Goal: Information Seeking & Learning: Compare options

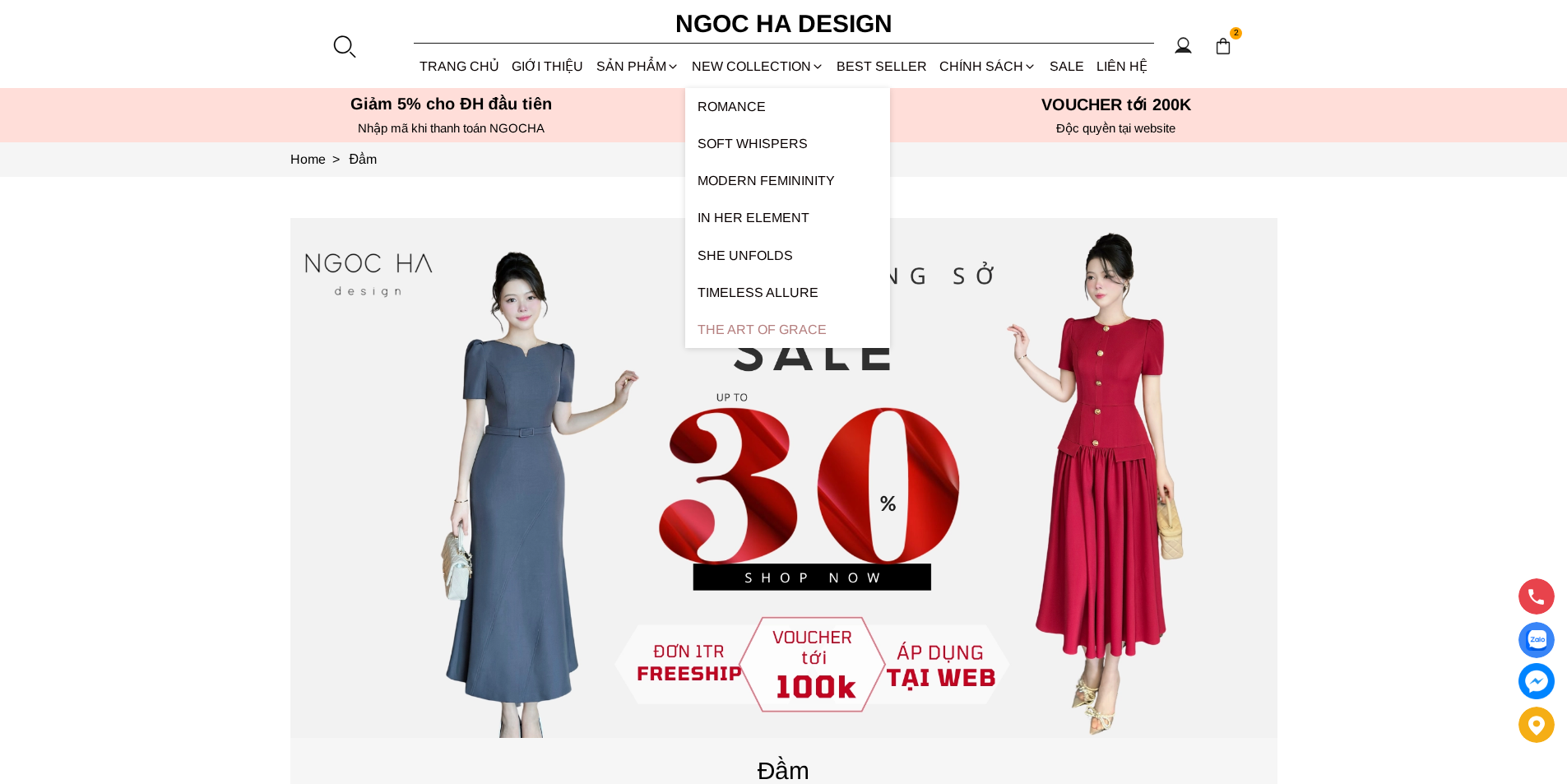
click at [766, 324] on link "The Art Of Grace" at bounding box center [788, 330] width 205 height 37
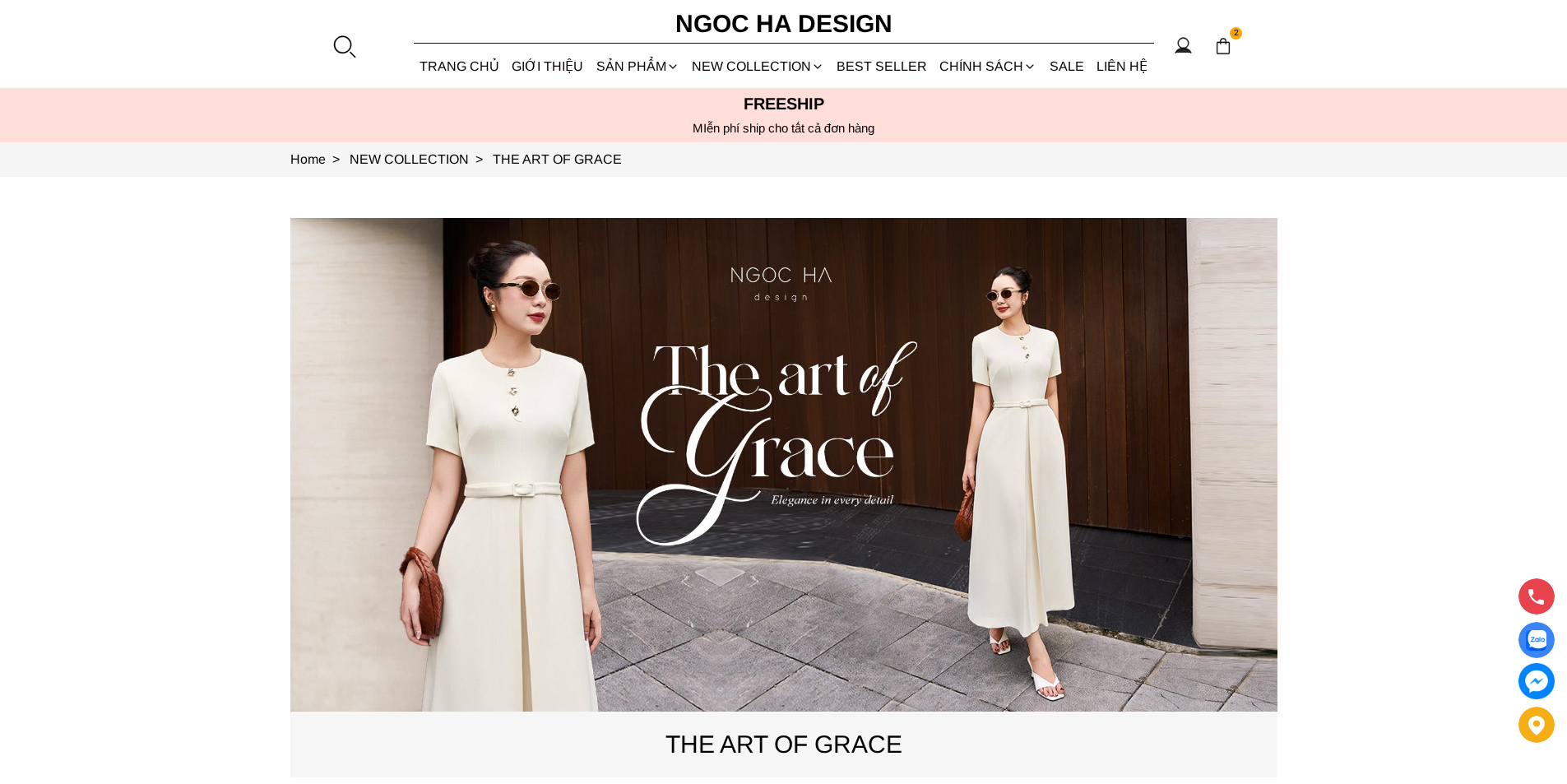
copy link "THE ART OF GRACE"
drag, startPoint x: 651, startPoint y: 156, endPoint x: 502, endPoint y: 169, distance: 149.6
click at [502, 169] on section "Home > NEW COLLECTION > THE ART OF GRACE" at bounding box center [784, 159] width 1567 height 35
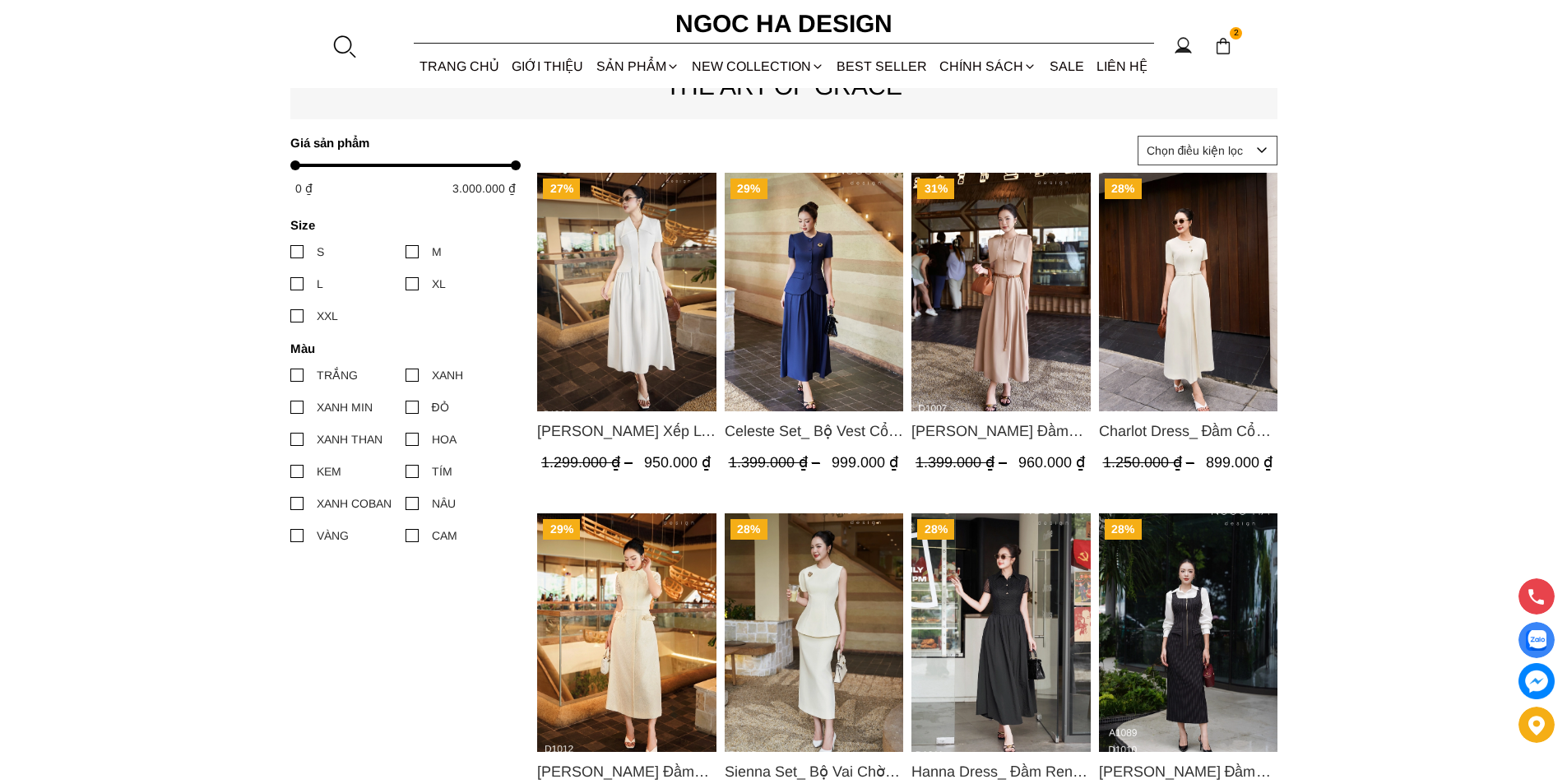
scroll to position [822, 0]
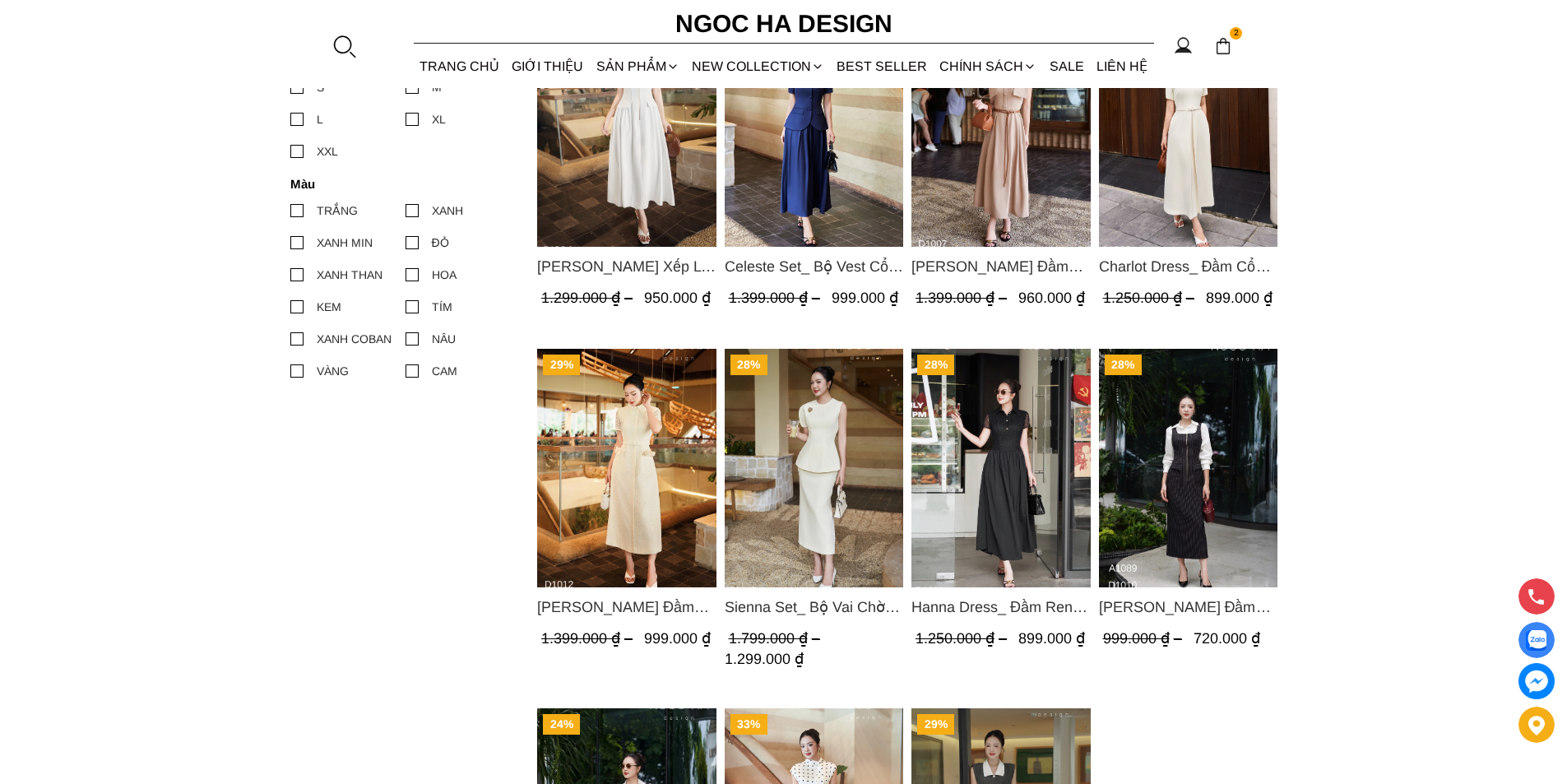
click at [627, 414] on img "Product image - Catherine Dress_ Đầm Ren Đính Hoa Túi Màu Kem D1012" at bounding box center [627, 467] width 180 height 238
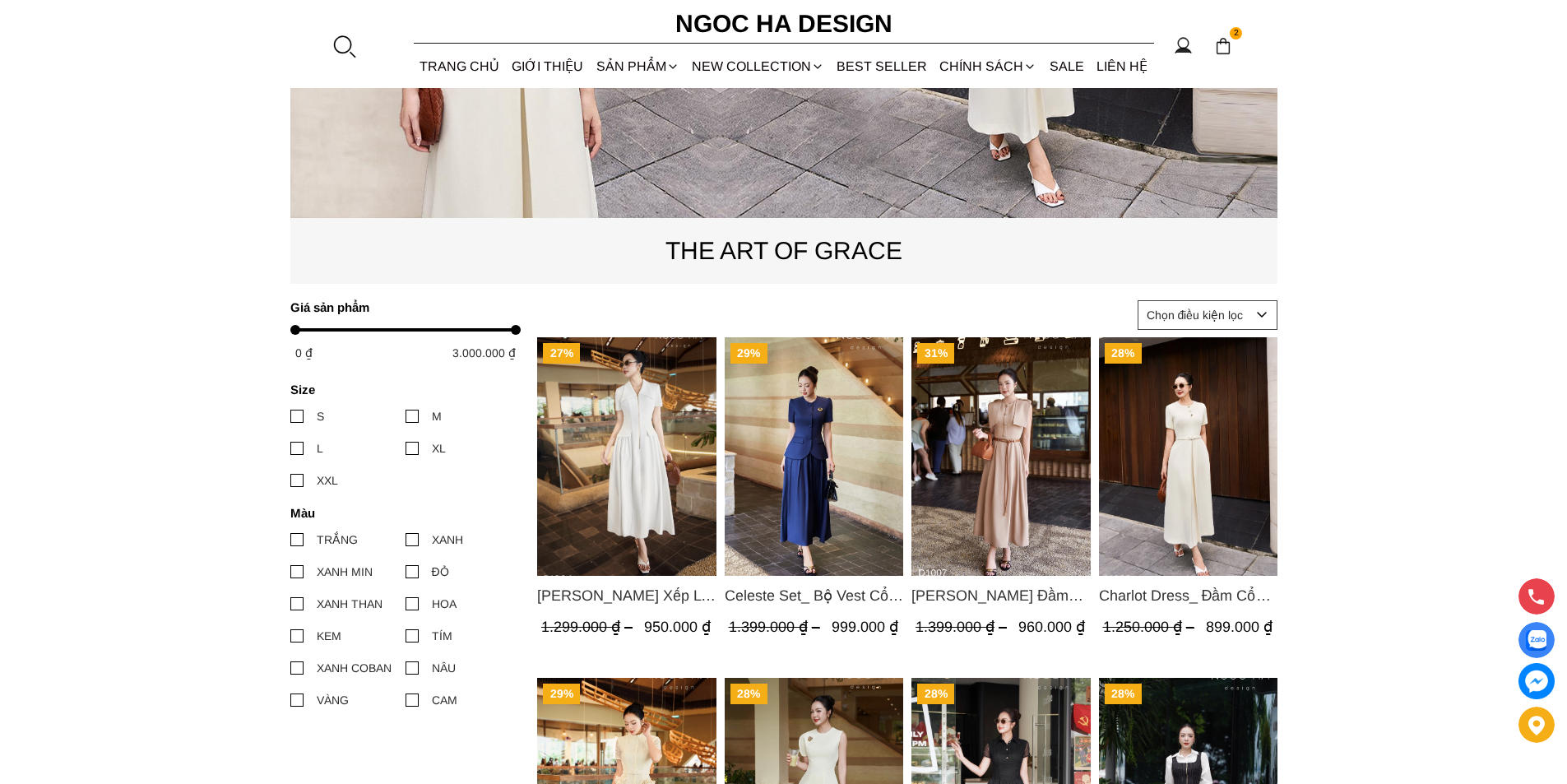
click at [643, 418] on img "Product image - Ella Dress_Đầm Xếp Ly Xòe Khóa Đồng Màu Trắng D1006" at bounding box center [627, 456] width 180 height 238
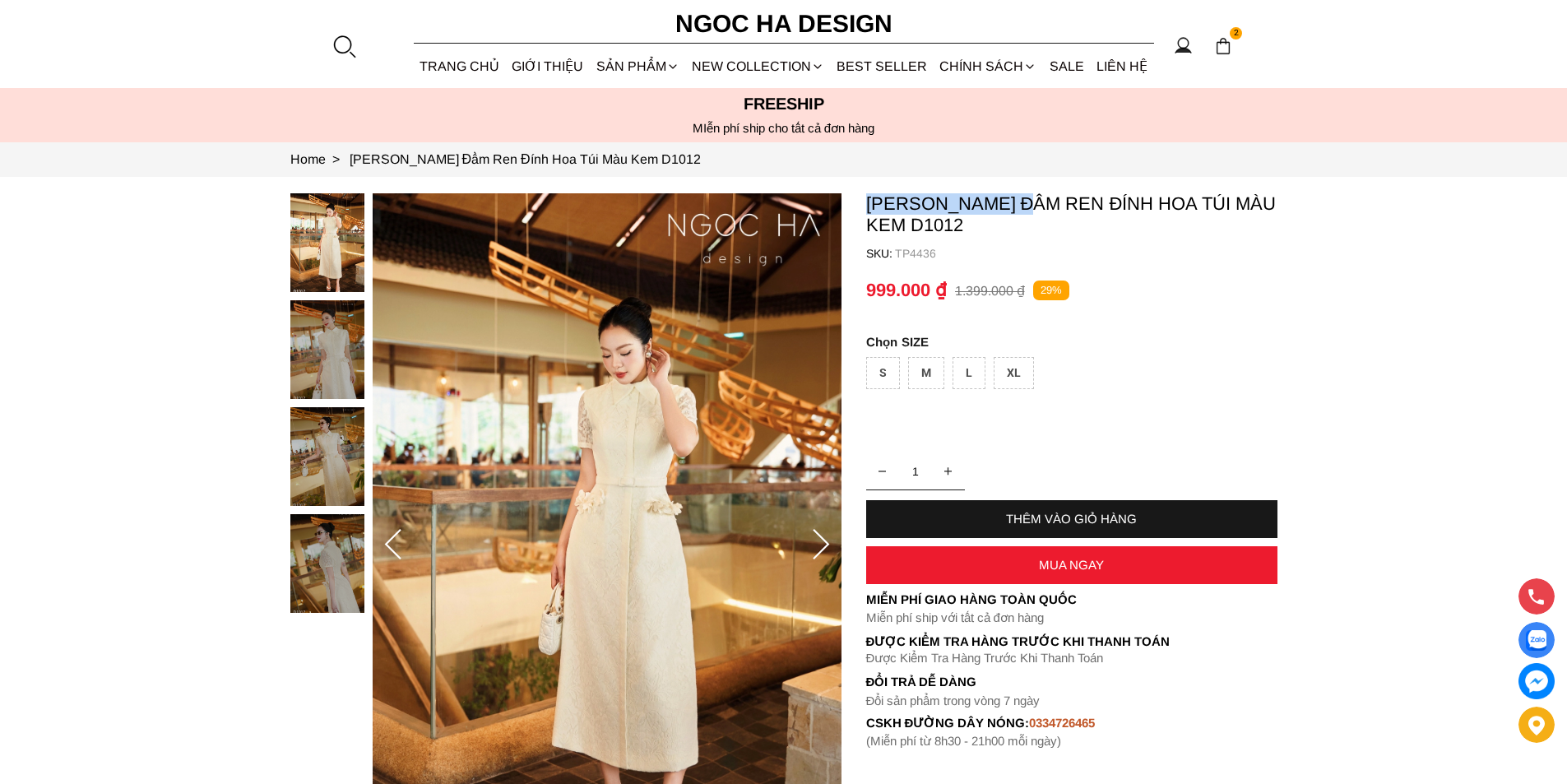
copy p "Catherine Dress"
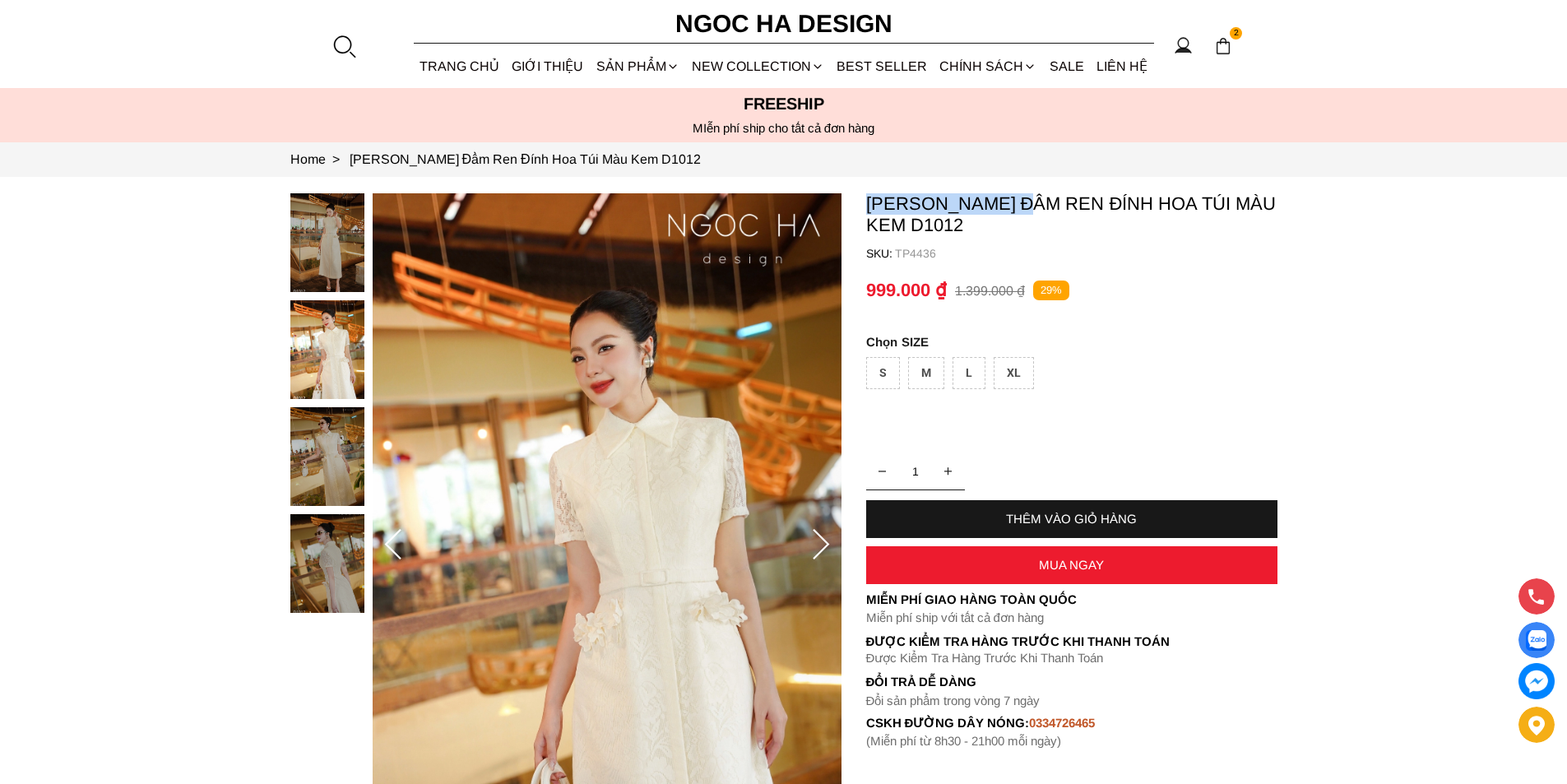
drag, startPoint x: 862, startPoint y: 197, endPoint x: 1033, endPoint y: 209, distance: 171.4
click at [1033, 209] on section "Catherine Dress_ Đầm Ren Đính Hoa Túi Màu Kem D1012 SKU: TP4436 1 THÊM VÀO GIỎ …" at bounding box center [784, 545] width 1567 height 736
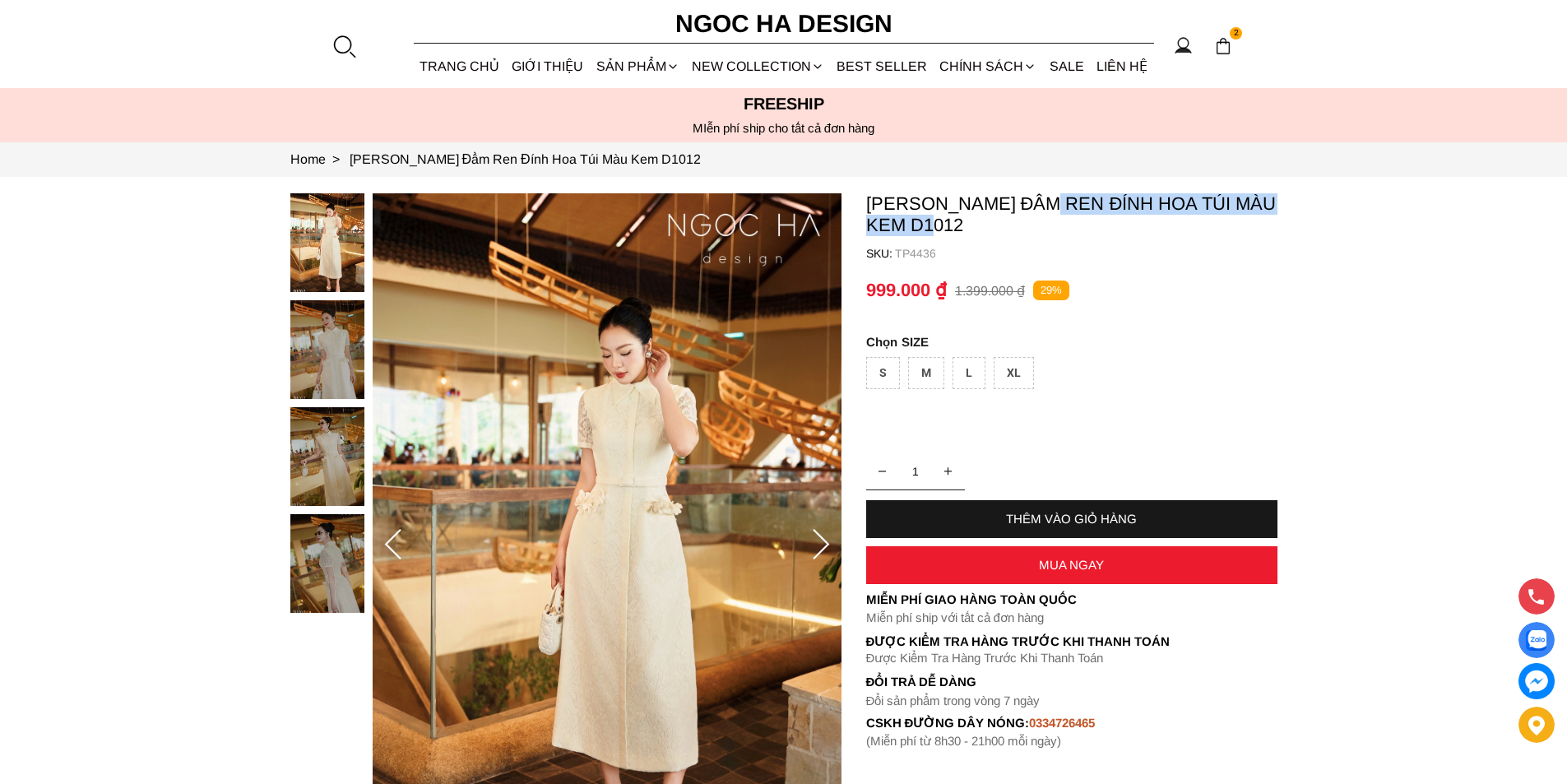
copy p "Đầm Ren Đính Hoa Túi Màu Kem"
drag, startPoint x: 1055, startPoint y: 196, endPoint x: 950, endPoint y: 234, distance: 111.7
click at [950, 234] on p "[PERSON_NAME] Đầm Ren Đính Hoa Túi Màu Kem D1012" at bounding box center [1072, 214] width 411 height 42
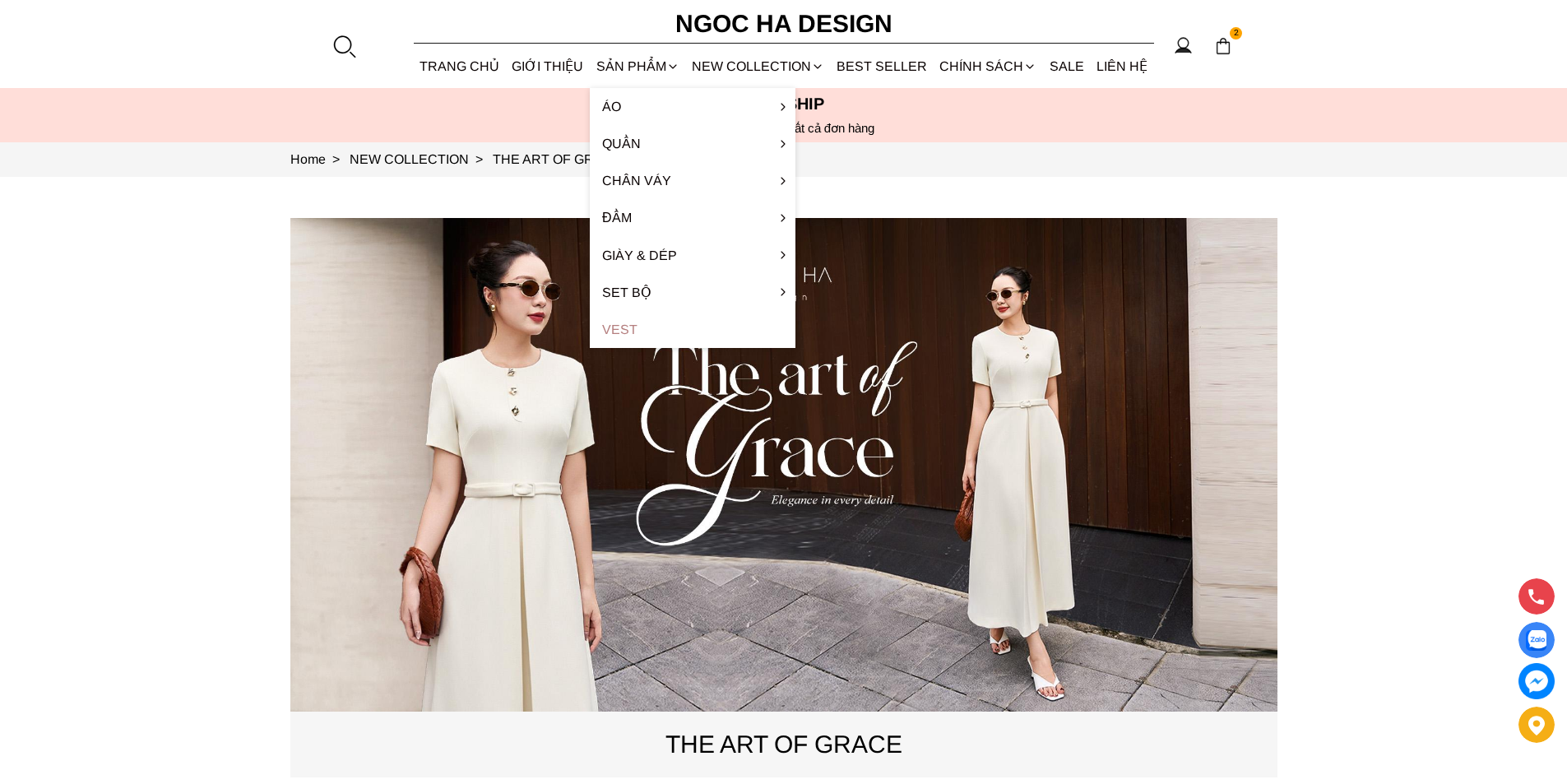
scroll to position [411, 0]
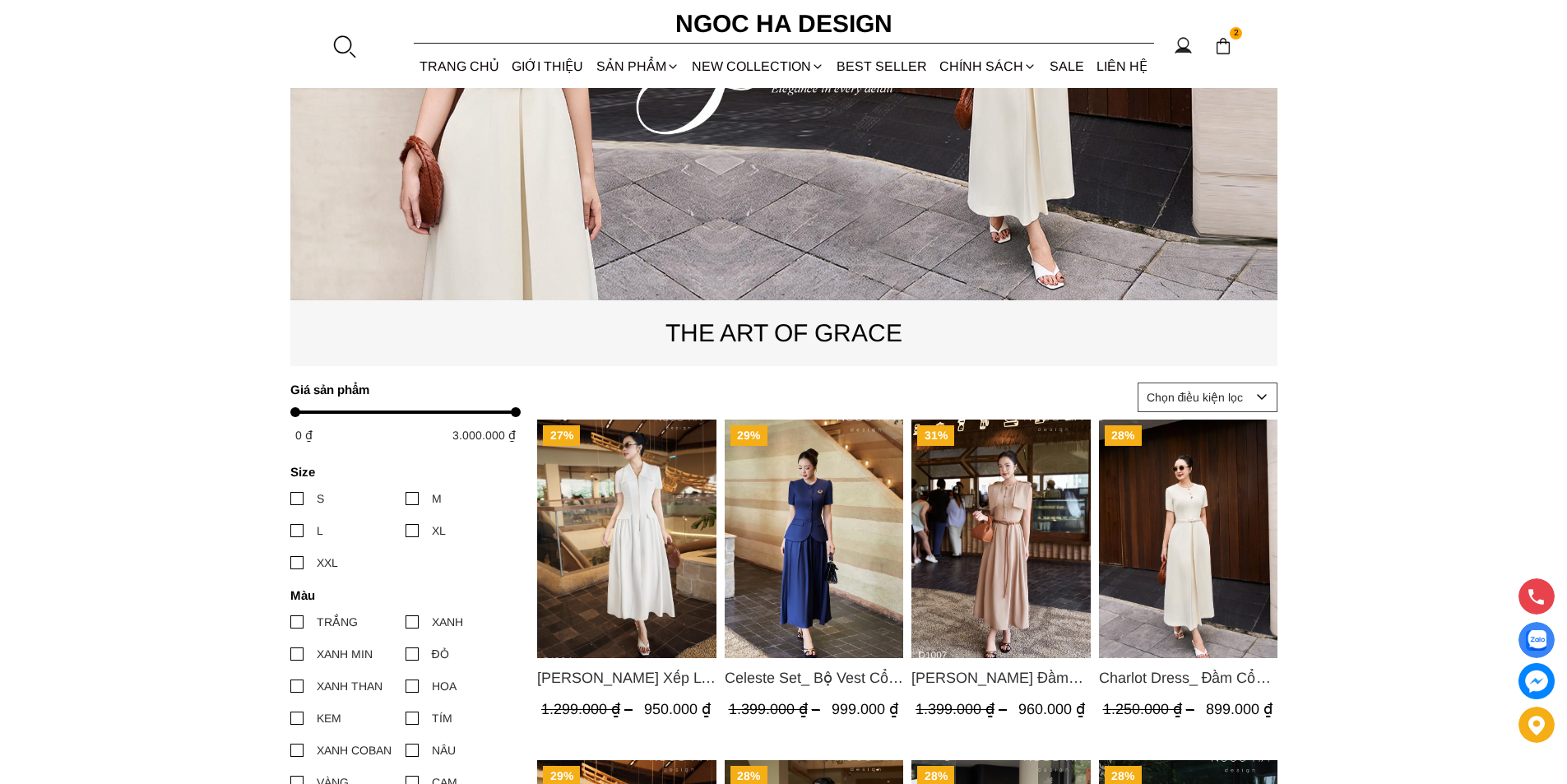
click at [634, 505] on img "Product image - Ella Dress_Đầm Xếp Ly Xòe Khóa Đồng Màu Trắng D1006" at bounding box center [627, 538] width 180 height 238
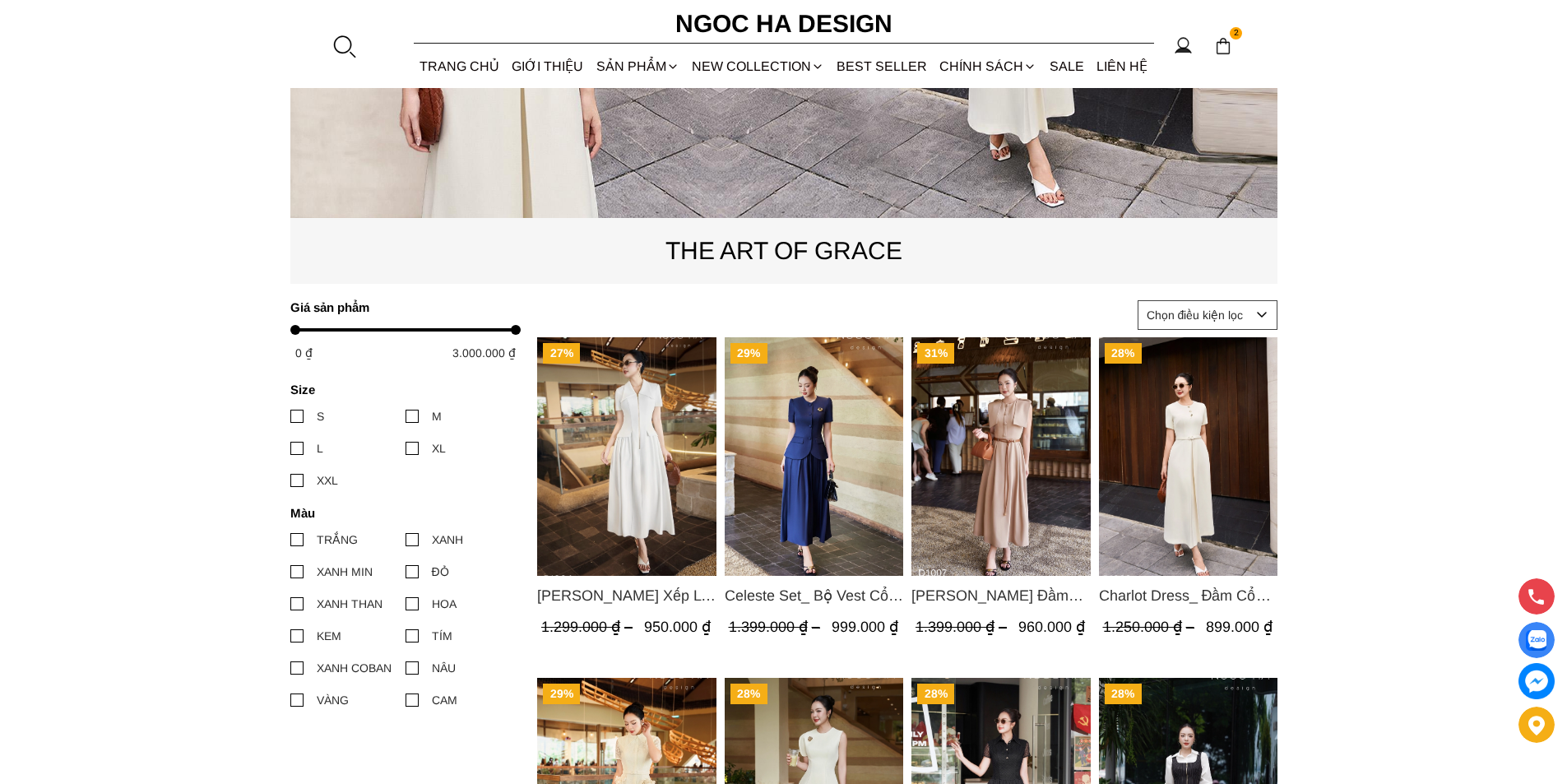
scroll to position [575, 0]
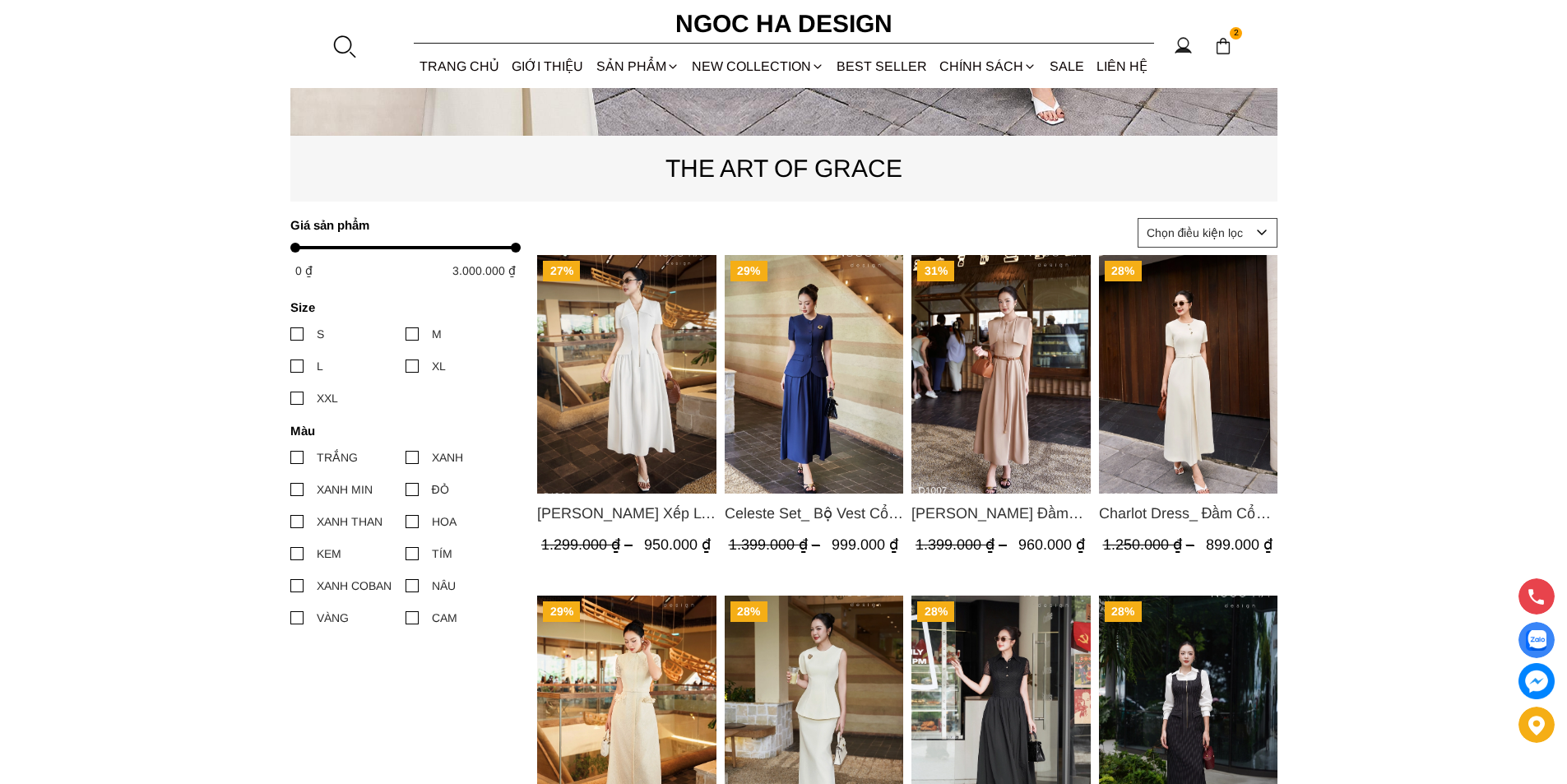
click at [800, 379] on img "Product image - Celeste Set_ Bộ Vest Cổ Tròn Chân Váy Nhún Xòe Màu Xanh Bò BJ142" at bounding box center [814, 374] width 180 height 238
click at [1005, 359] on img "Product image - Helen Dress_ Đầm Xòe Choàng Vai Màu Bee Kaki D1007" at bounding box center [1001, 374] width 180 height 238
click at [1206, 417] on img "Product image - Charlot Dress_ Đầm Cổ Tròn Xếp Ly Giữa Kèm Đai Màu Kem D1009" at bounding box center [1188, 374] width 180 height 238
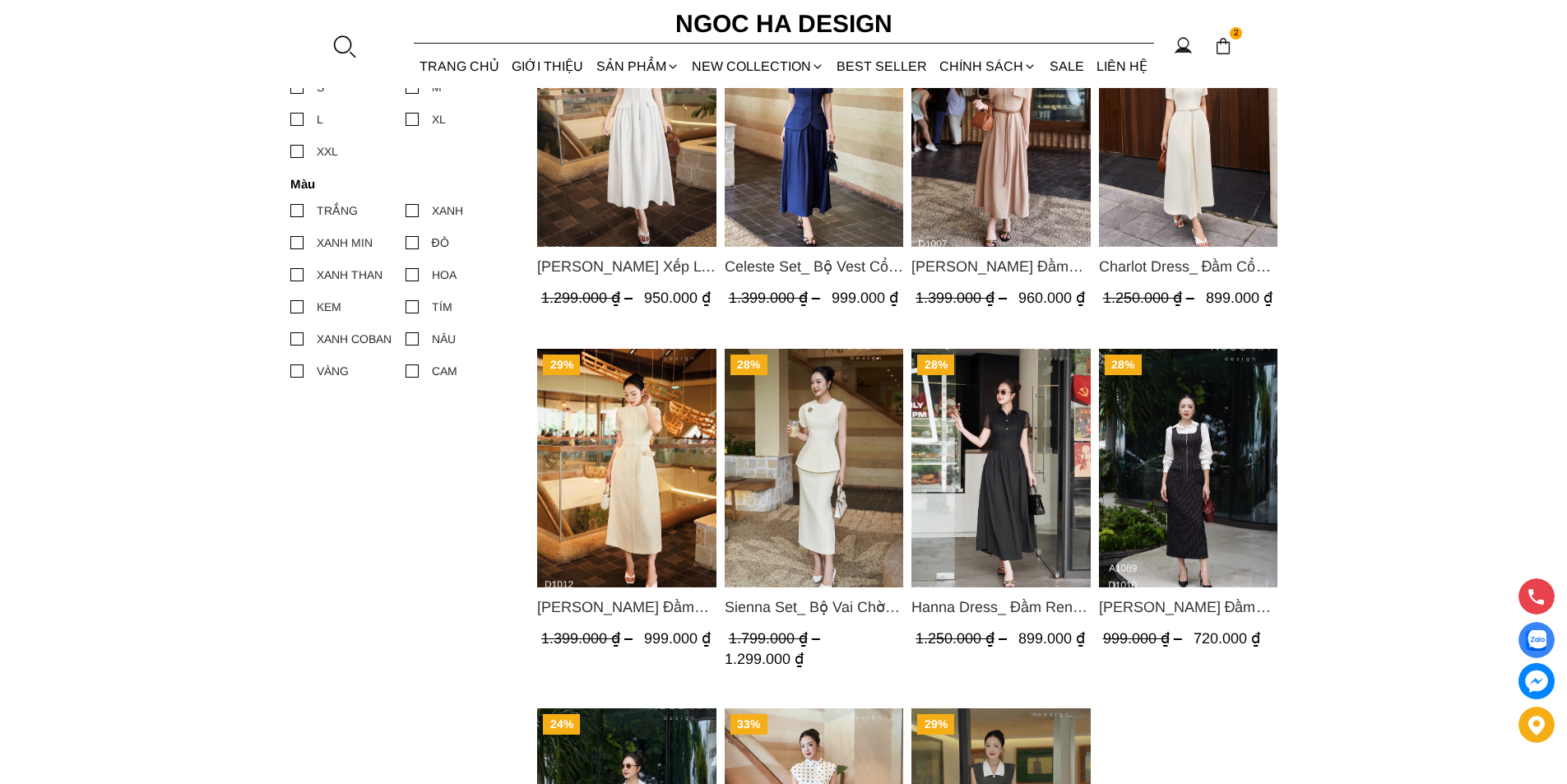
scroll to position [987, 0]
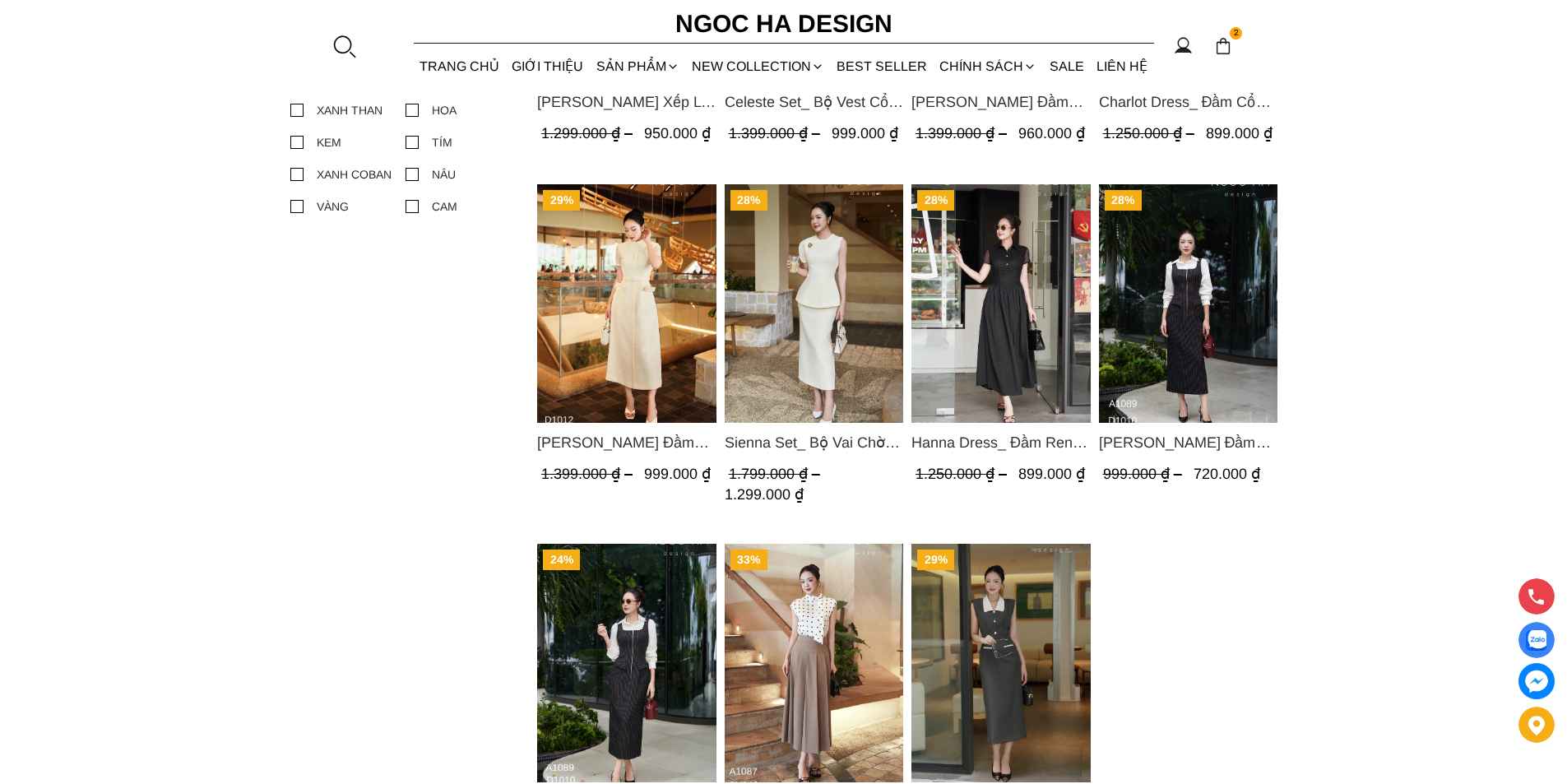
click at [801, 309] on img "Product image - Sienna Set_ Bộ Vai Chờm Bất Đối Xứng Mix Chân Váy Bút Chì BJ143" at bounding box center [814, 303] width 180 height 238
click at [1012, 296] on img "Product image - Hanna Dress_ Đầm Ren Mix Vải Thô Màu Đen D1011" at bounding box center [1001, 303] width 180 height 238
click at [1181, 268] on img "Product image - Mary Dress_ Đầm Kẻ Sọc Sát Nách Khóa Đồng D1010" at bounding box center [1188, 303] width 180 height 238
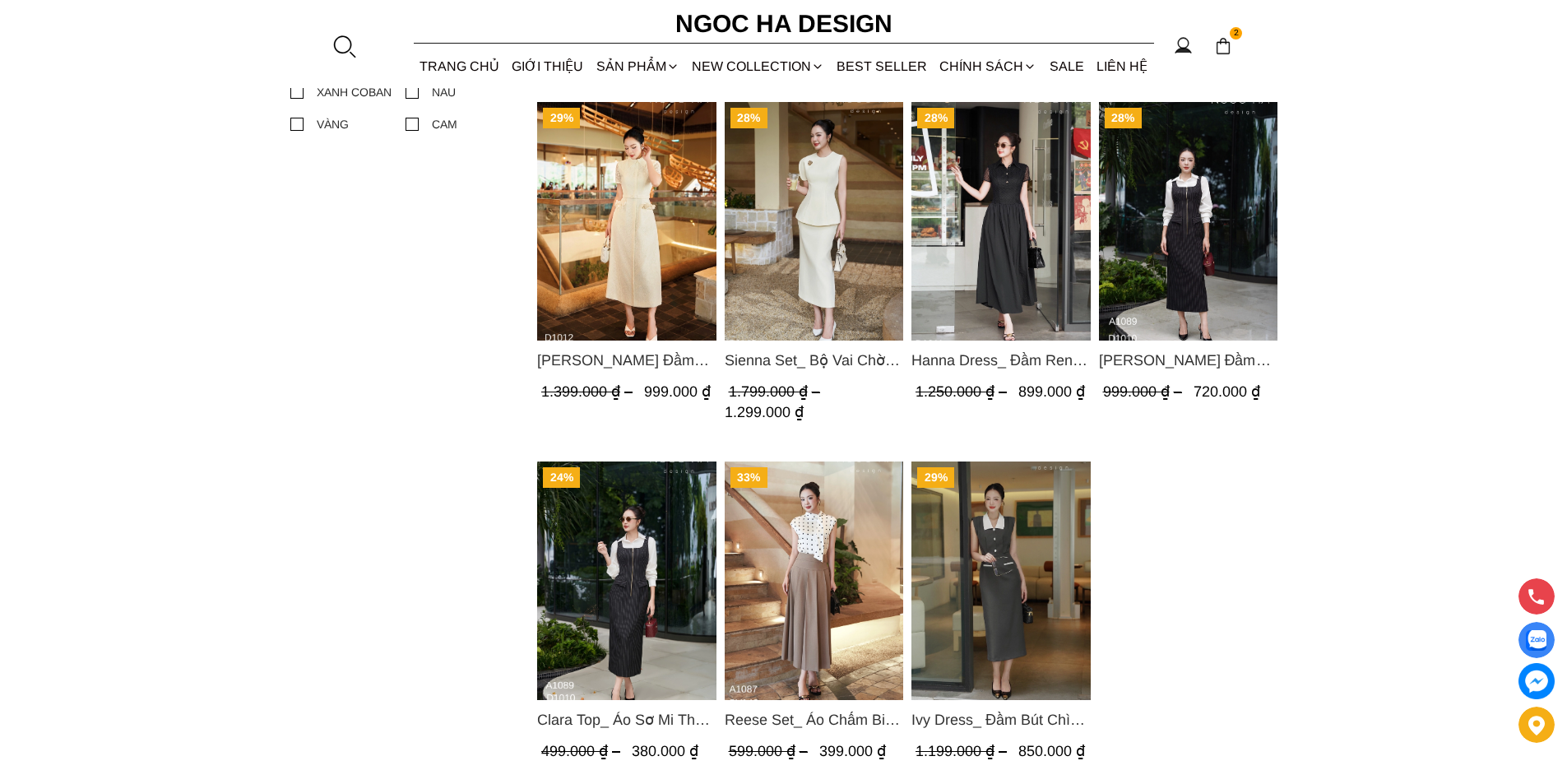
scroll to position [1151, 0]
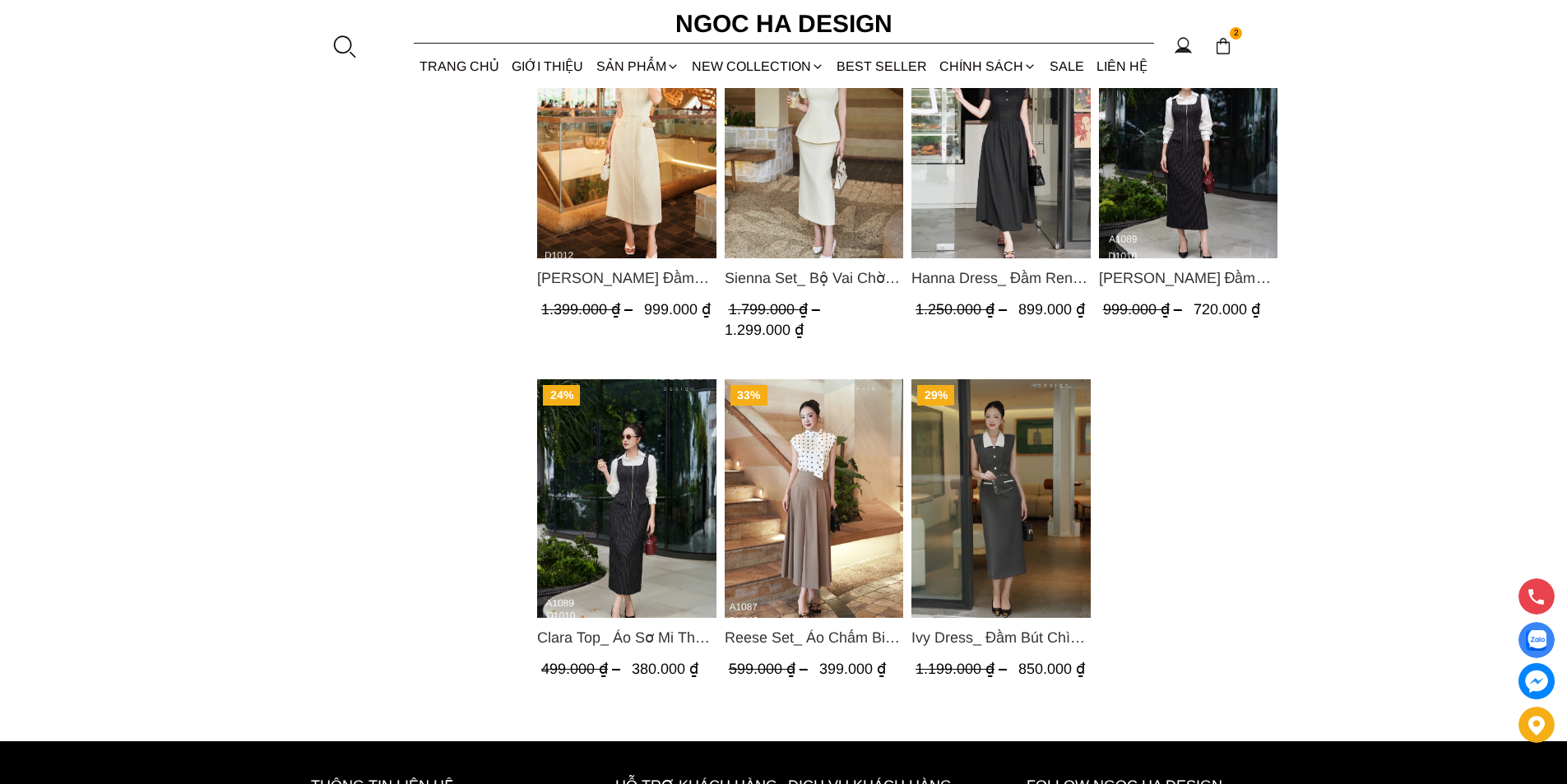
click at [618, 480] on img "Product image - Clara Top_ Áo Sơ Mi Thô Cổ Đức Màu Trắng A1089" at bounding box center [627, 498] width 180 height 238
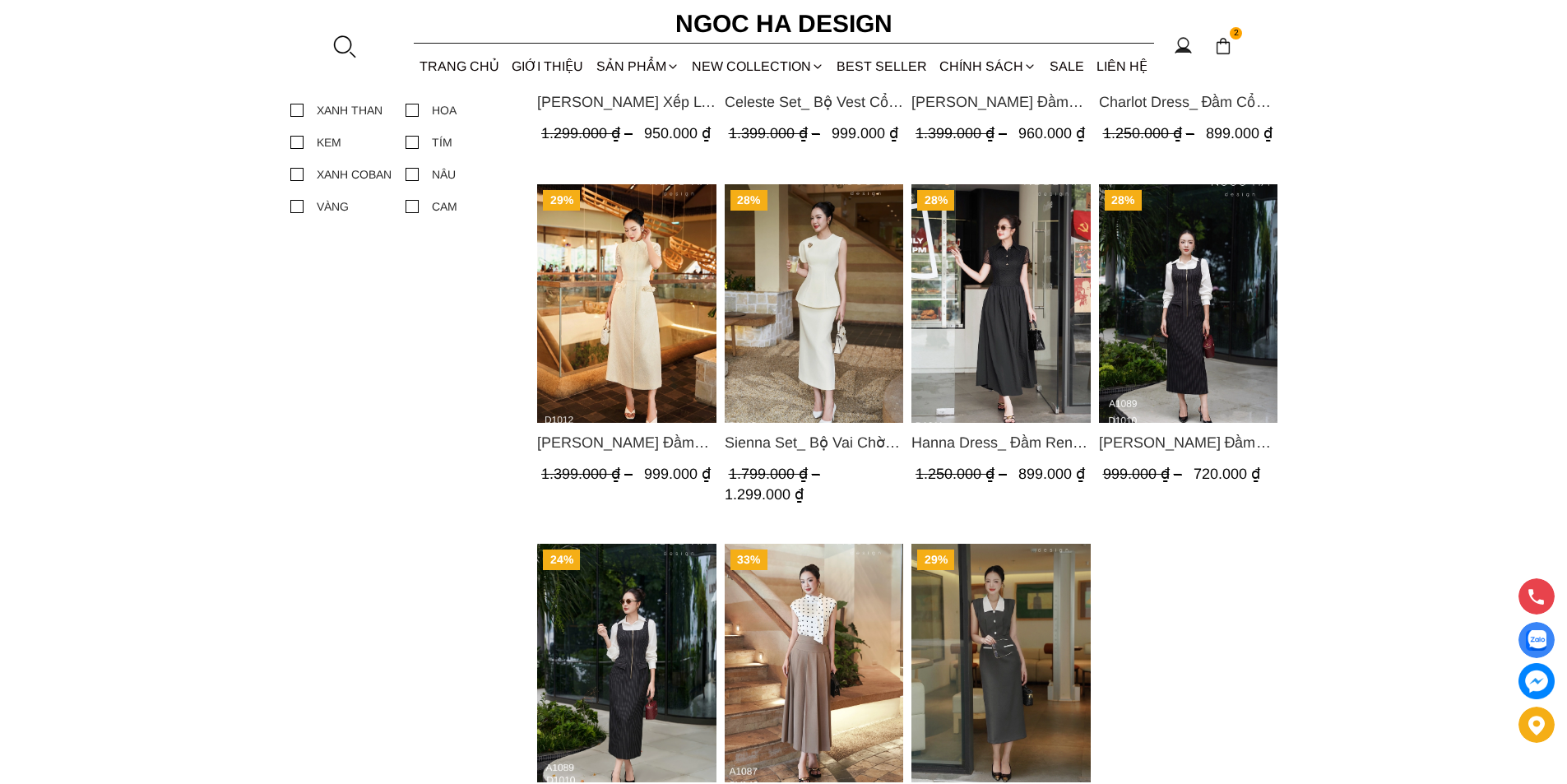
click at [1156, 298] on img "Product image - Mary Dress_ Đầm Kẻ Sọc Sát Nách Khóa Đồng D1010" at bounding box center [1188, 303] width 180 height 238
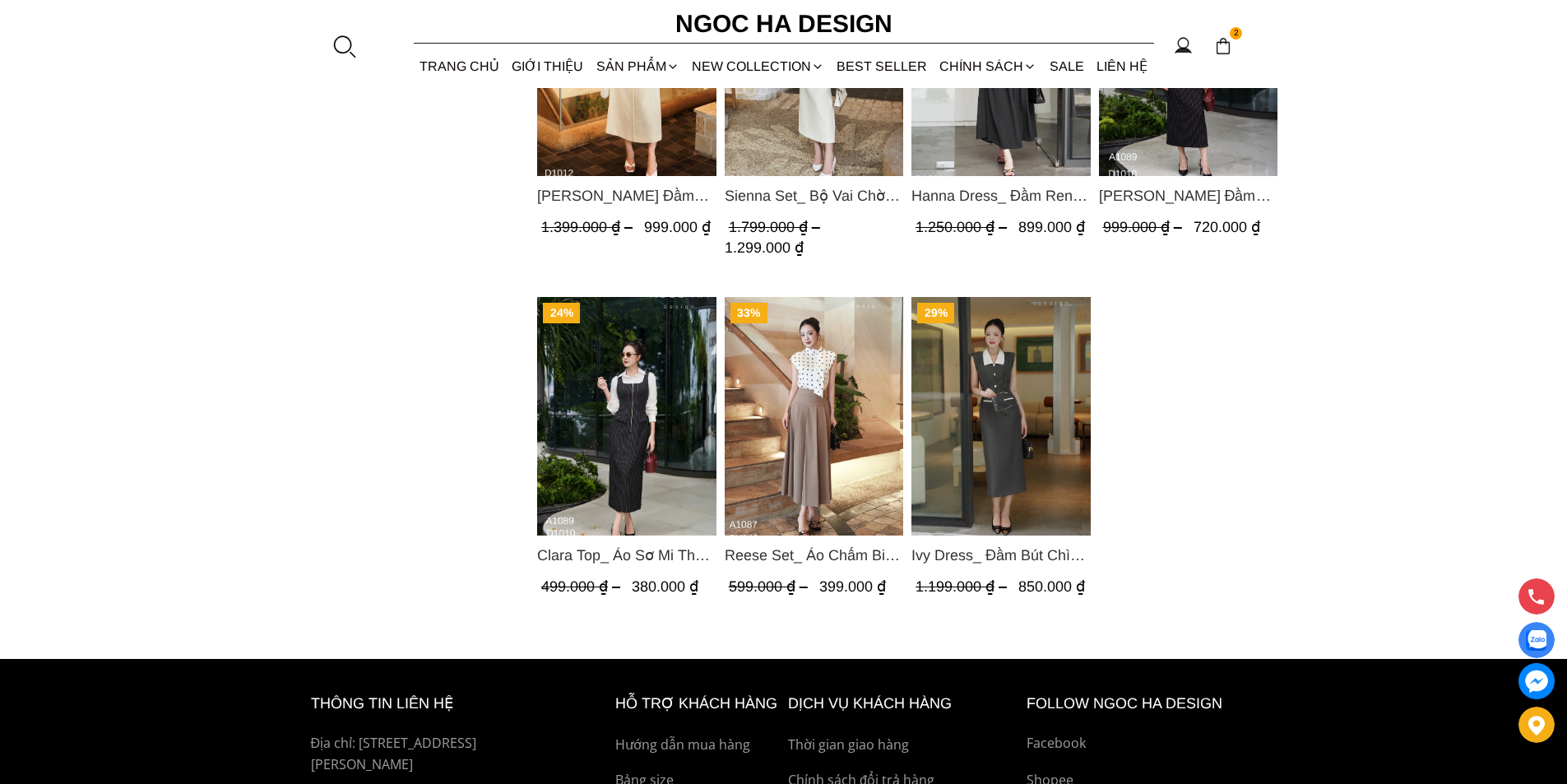
scroll to position [1315, 0]
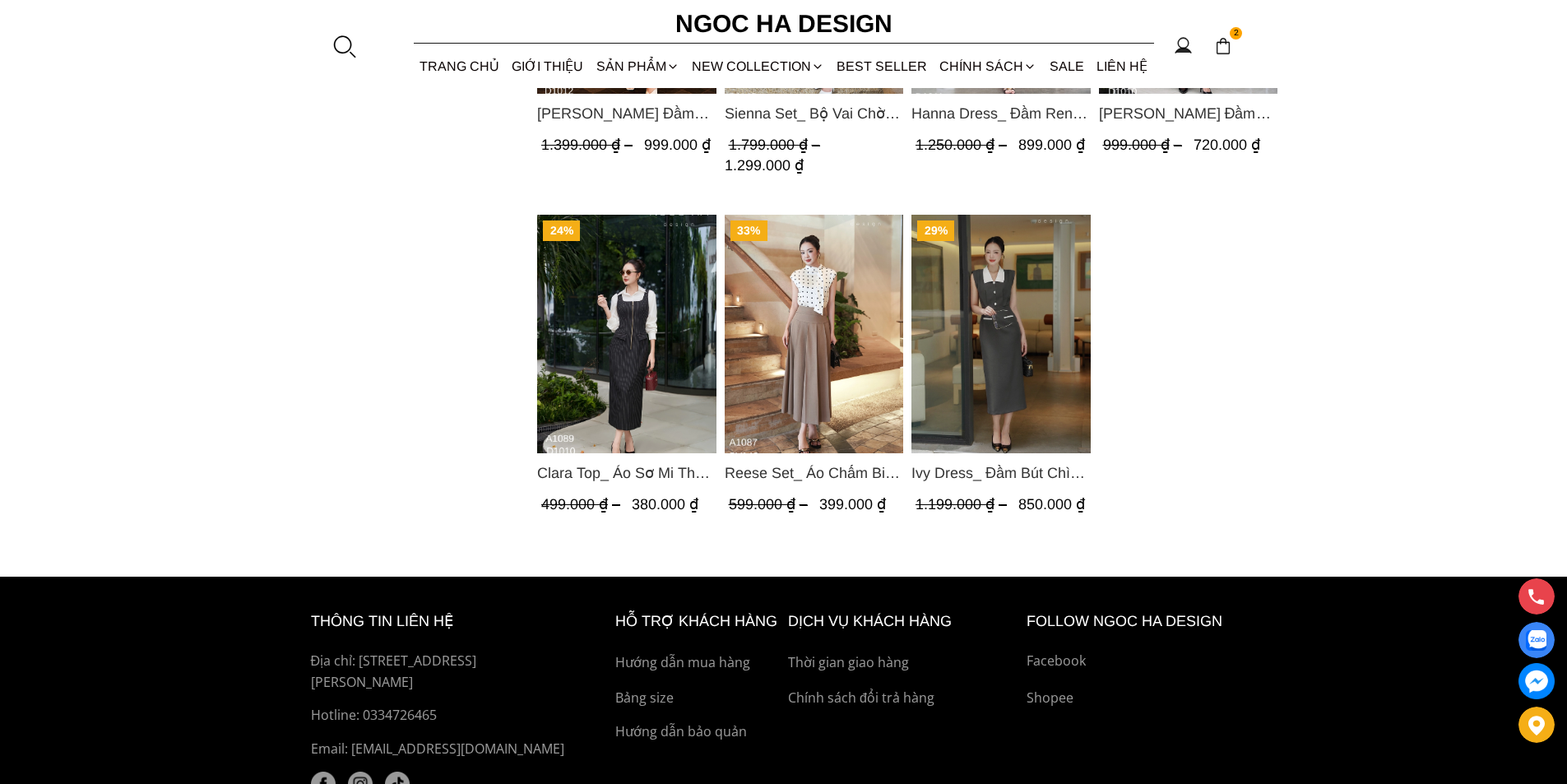
click at [610, 345] on img "Product image - Clara Top_ Áo Sơ Mi Thô Cổ Đức Màu Trắng A1089" at bounding box center [627, 333] width 180 height 238
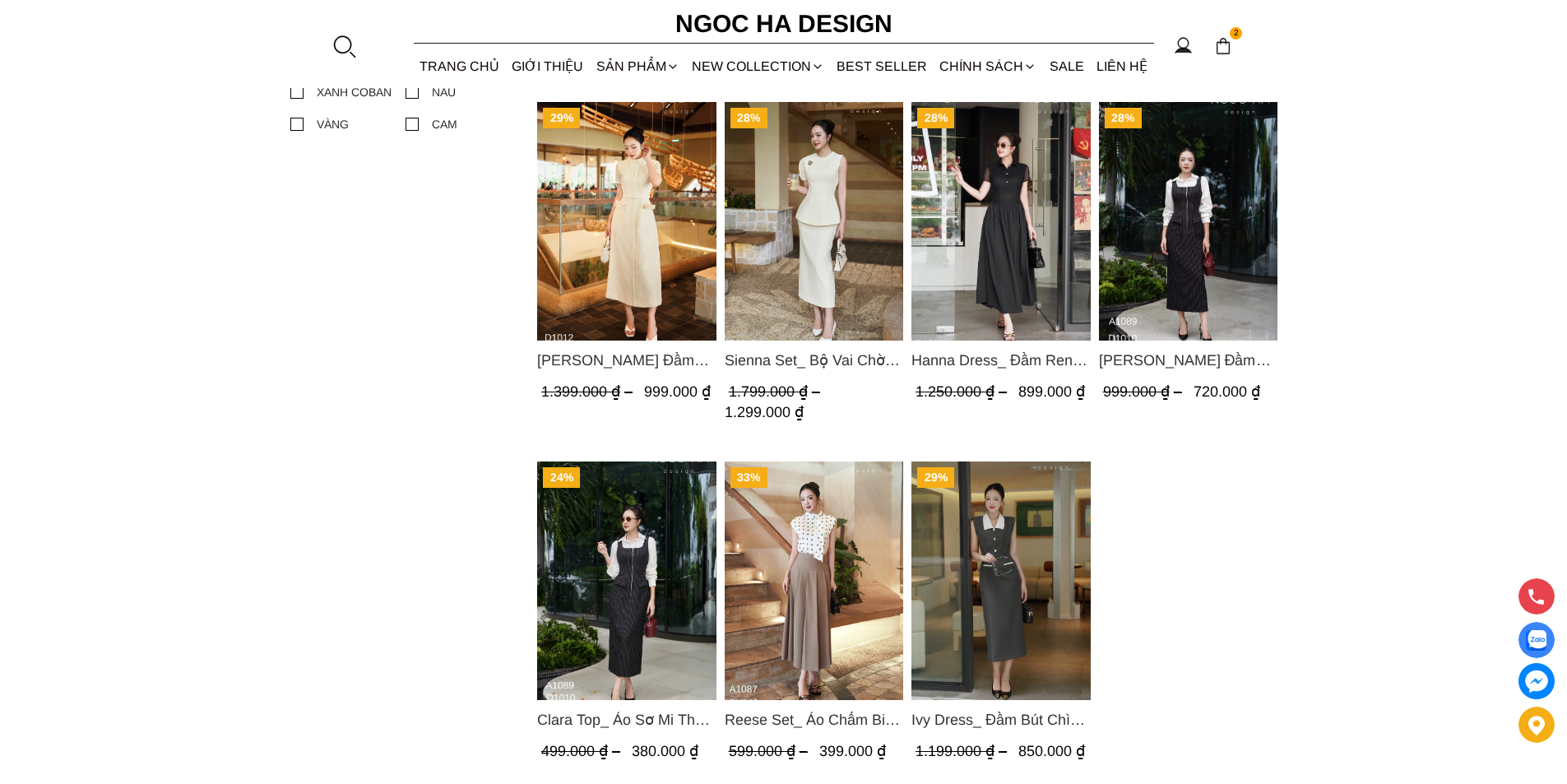
scroll to position [987, 0]
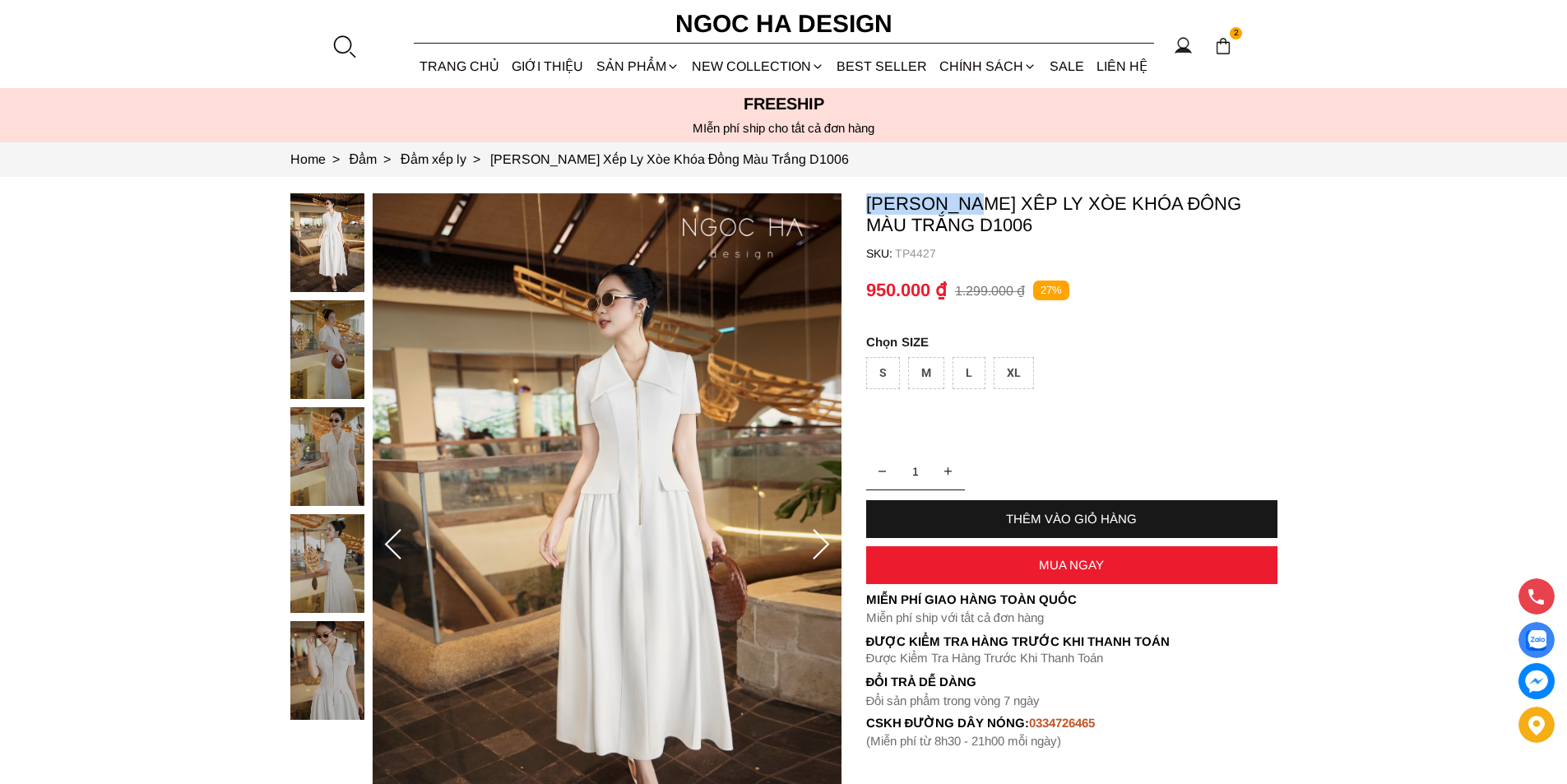
click at [973, 203] on section "[PERSON_NAME] Xếp Ly Xòe Khóa Đồng Màu Trắng D1006 SKU: TP4427 1 THÊM VÀO GIỎ H…" at bounding box center [784, 545] width 1567 height 736
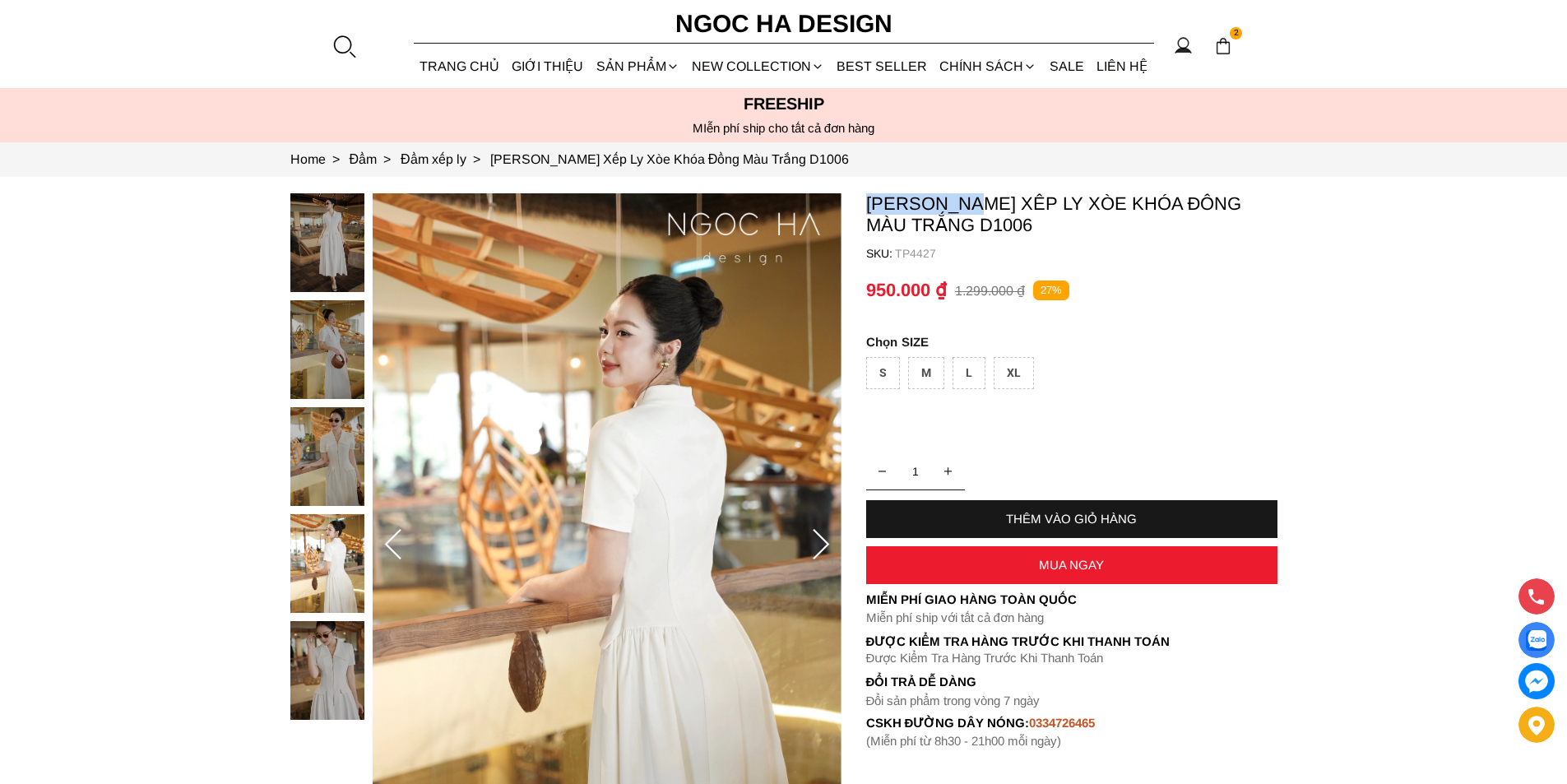
copy p "D1006"
drag, startPoint x: 1041, startPoint y: 230, endPoint x: 979, endPoint y: 235, distance: 62.2
click at [979, 235] on p "[PERSON_NAME] Xếp Ly Xòe Khóa Đồng Màu Trắng D1006" at bounding box center [1072, 214] width 411 height 42
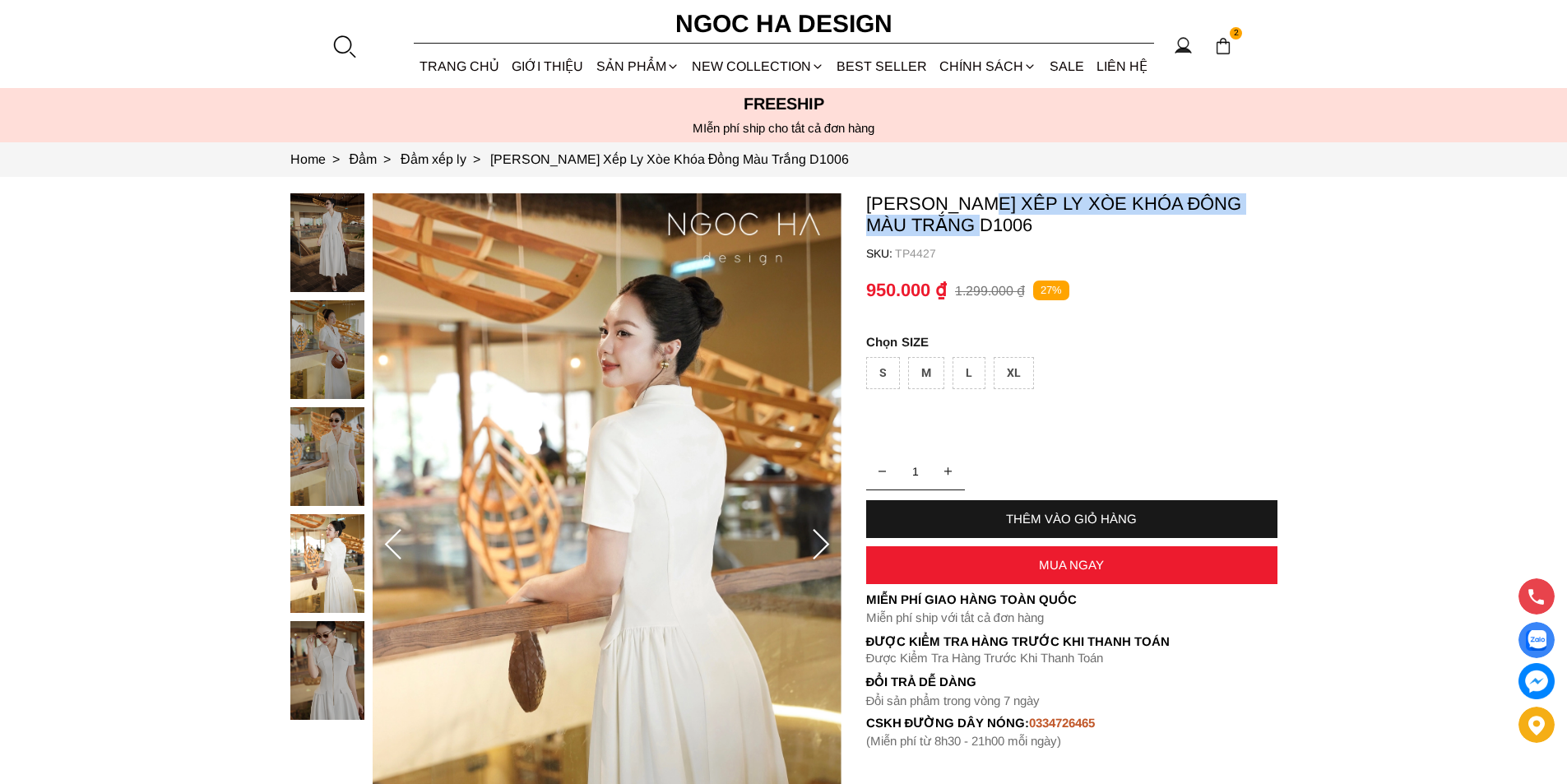
copy p "Đầm Xếp Ly Xòe Khóa Đồng Màu Trắng"
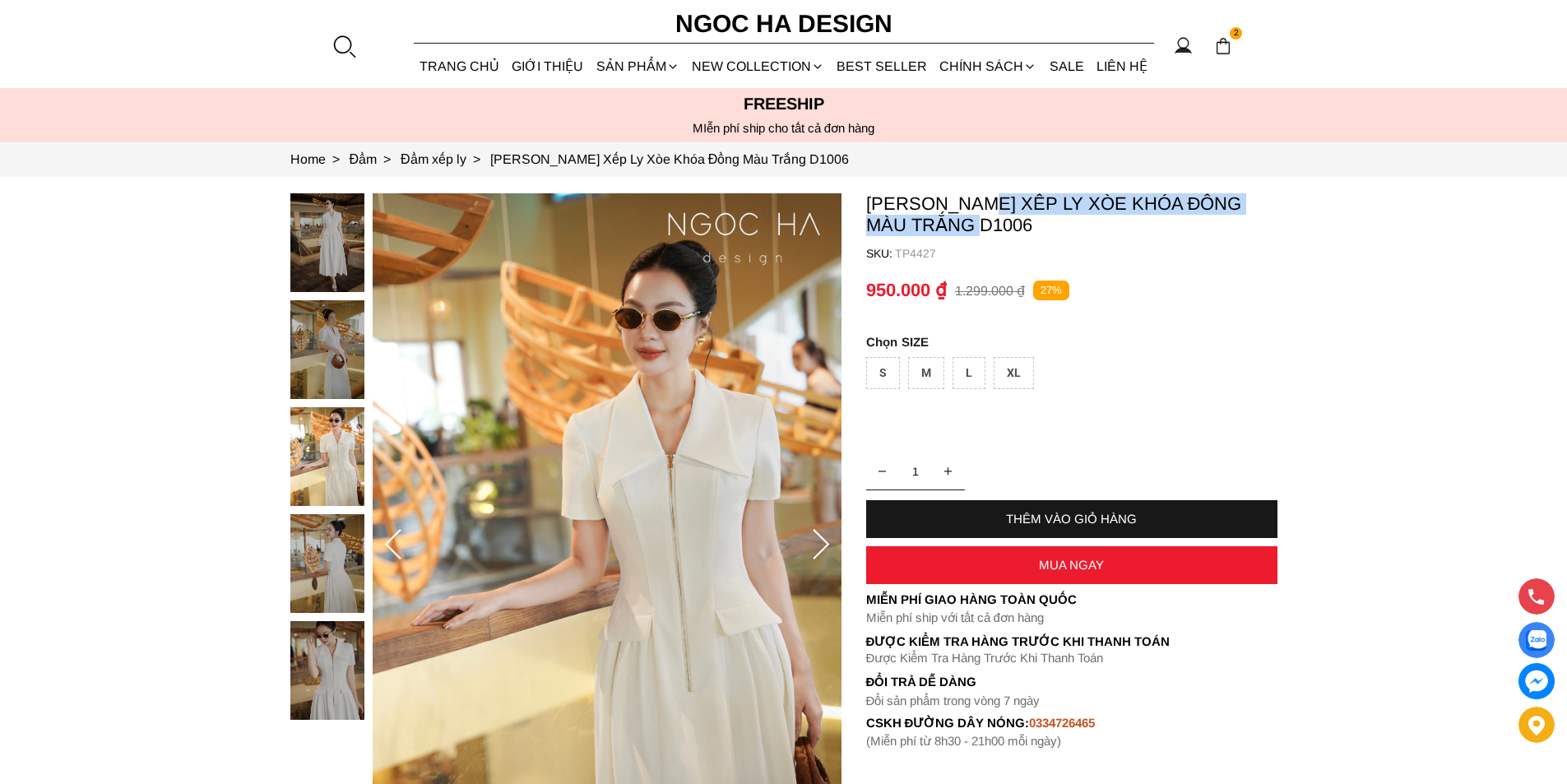
drag, startPoint x: 990, startPoint y: 189, endPoint x: 972, endPoint y: 231, distance: 45.7
click at [972, 231] on section "Ella Dress_Đầm Xếp Ly Xòe Khóa Đồng Màu Trắng D1006 SKU: TP4427 1 THÊM VÀO GIỎ …" at bounding box center [784, 545] width 1567 height 736
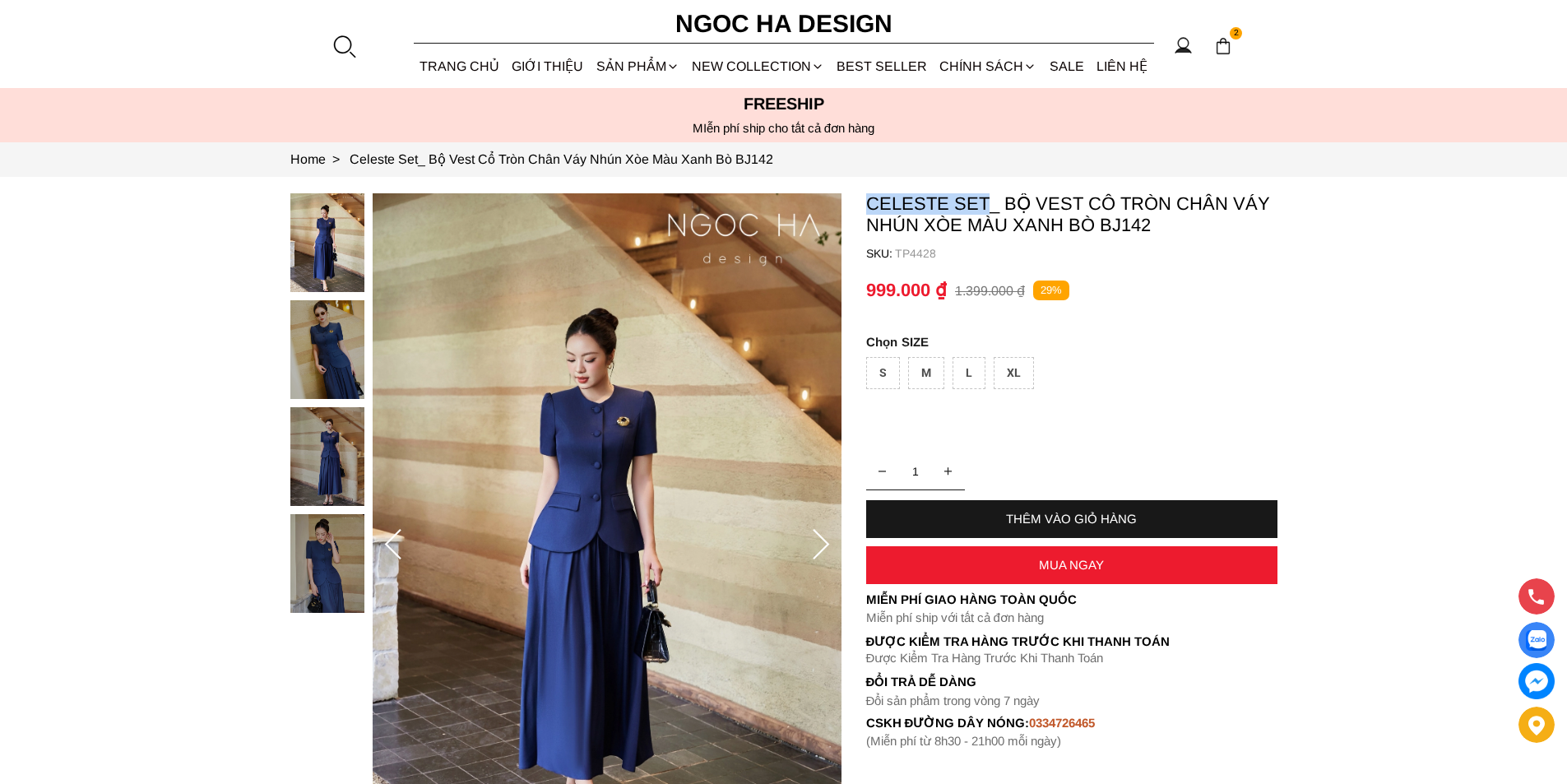
copy p "Celeste Set"
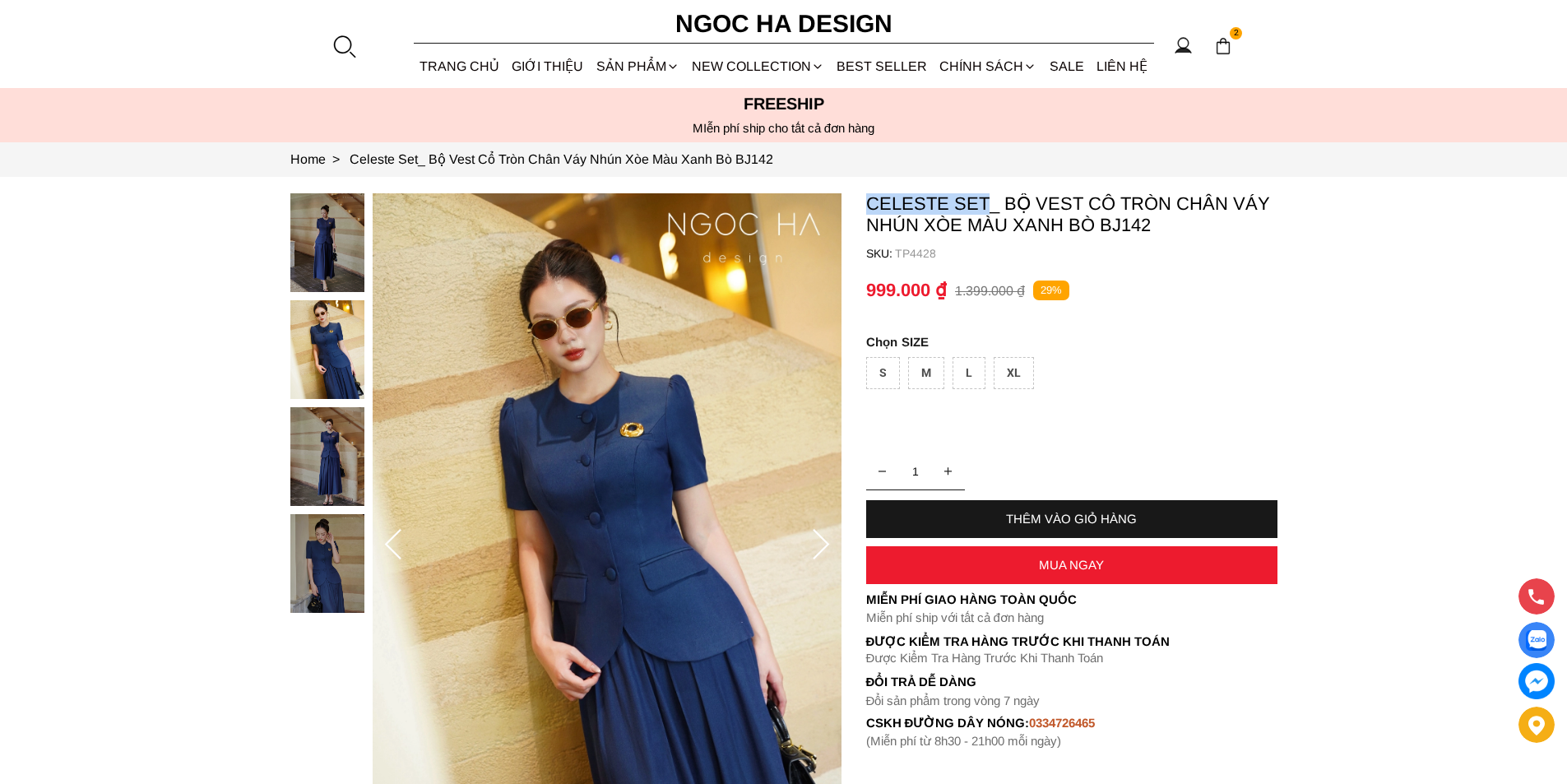
drag, startPoint x: 865, startPoint y: 204, endPoint x: 989, endPoint y: 197, distance: 124.2
click at [989, 197] on section "Celeste Set_ Bộ Vest Cổ Tròn Chân Váy Nhún Xòe Màu Xanh Bò BJ142 SKU: TP4428 1 …" at bounding box center [784, 545] width 1567 height 736
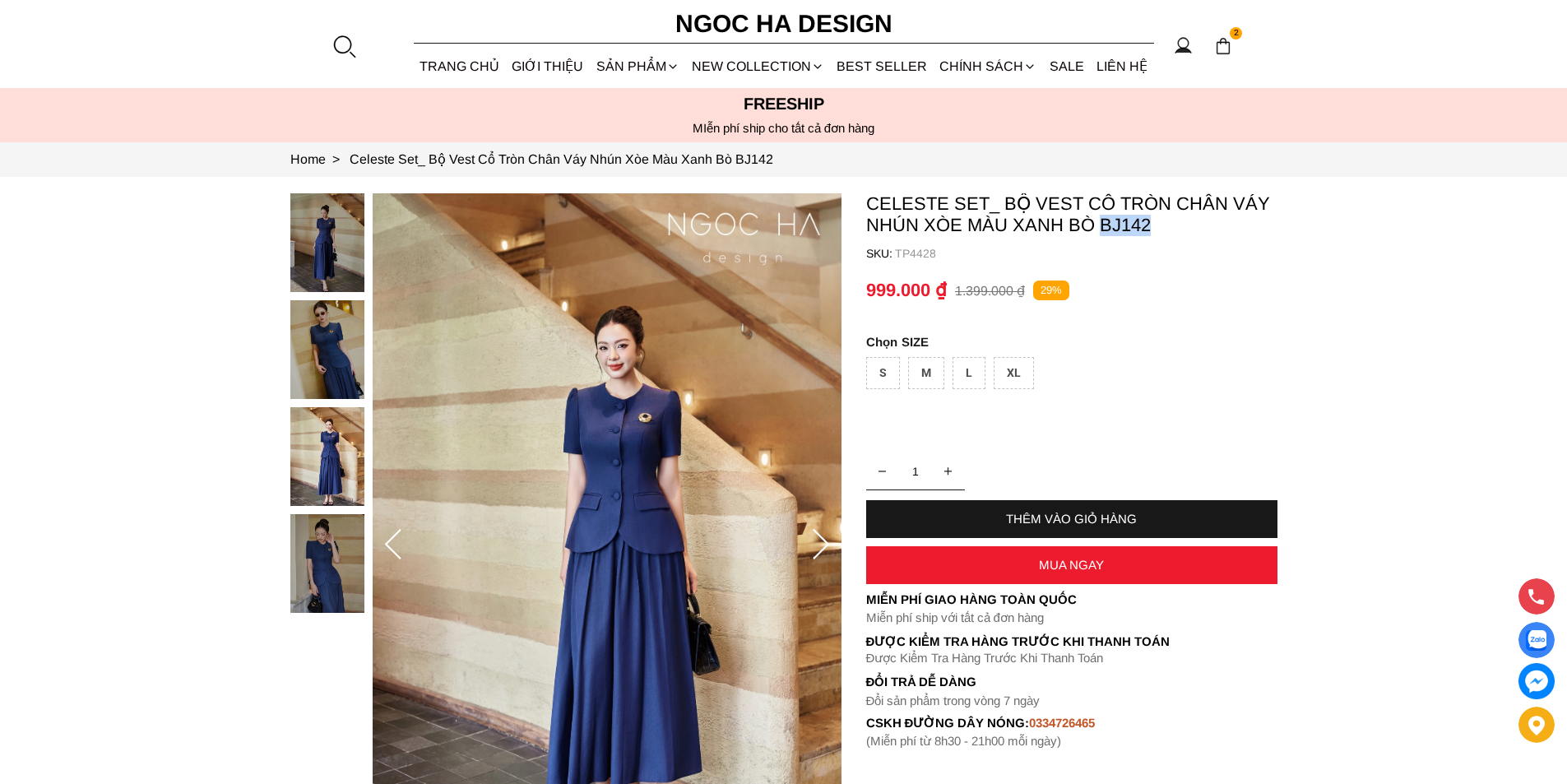
copy p "BJ142"
drag, startPoint x: 1151, startPoint y: 226, endPoint x: 1098, endPoint y: 222, distance: 53.2
click at [1098, 222] on p "Celeste Set_ Bộ Vest Cổ Tròn Chân Váy Nhún Xòe Màu Xanh Bò BJ142" at bounding box center [1072, 214] width 411 height 42
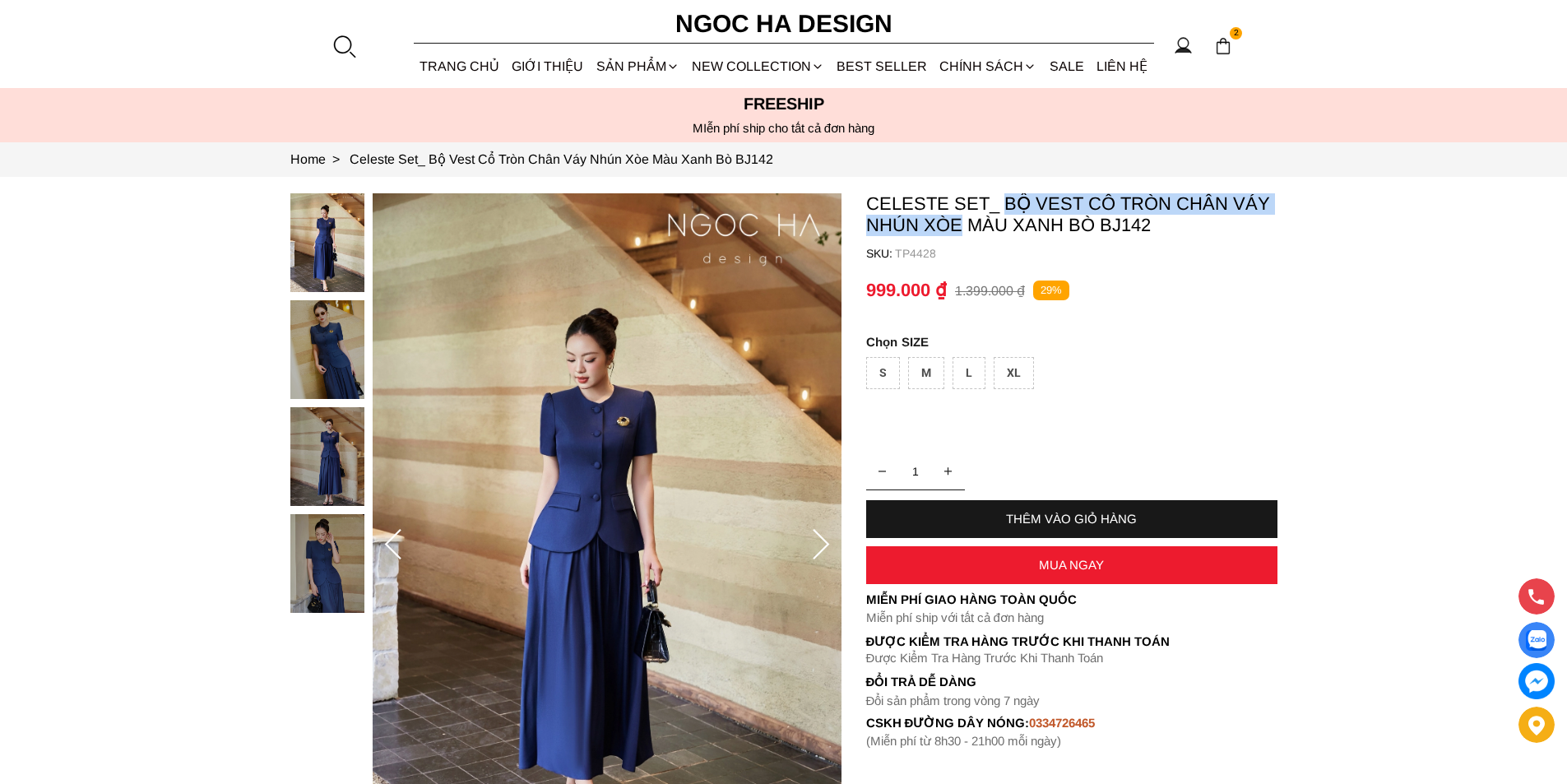
copy p "Bộ Vest Cổ Tròn Chân Váy Nhún Xòe"
drag, startPoint x: 1008, startPoint y: 200, endPoint x: 959, endPoint y: 228, distance: 56.4
click at [959, 228] on p "Celeste Set_ Bộ Vest Cổ Tròn Chân Váy Nhún Xòe Màu Xanh Bò BJ142" at bounding box center [1072, 214] width 411 height 42
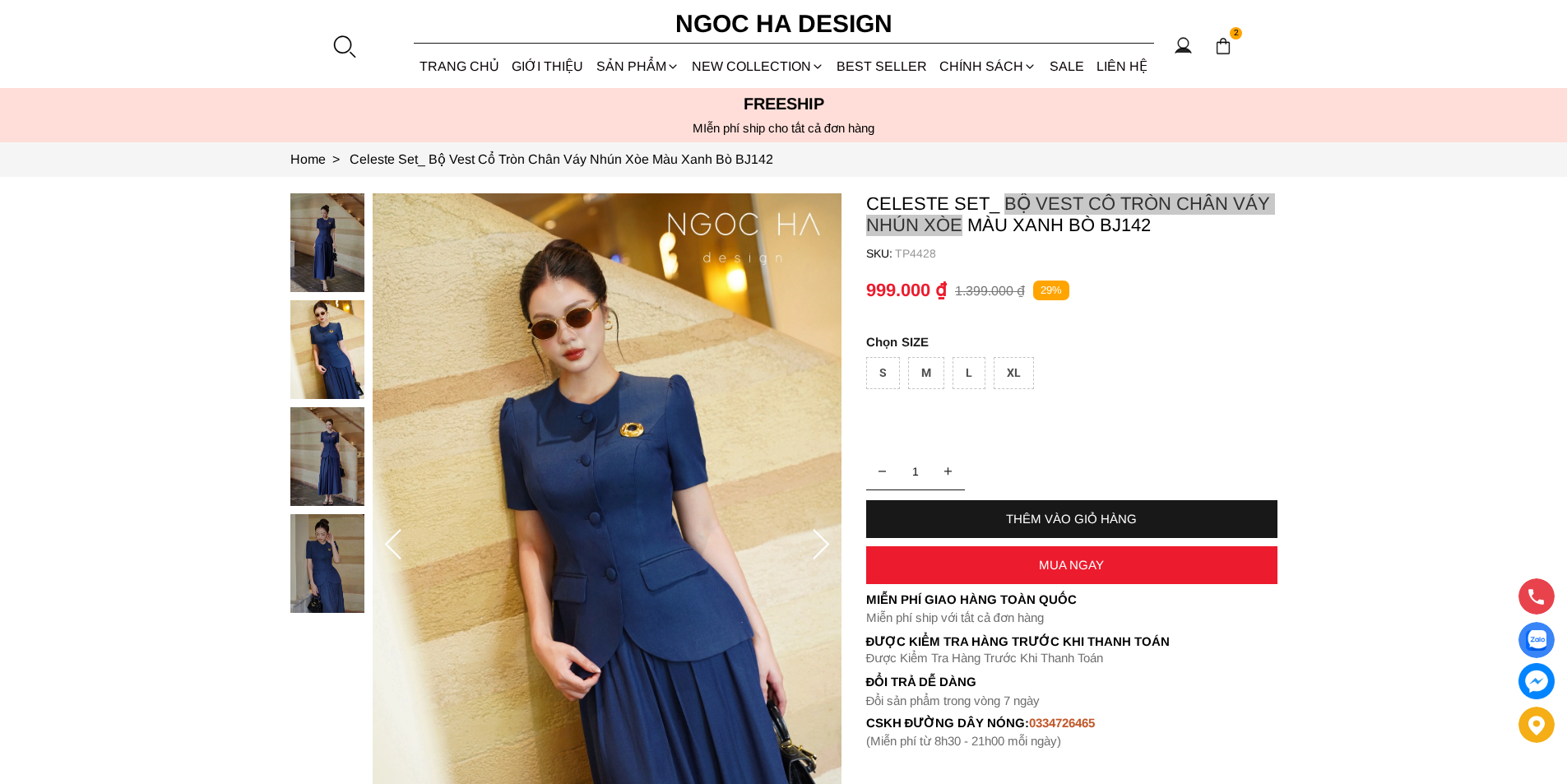
scroll to position [82, 0]
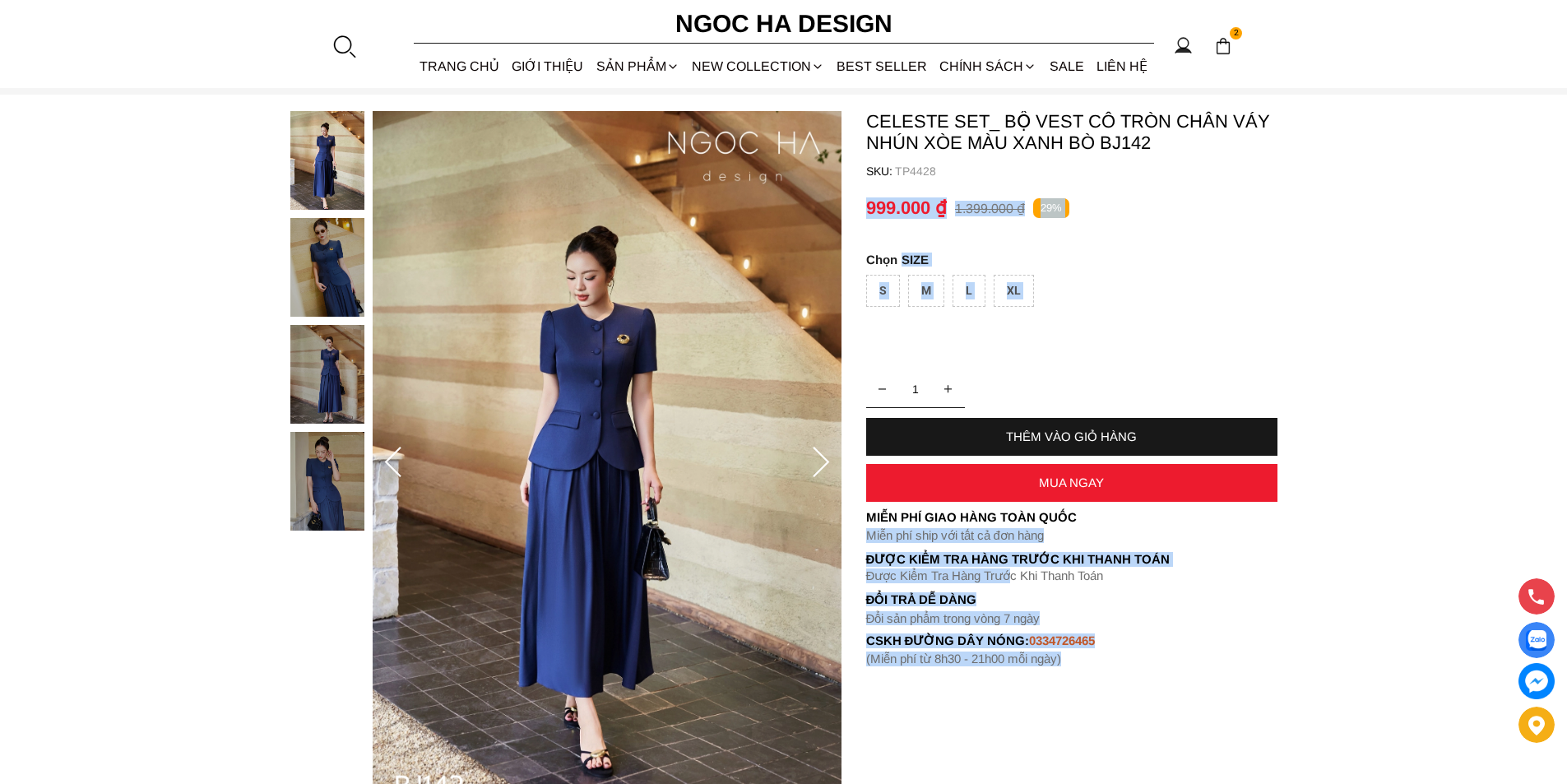
drag, startPoint x: 1147, startPoint y: 592, endPoint x: 1017, endPoint y: 570, distance: 131.8
click at [1017, 570] on container "Celeste Set_ Bộ Vest Cổ Tròn Chân Váy Nhún Xòe Màu Xanh Bò BJ142 SKU: TP4428 1 …" at bounding box center [1072, 388] width 411 height 555
click at [1269, 599] on h6 "Đổi trả dễ dàng" at bounding box center [1072, 599] width 411 height 14
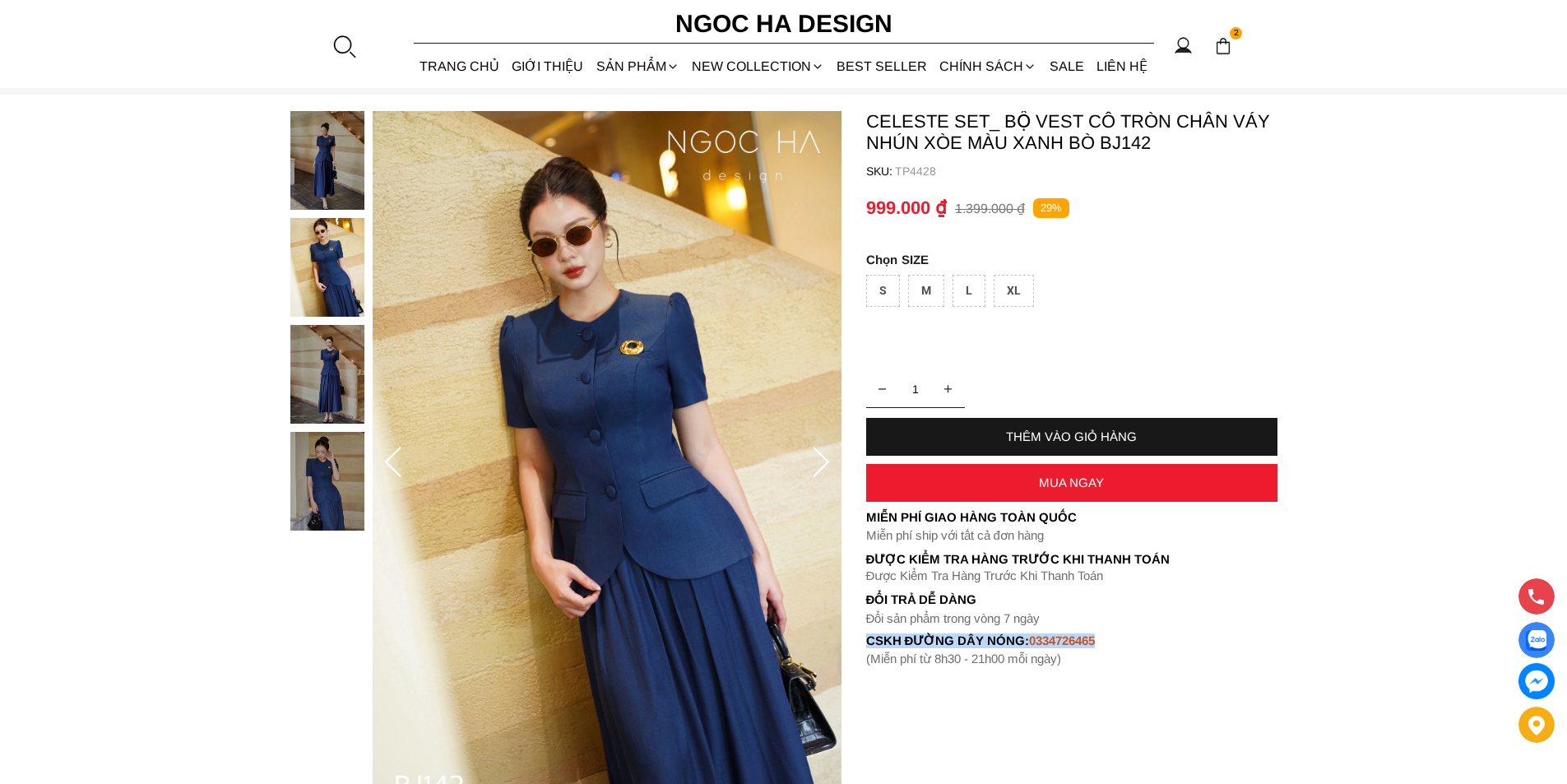
drag, startPoint x: 1132, startPoint y: 636, endPoint x: 862, endPoint y: 636, distance: 270.0
click at [862, 636] on section "Celeste Set_ Bộ Vest Cổ Tròn Chân Váy Nhún Xòe Màu Xanh Bò BJ142 SKU: TP4428 1 …" at bounding box center [784, 463] width 1567 height 736
click at [1204, 648] on container "Celeste Set_ Bộ Vest Cổ Tròn Chân Váy Nhún Xòe Màu Xanh Bò BJ142 SKU: TP4428 1 …" at bounding box center [1072, 388] width 411 height 555
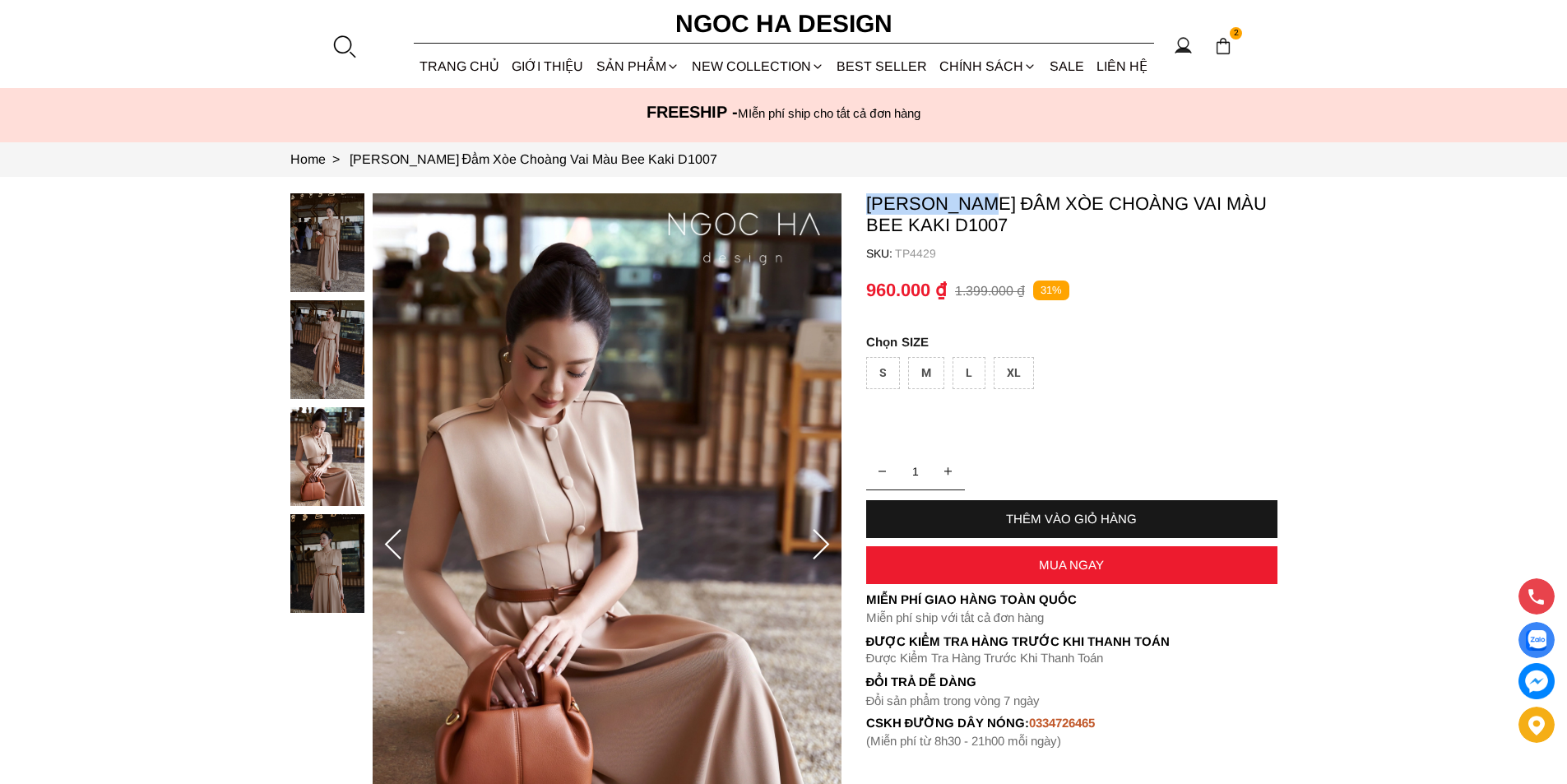
copy p "Helen Dress"
drag, startPoint x: 863, startPoint y: 197, endPoint x: 991, endPoint y: 204, distance: 128.2
click at [991, 204] on section "Helen Dress_ Đầm Xòe Choàng Vai Màu Bee Kaki D1007 SKU: TP4429 1 THÊM VÀO GIỎ H…" at bounding box center [784, 545] width 1567 height 736
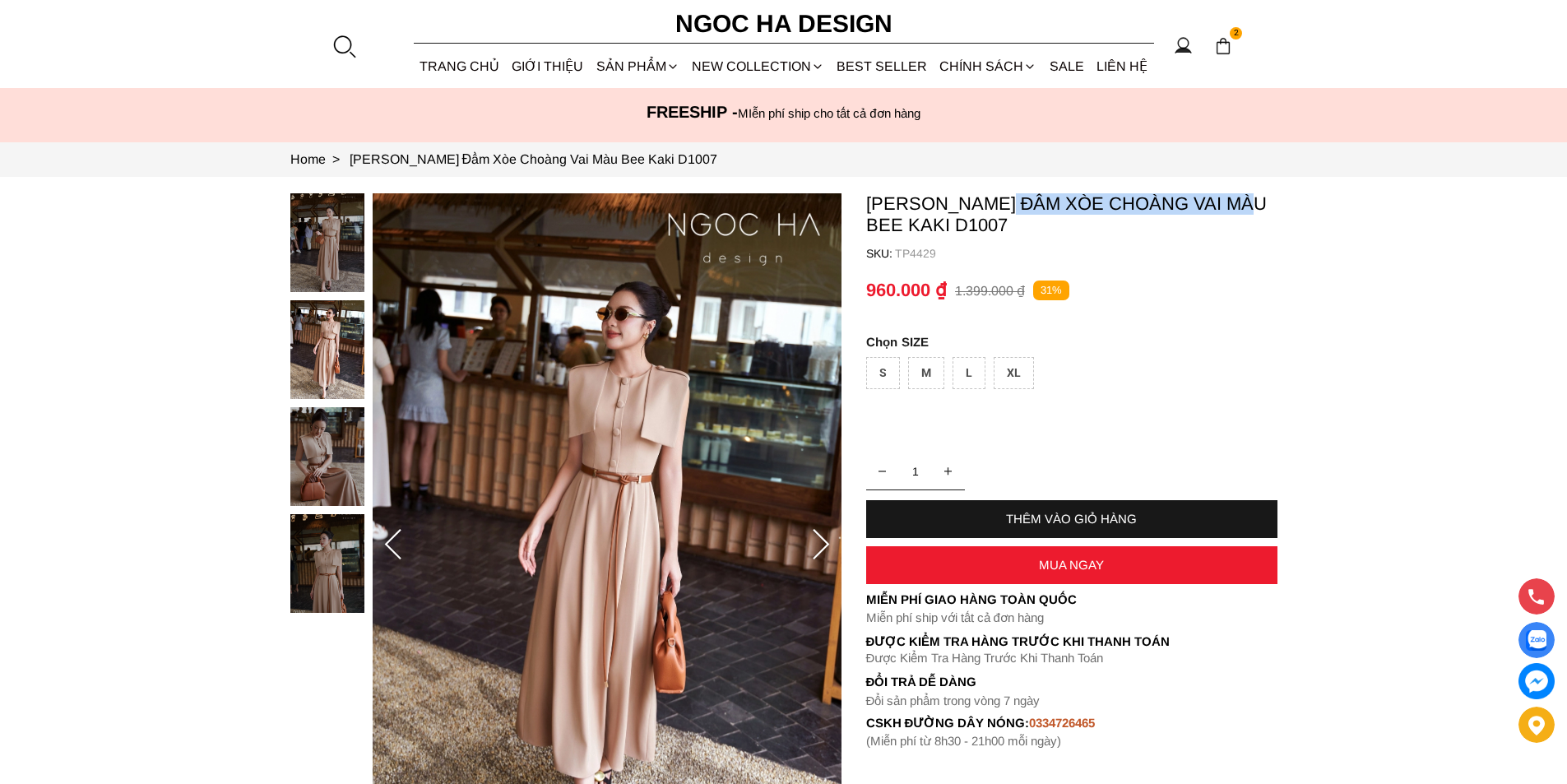
copy p "Đầm Xòe Choàng Vai Màu"
drag, startPoint x: 1011, startPoint y: 186, endPoint x: 1269, endPoint y: 209, distance: 259.0
click at [1269, 209] on section "Helen Dress_ Đầm Xòe Choàng Vai Màu Bee Kaki D1007 SKU: TP4429 1 THÊM VÀO GIỎ H…" at bounding box center [784, 545] width 1567 height 736
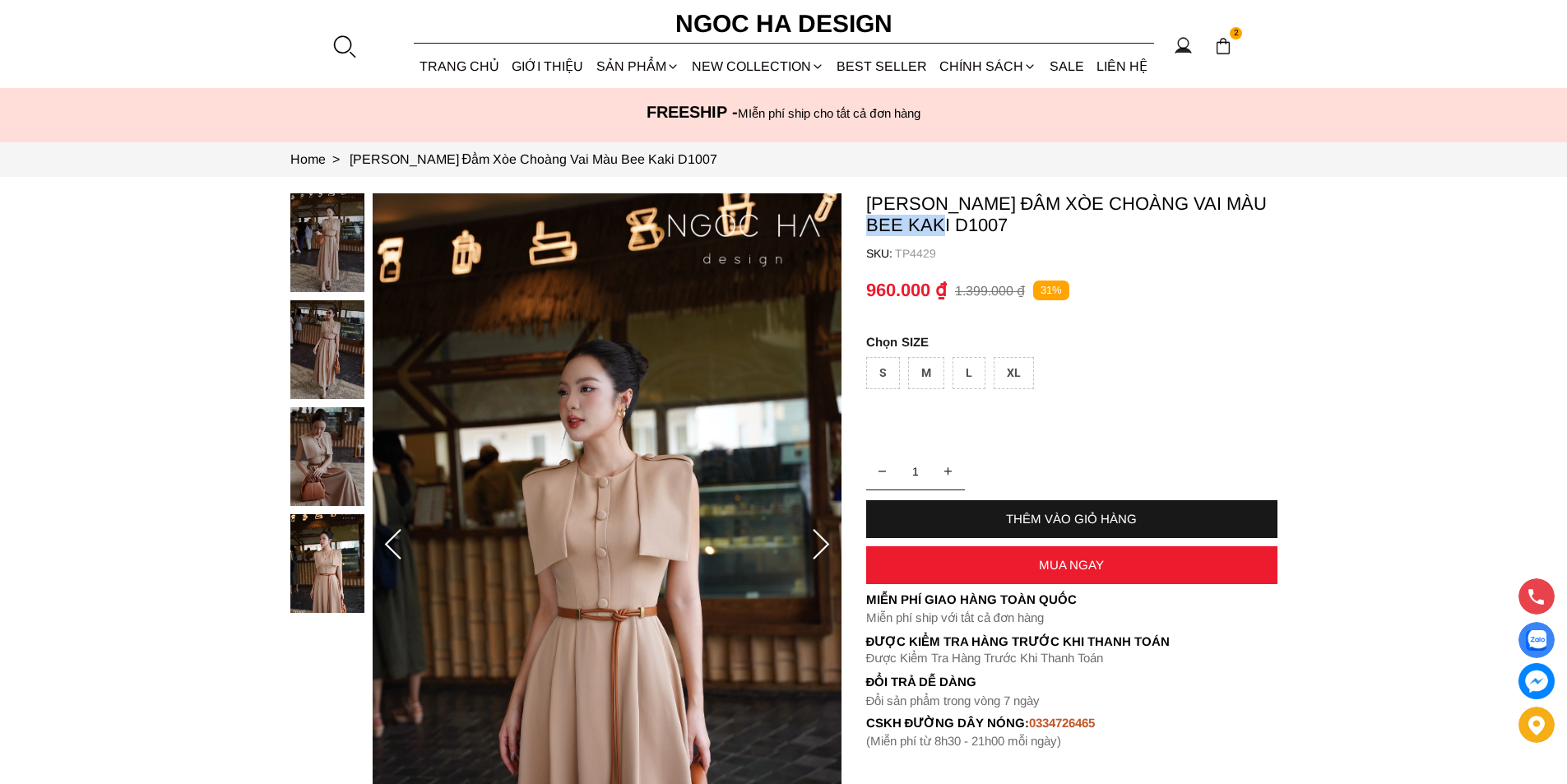
copy p "Bee Kaki"
drag, startPoint x: 862, startPoint y: 223, endPoint x: 949, endPoint y: 231, distance: 87.4
click at [949, 231] on section "Helen Dress_ Đầm Xòe Choàng Vai Màu Bee Kaki D1007 SKU: TP4429 1 THÊM VÀO GIỎ H…" at bounding box center [784, 545] width 1567 height 736
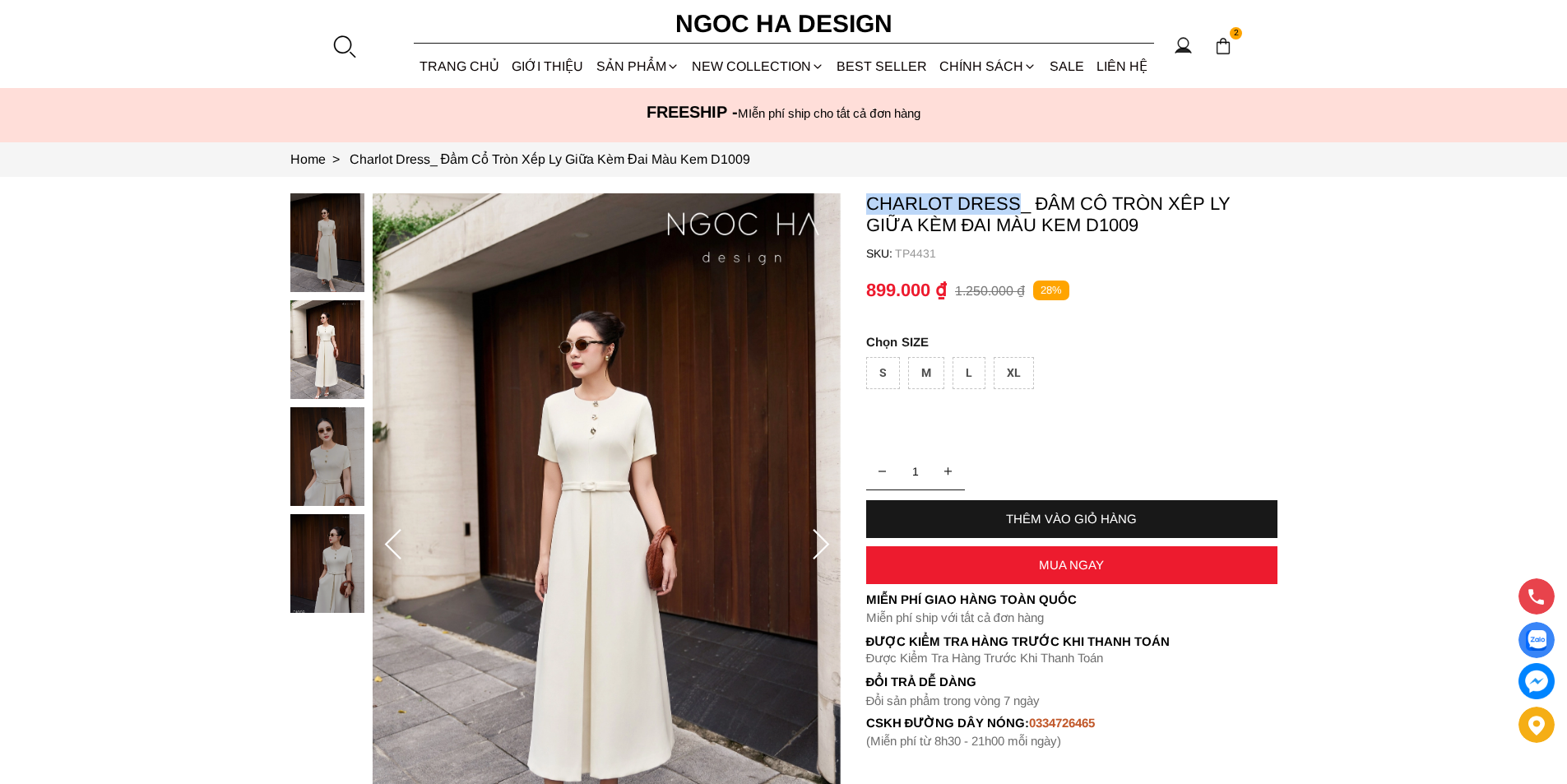
copy p "Charlot Dress"
drag, startPoint x: 867, startPoint y: 203, endPoint x: 1016, endPoint y: 209, distance: 149.1
click at [1016, 209] on p "Charlot Dress_ Đầm Cổ Tròn Xếp Ly Giữa Kèm Đai Màu Kem D1009" at bounding box center [1072, 214] width 411 height 42
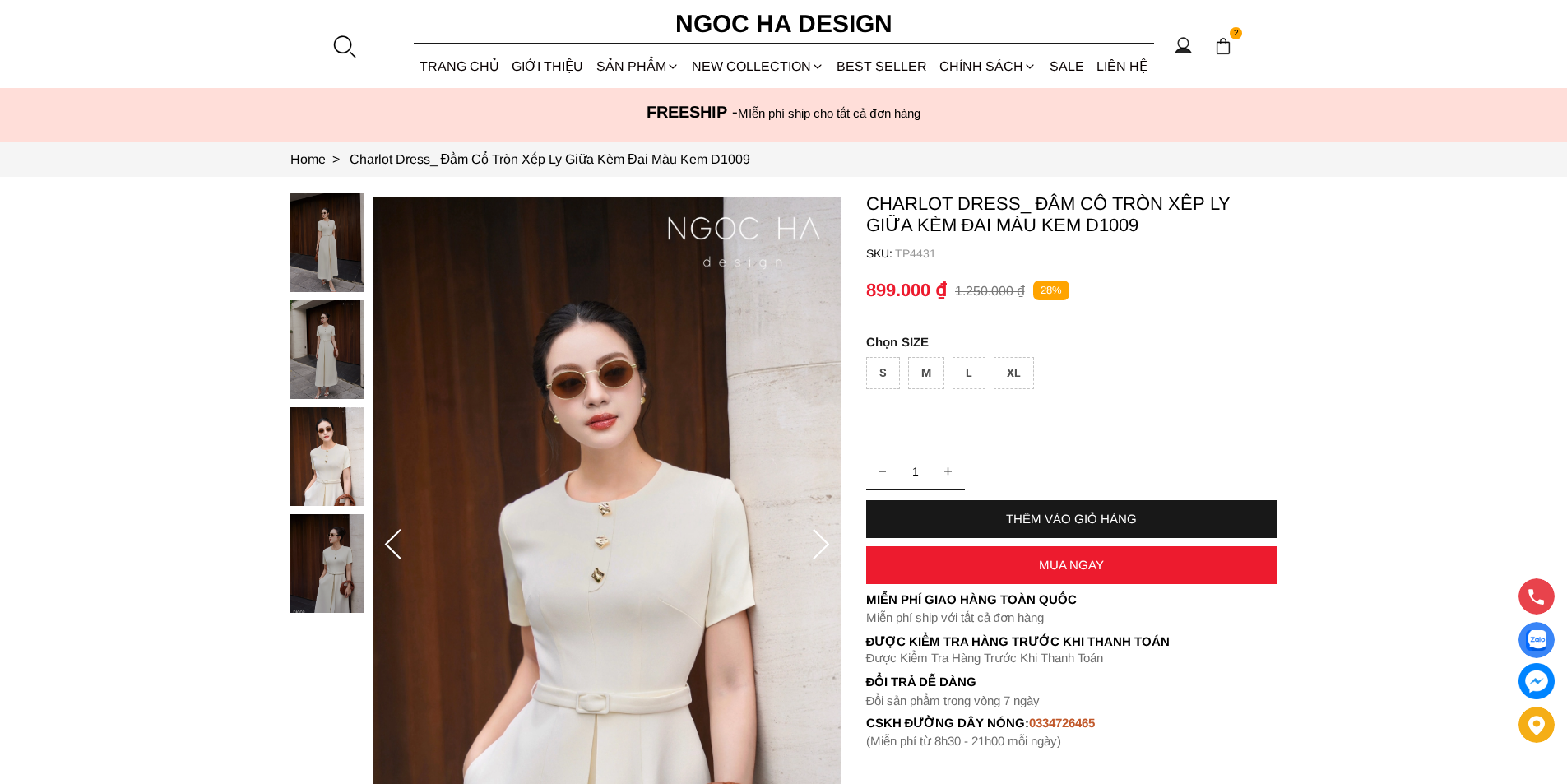
click at [1224, 258] on p "TP4431" at bounding box center [1086, 253] width 382 height 14
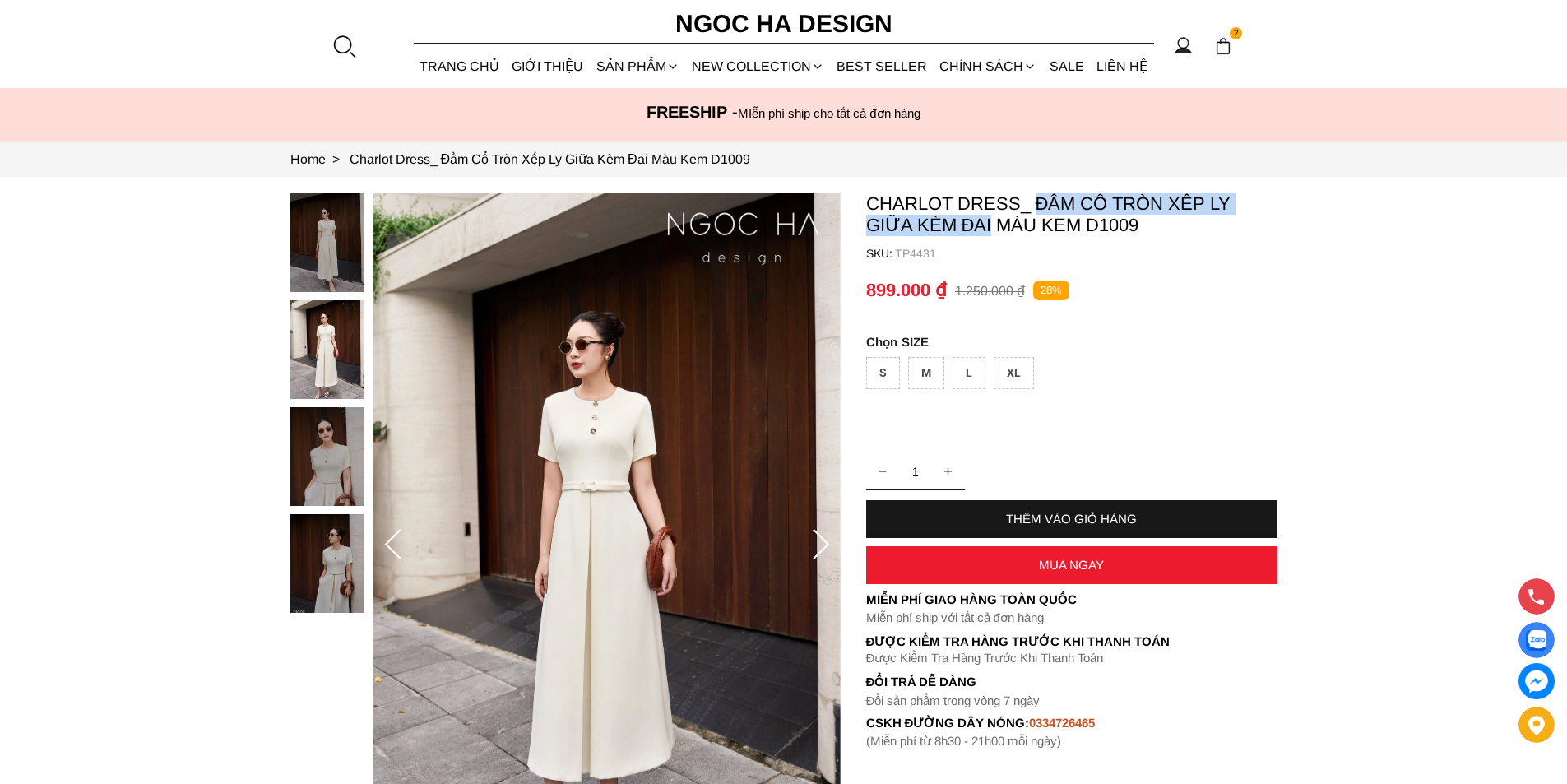
copy p "Đầm Cổ Tròn Xếp Ly Giữa Kèm Đai"
drag, startPoint x: 1035, startPoint y: 194, endPoint x: 993, endPoint y: 231, distance: 56.0
click at [993, 231] on p "Charlot Dress_ Đầm Cổ Tròn Xếp Ly Giữa Kèm Đai Màu Kem D1009" at bounding box center [1072, 214] width 411 height 42
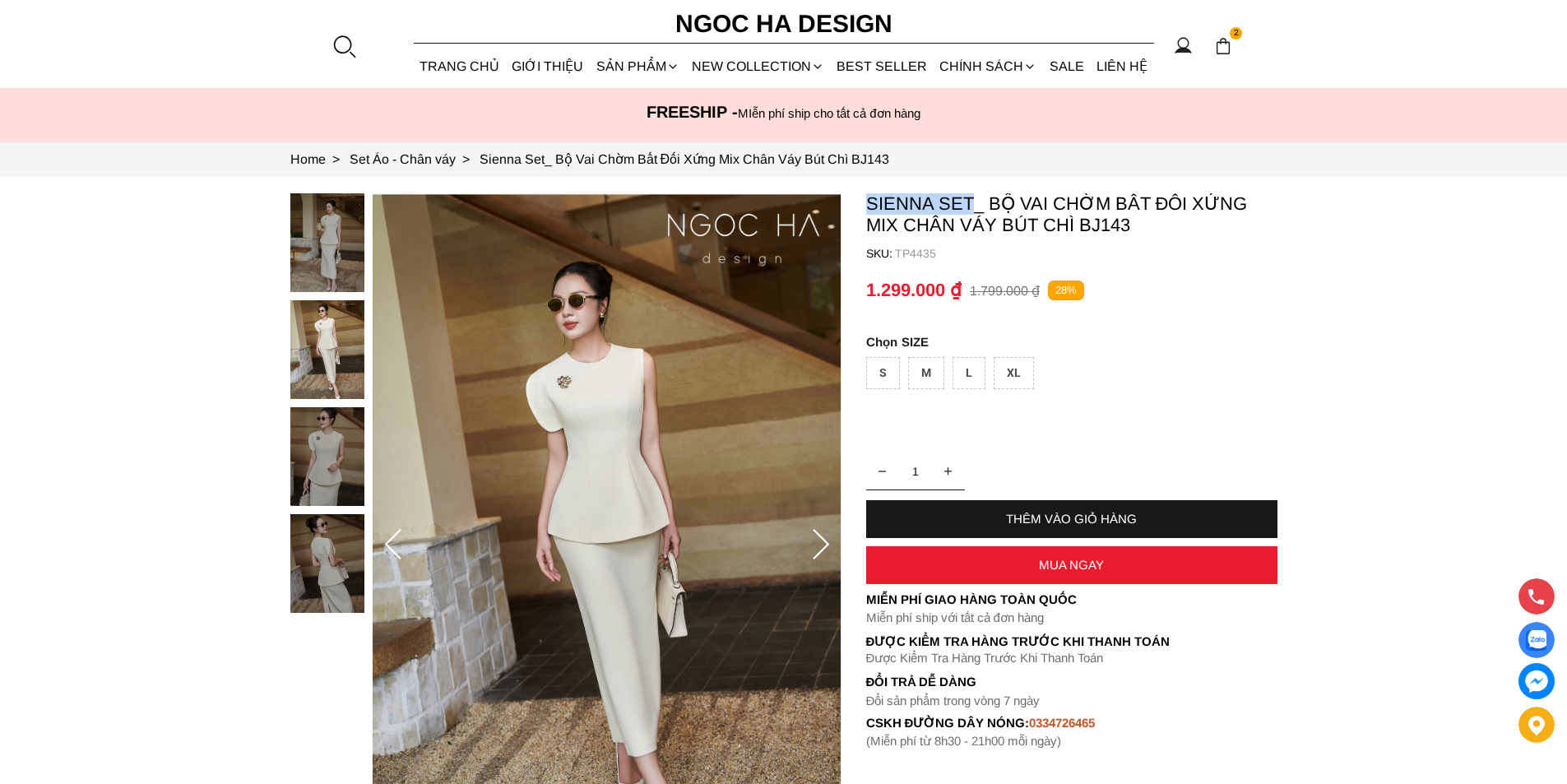
copy p "Sienna Set"
drag, startPoint x: 862, startPoint y: 198, endPoint x: 976, endPoint y: 209, distance: 114.5
click at [976, 209] on section "Sienna Set_ Bộ Vai Chờm Bất Đối Xứng Mix Chân Váy Bút Chì BJ143 SKU: TP4435 1 T…" at bounding box center [784, 545] width 1567 height 736
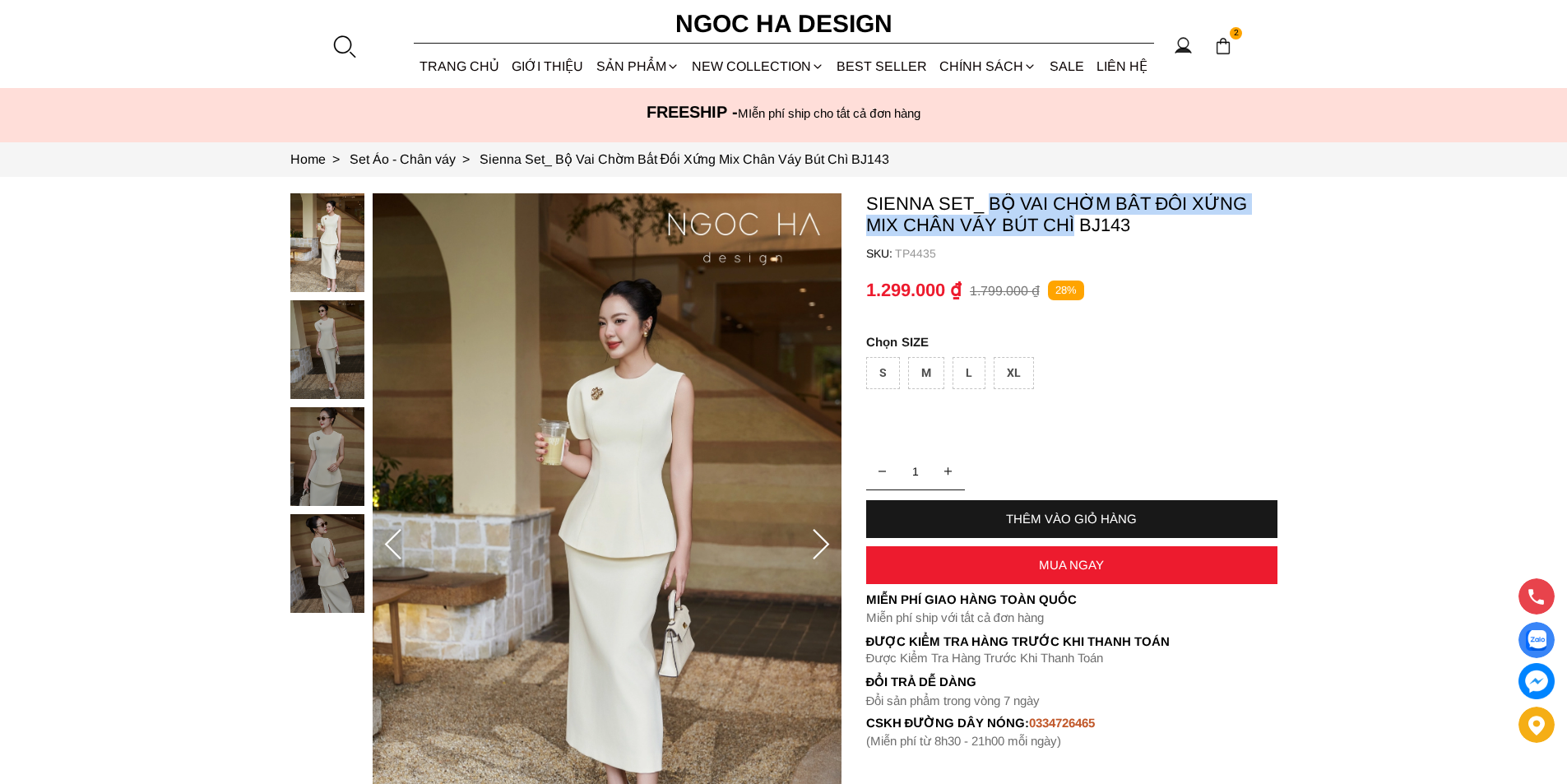
copy p "Bộ Vai Chờm Bất Đối Xứng Mix Chân Váy Bút Chì"
drag, startPoint x: 987, startPoint y: 198, endPoint x: 1070, endPoint y: 226, distance: 87.6
click at [1070, 226] on p "Sienna Set_ Bộ Vai Chờm Bất Đối Xứng Mix Chân Váy Bút Chì BJ143" at bounding box center [1072, 214] width 411 height 42
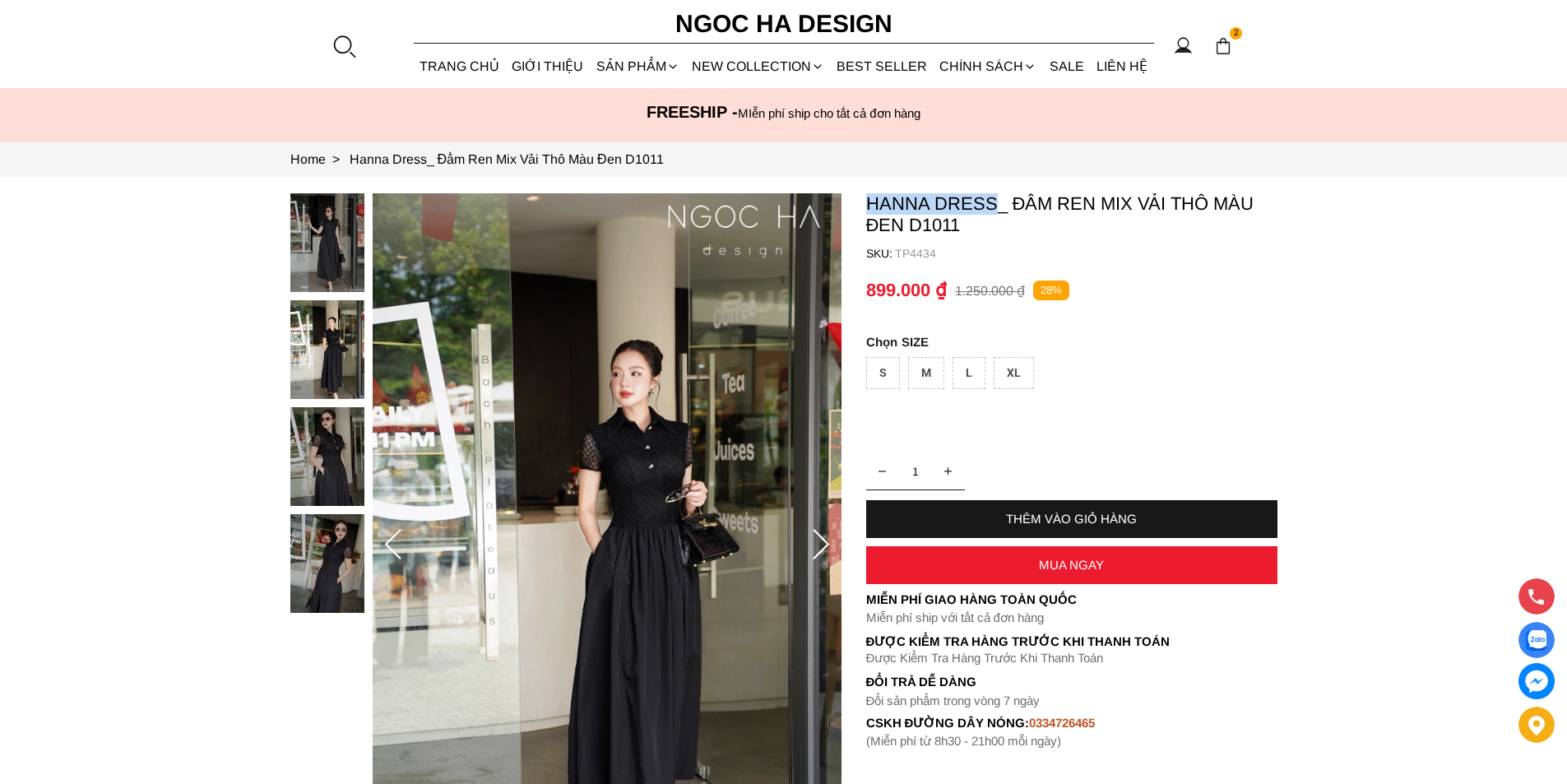
click at [995, 201] on section "Hanna Dress_ Đầm Ren Mix Vải Thô Màu Đen D1011 SKU: TP4434 1 THÊM VÀO GIỎ HÀNG …" at bounding box center [784, 545] width 1567 height 736
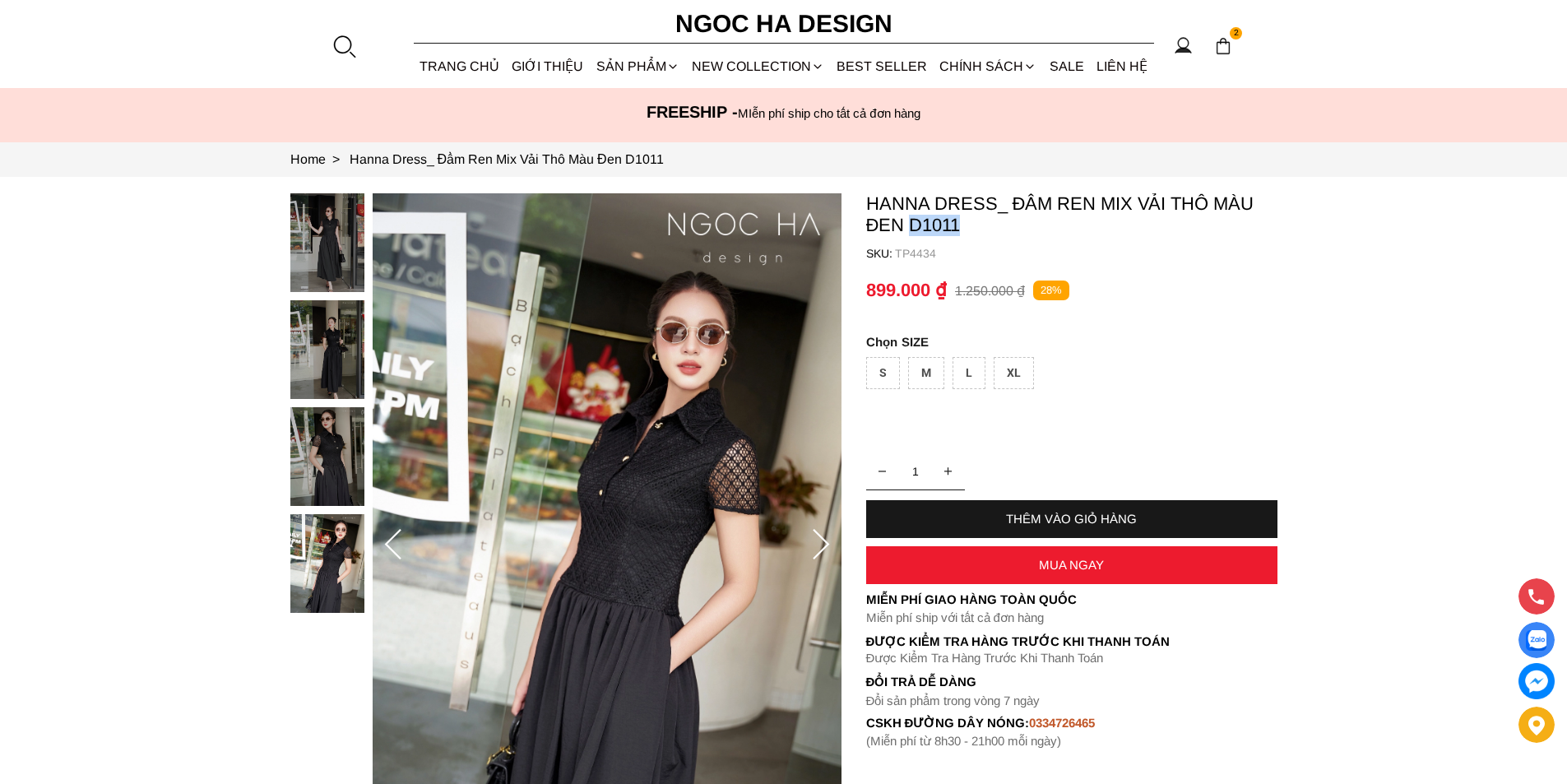
copy p "D1011"
drag, startPoint x: 994, startPoint y: 224, endPoint x: 913, endPoint y: 220, distance: 81.1
click at [913, 220] on p "Hanna Dress_ Đầm Ren Mix Vải Thô Màu Đen D1011" at bounding box center [1072, 214] width 411 height 42
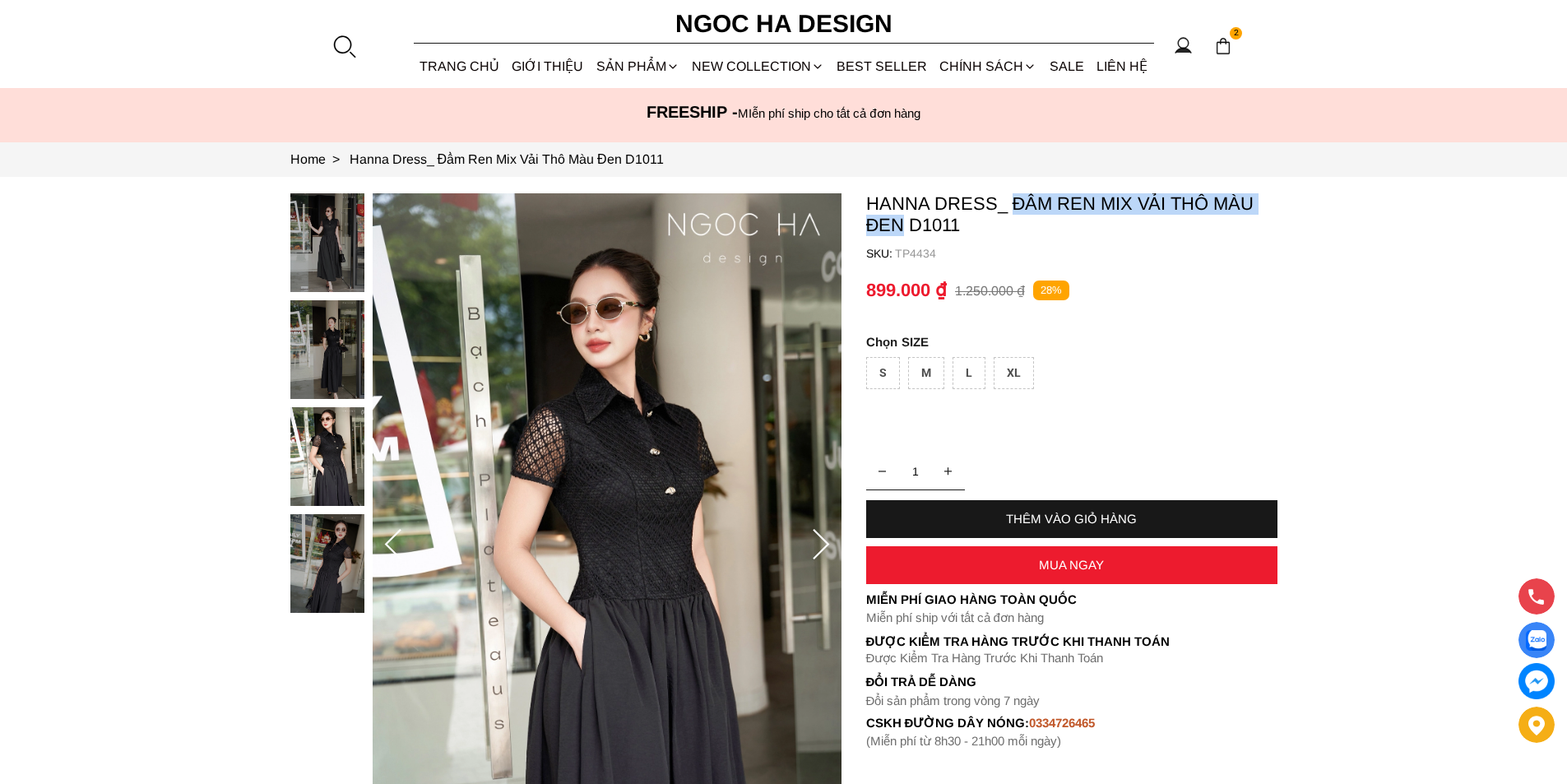
copy p "Đầm Ren Mix Vải Thô Màu Đen"
drag, startPoint x: 1010, startPoint y: 193, endPoint x: 899, endPoint y: 226, distance: 115.8
click at [899, 226] on p "Hanna Dress_ Đầm Ren Mix Vải Thô Màu Đen D1011" at bounding box center [1072, 214] width 411 height 42
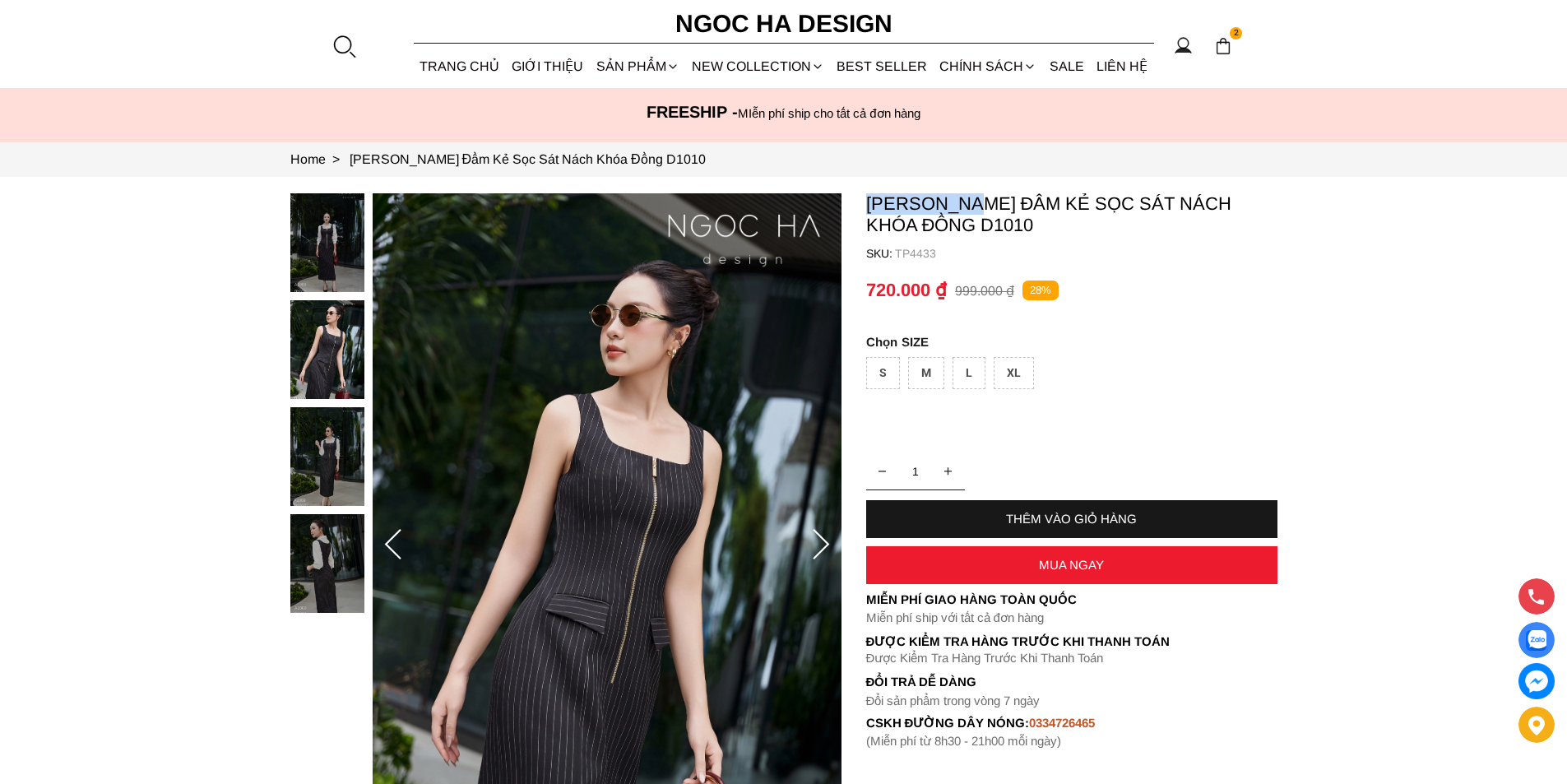
copy p "[PERSON_NAME]"
drag, startPoint x: 981, startPoint y: 203, endPoint x: 872, endPoint y: 192, distance: 109.6
click at [872, 192] on section "[PERSON_NAME] Đầm Kẻ Sọc Sát Nách Khóa Đồng D1010 SKU: TP4433 1 THÊM VÀO GIỎ HÀ…" at bounding box center [784, 545] width 1567 height 736
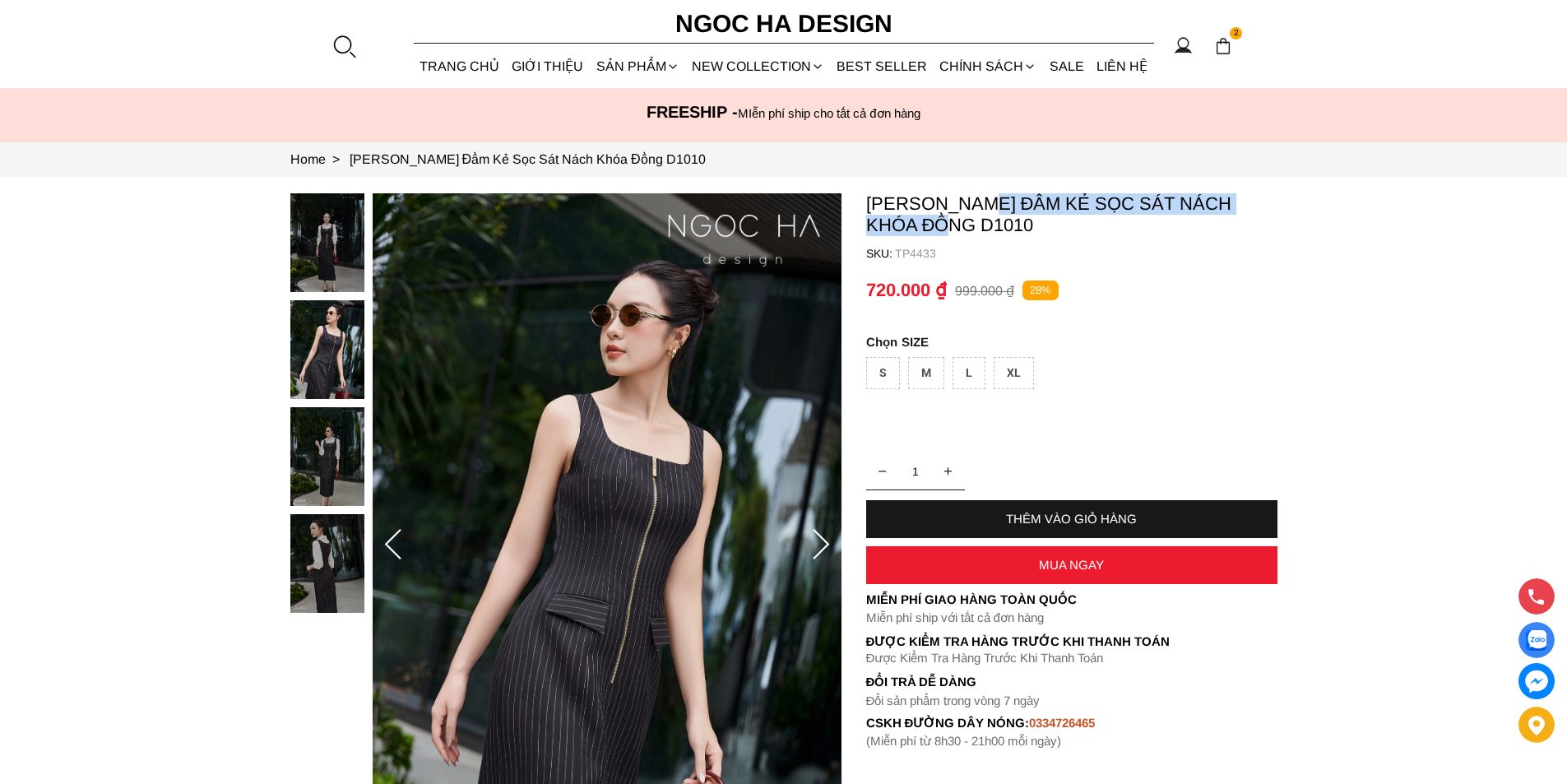
copy p "Đầm Kẻ Sọc Sát Nách Khóa Đồng"
drag, startPoint x: 995, startPoint y: 196, endPoint x: 922, endPoint y: 231, distance: 81.0
click at [922, 231] on p "[PERSON_NAME] Đầm Kẻ Sọc Sát Nách Khóa Đồng D1010" at bounding box center [1072, 214] width 411 height 42
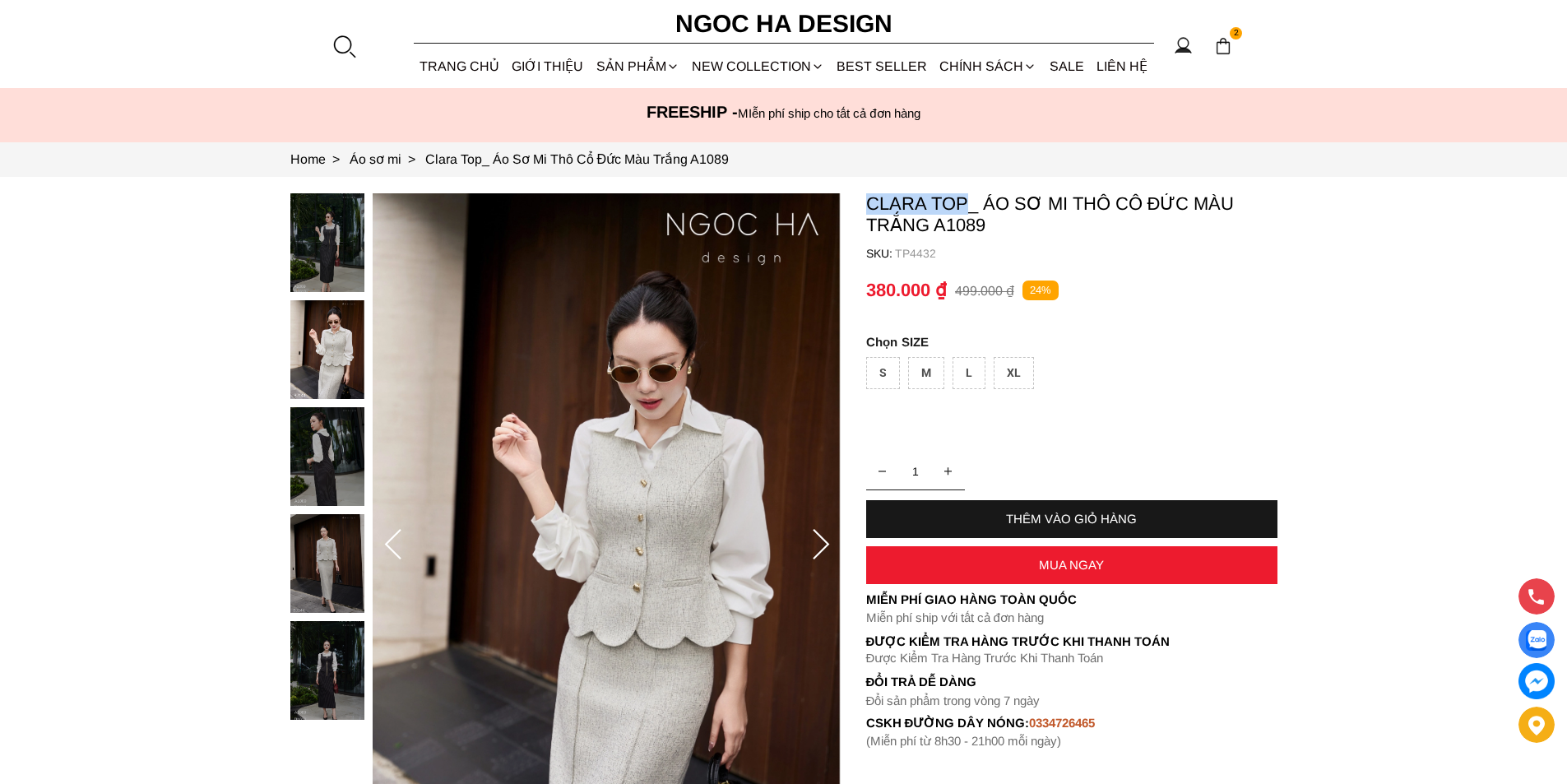
click at [870, 194] on p "Clara Top_ Áo Sơ Mi Thô Cổ Đức Màu Trắng A1089" at bounding box center [1072, 214] width 411 height 42
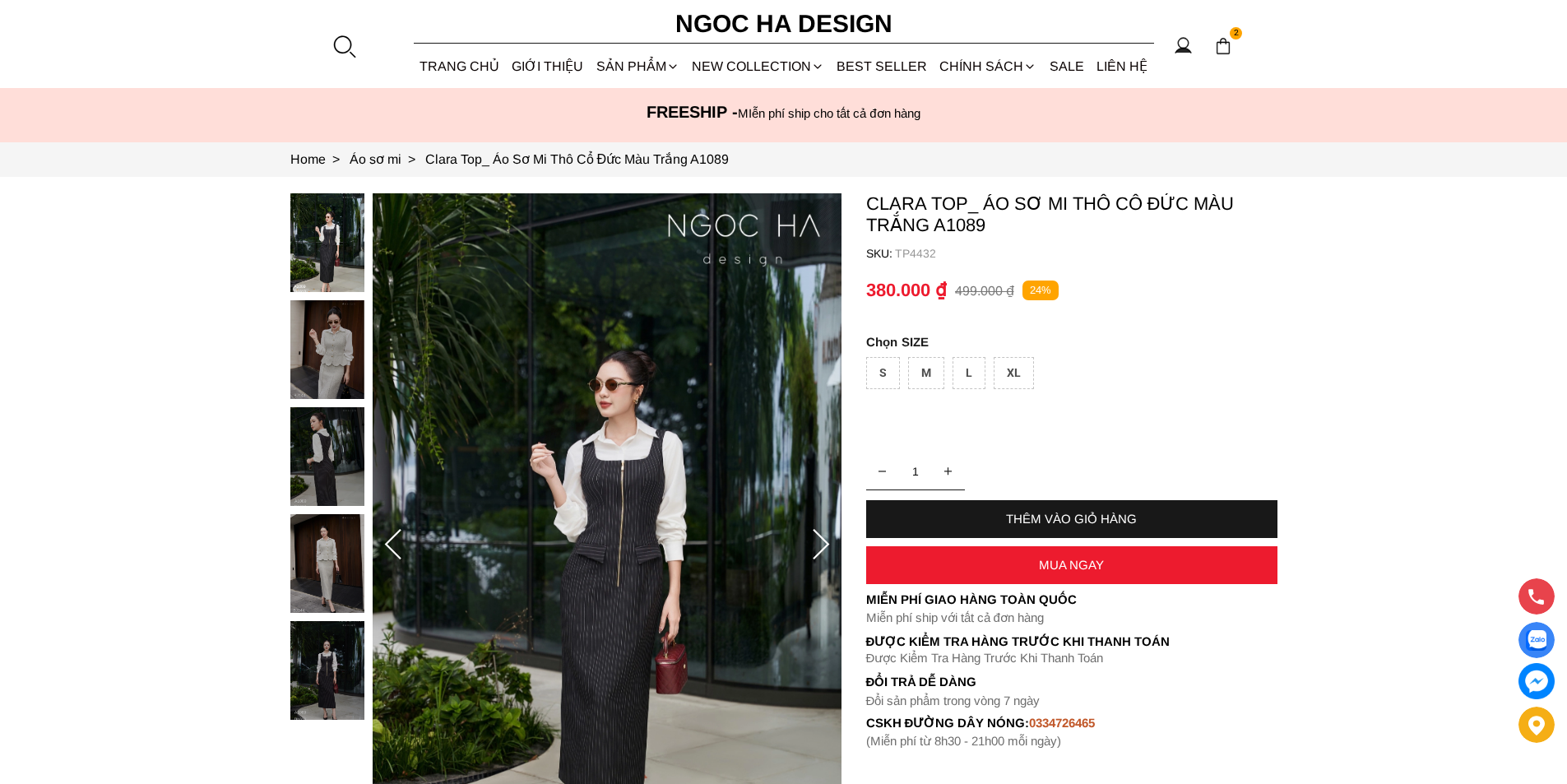
click at [339, 327] on img at bounding box center [326, 349] width 74 height 98
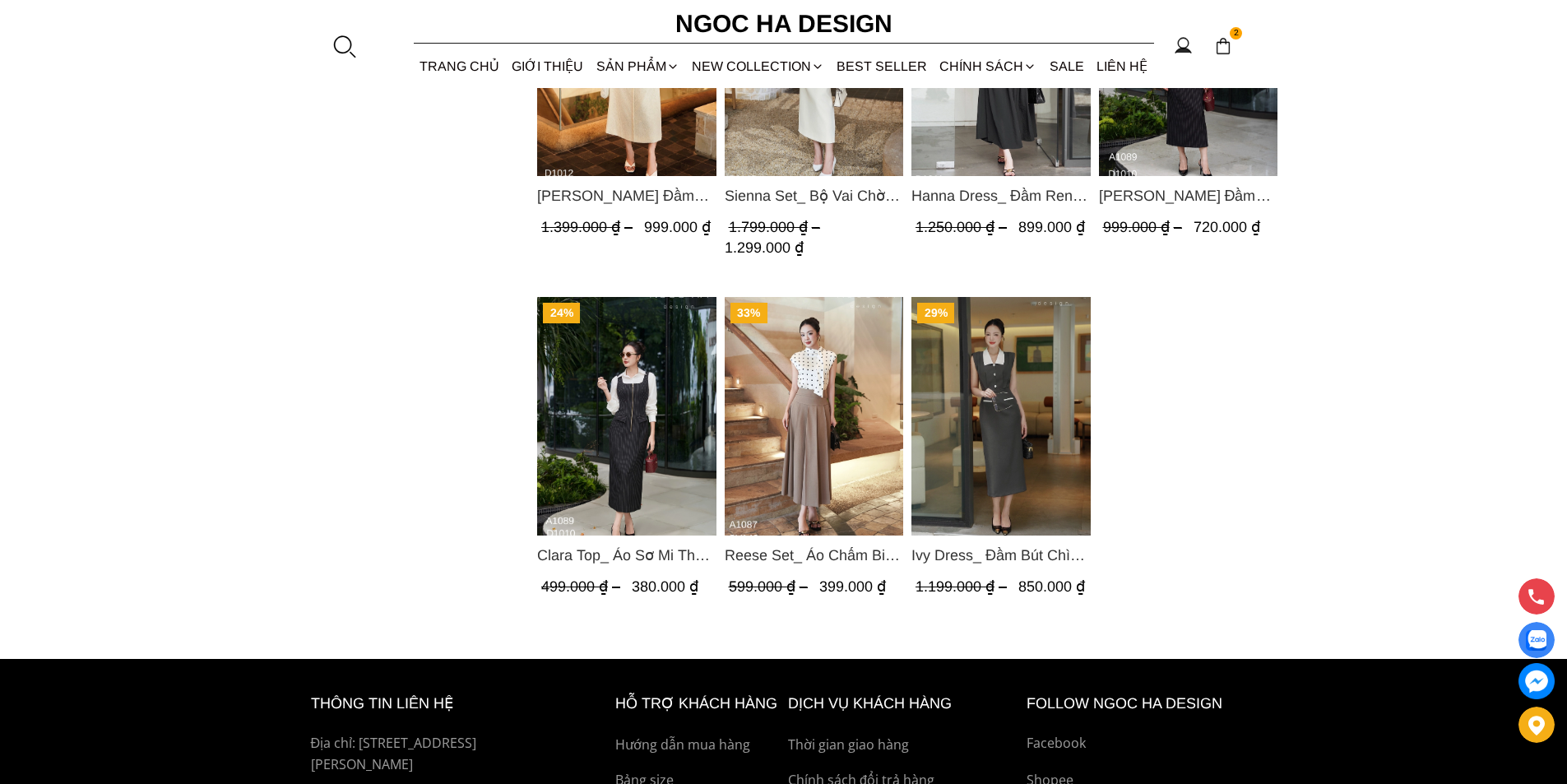
scroll to position [1315, 0]
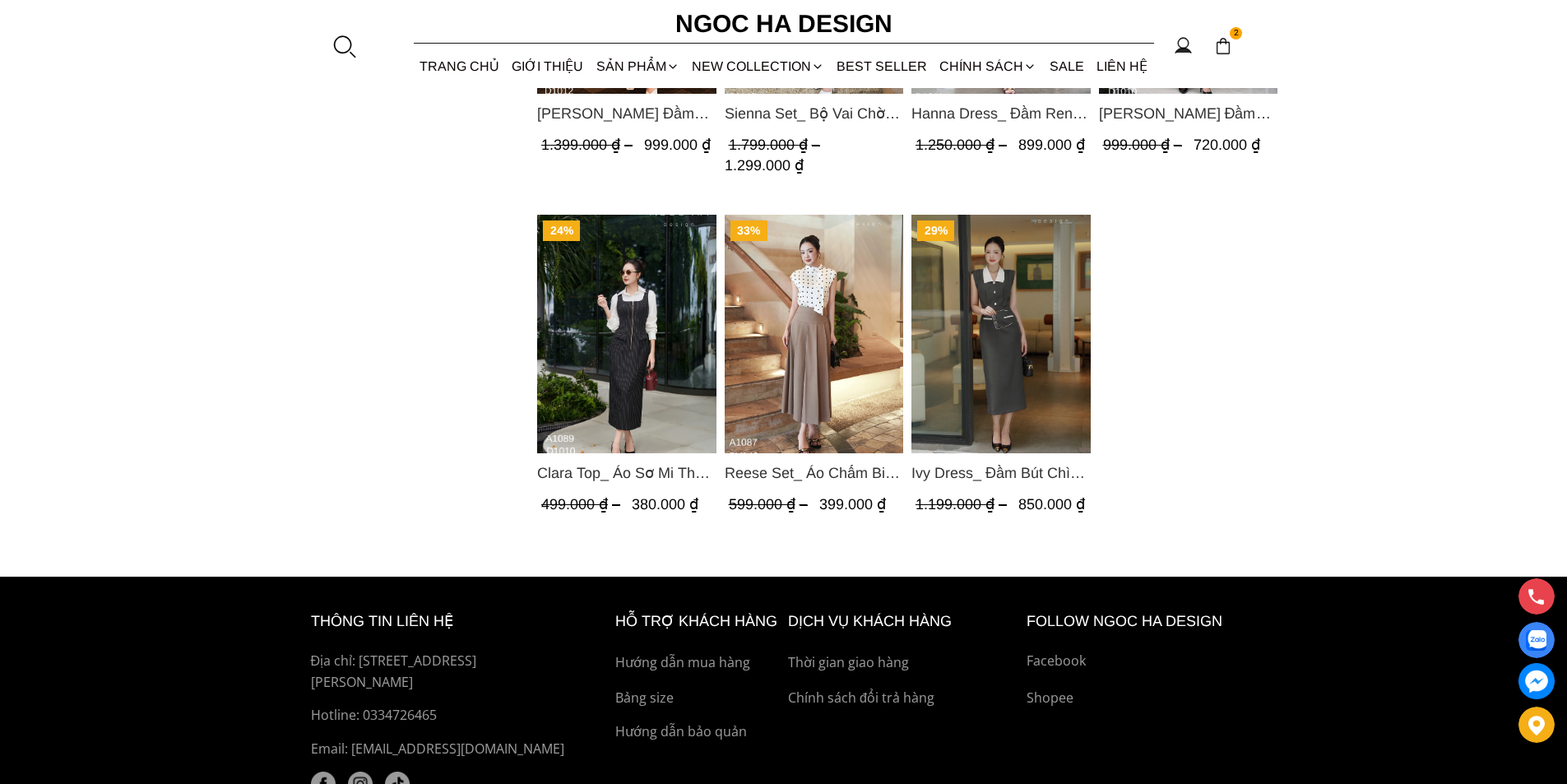
click at [621, 348] on img "Product image - Clara Top_ Áo Sơ Mi Thô Cổ Đức Màu Trắng A1089" at bounding box center [627, 333] width 180 height 238
click at [833, 321] on img "Product image - Reese Set_ Áo Chấm Bi Vai Chờm Mix Chân Váy Xếp Ly Hông Màu Nâu…" at bounding box center [814, 333] width 180 height 238
click at [993, 363] on img "Product image - Ivy Dress_ Đầm Bút Chì Vai Chờm Màu Ghi Mix Cổ Trắng D1005" at bounding box center [1001, 333] width 180 height 238
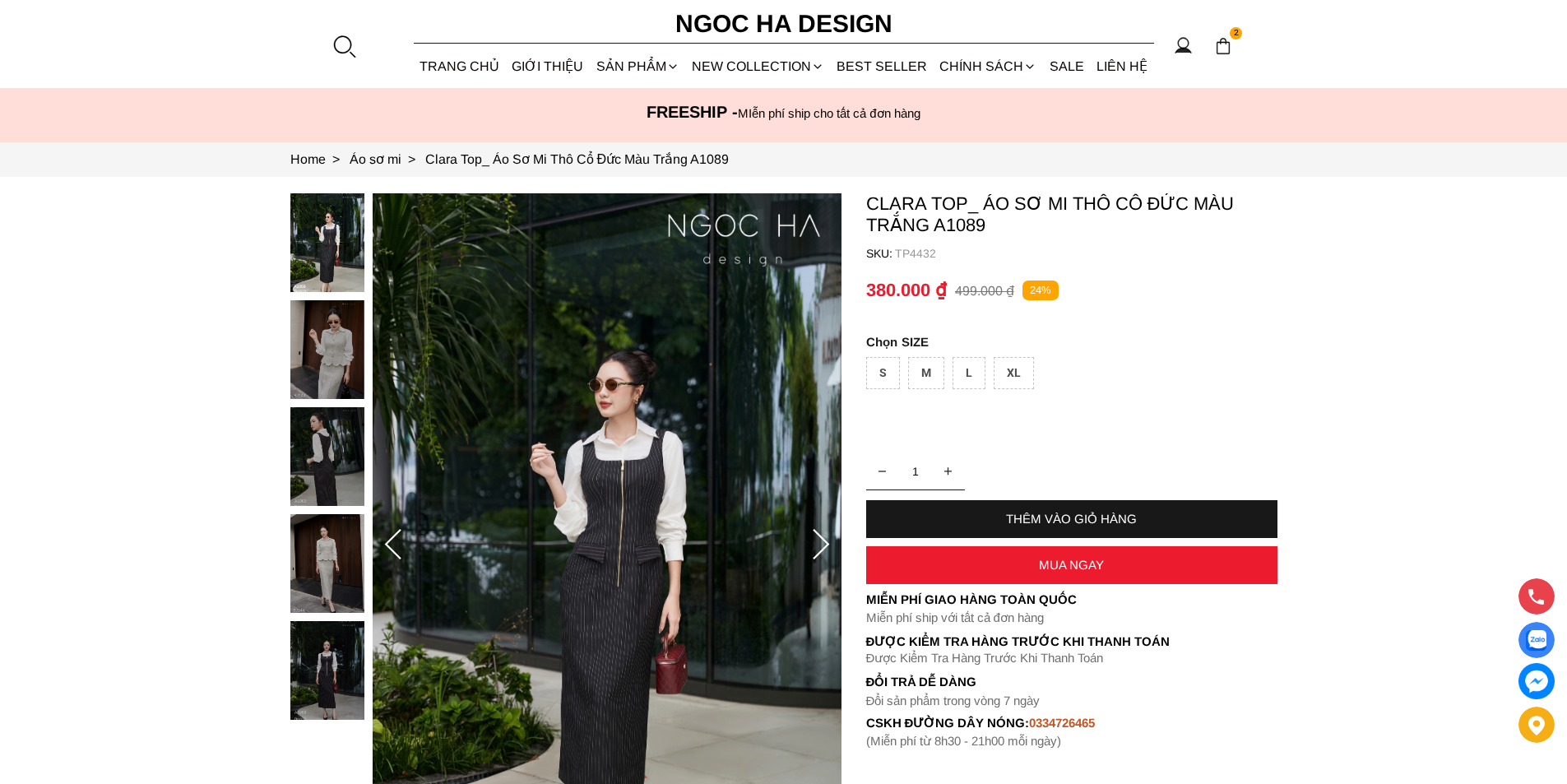
click at [354, 347] on img at bounding box center [326, 349] width 74 height 98
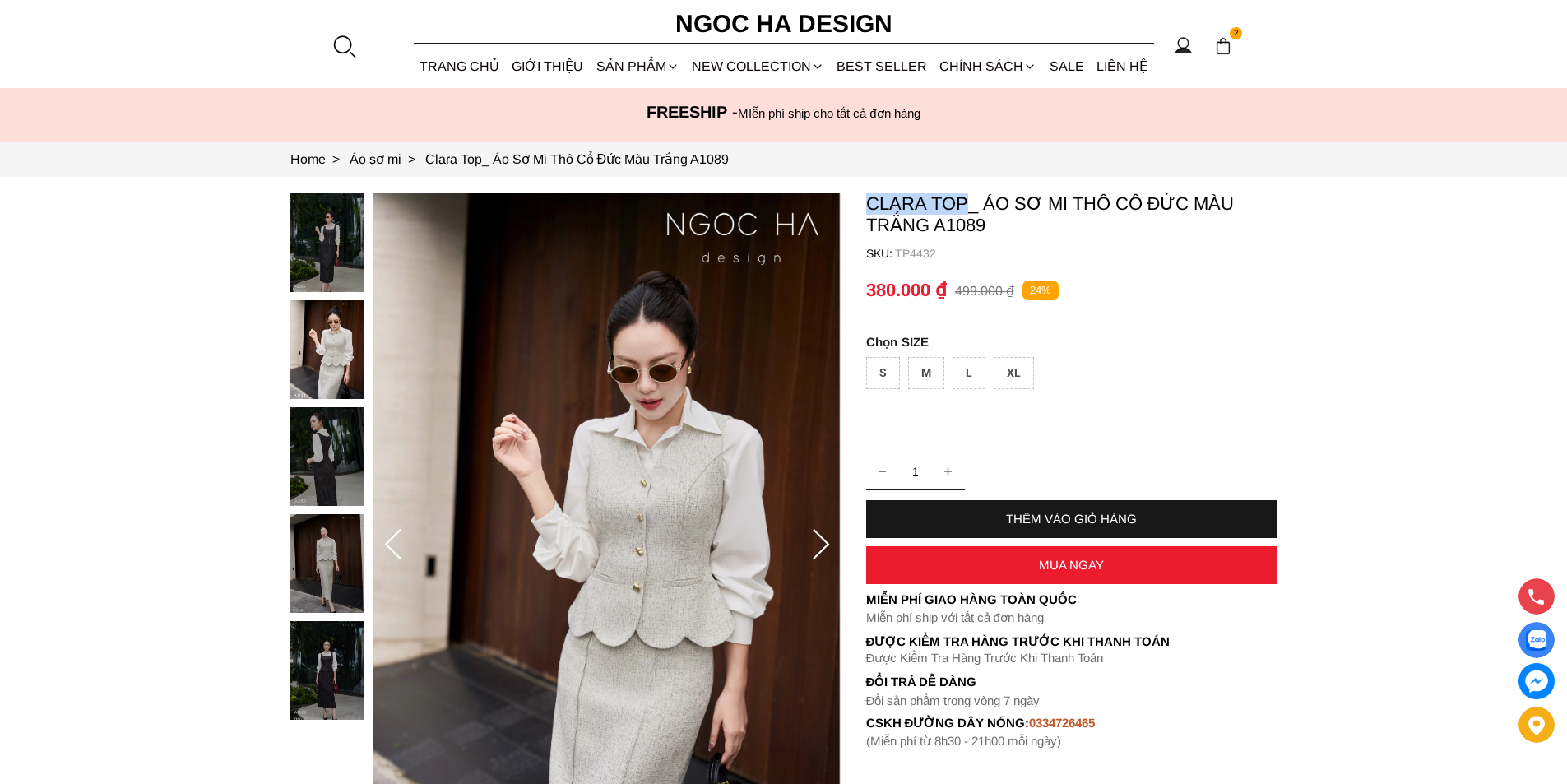
copy p "Clara Top"
drag, startPoint x: 965, startPoint y: 192, endPoint x: 856, endPoint y: 191, distance: 109.0
click at [856, 191] on section "Clara Top_ Áo Sơ Mi Thô Cổ Đức Màu Trắng A1089 SKU: TP4432 1 THÊM VÀO GIỎ HÀNG …" at bounding box center [784, 545] width 1567 height 736
copy p "Clara Top"
copy p "Áo Sơ Mi Thô Cổ Đức Màu Trắng"
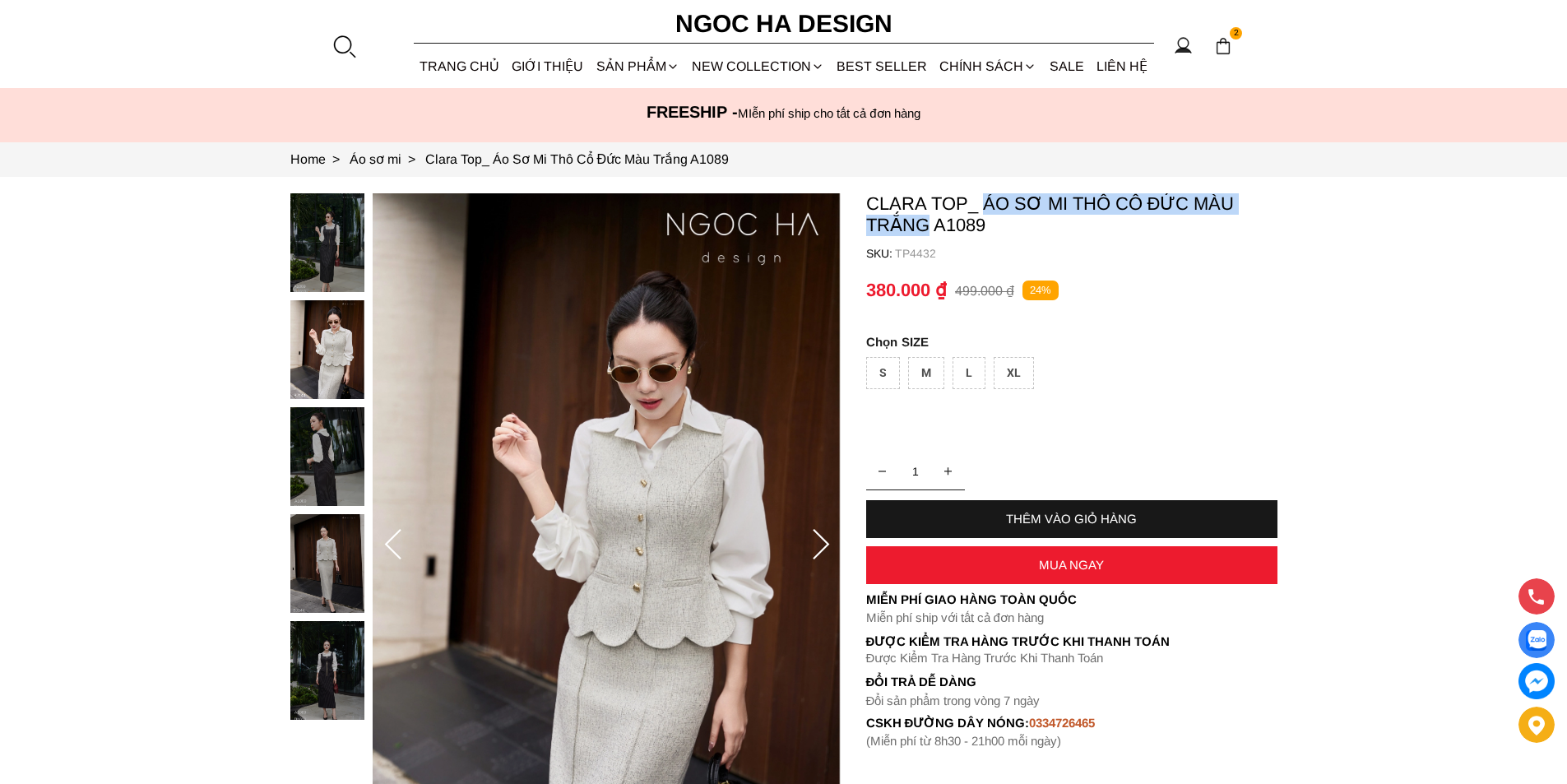
drag, startPoint x: 982, startPoint y: 192, endPoint x: 926, endPoint y: 223, distance: 64.0
click at [926, 223] on section "Clara Top_ Áo Sơ Mi Thô Cổ Đức Màu Trắng A1089 SKU: TP4432 1 THÊM VÀO GIỎ HÀNG …" at bounding box center [784, 545] width 1567 height 736
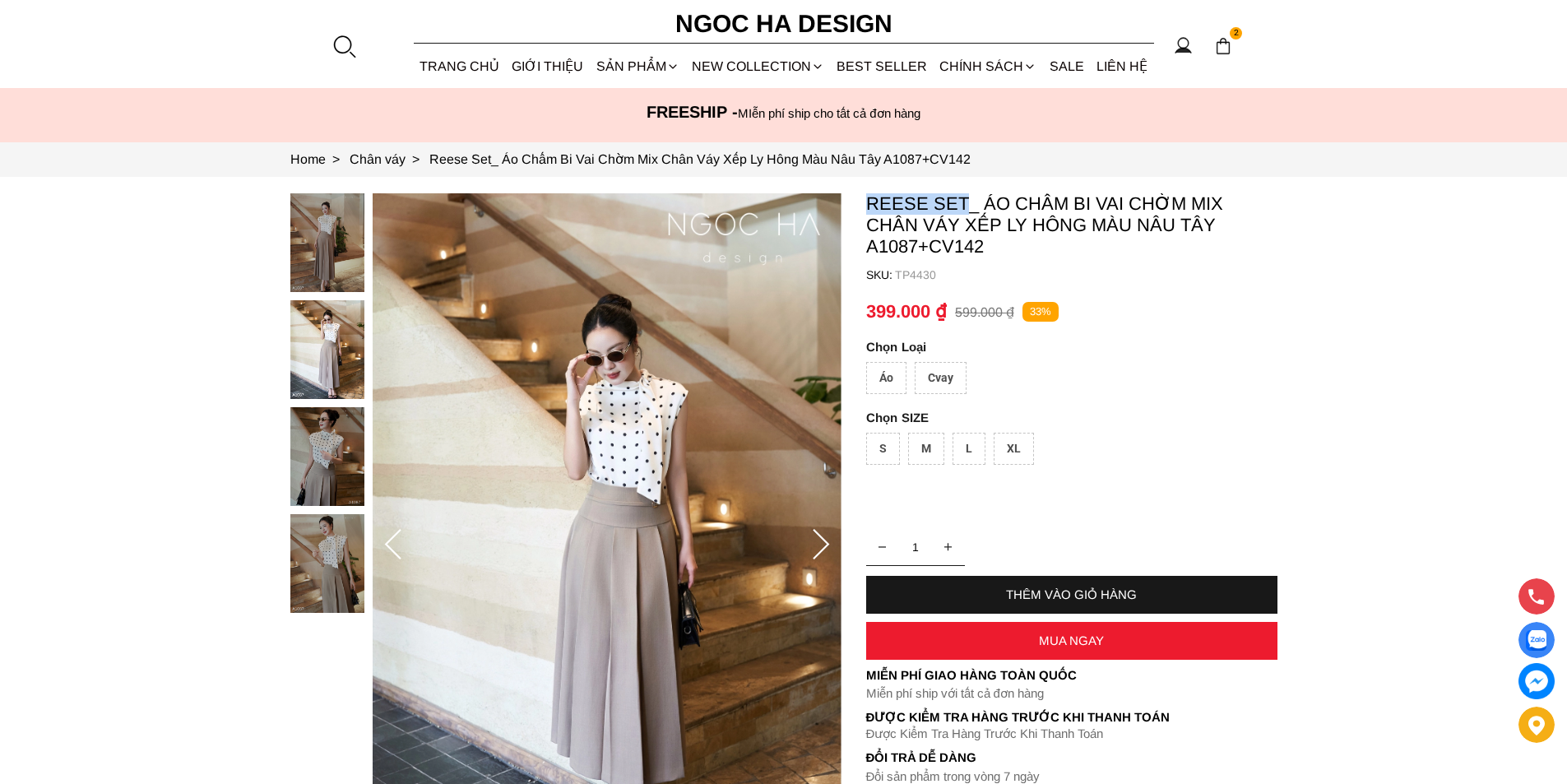
copy p "Reese Set"
drag, startPoint x: 865, startPoint y: 199, endPoint x: 967, endPoint y: 192, distance: 102.2
click at [967, 192] on section "Reese Set_ Áo Chấm Bi Vai Chờm Mix Chân Váy Xếp Ly Hông Màu Nâu Tây A1087+CV142…" at bounding box center [784, 545] width 1567 height 736
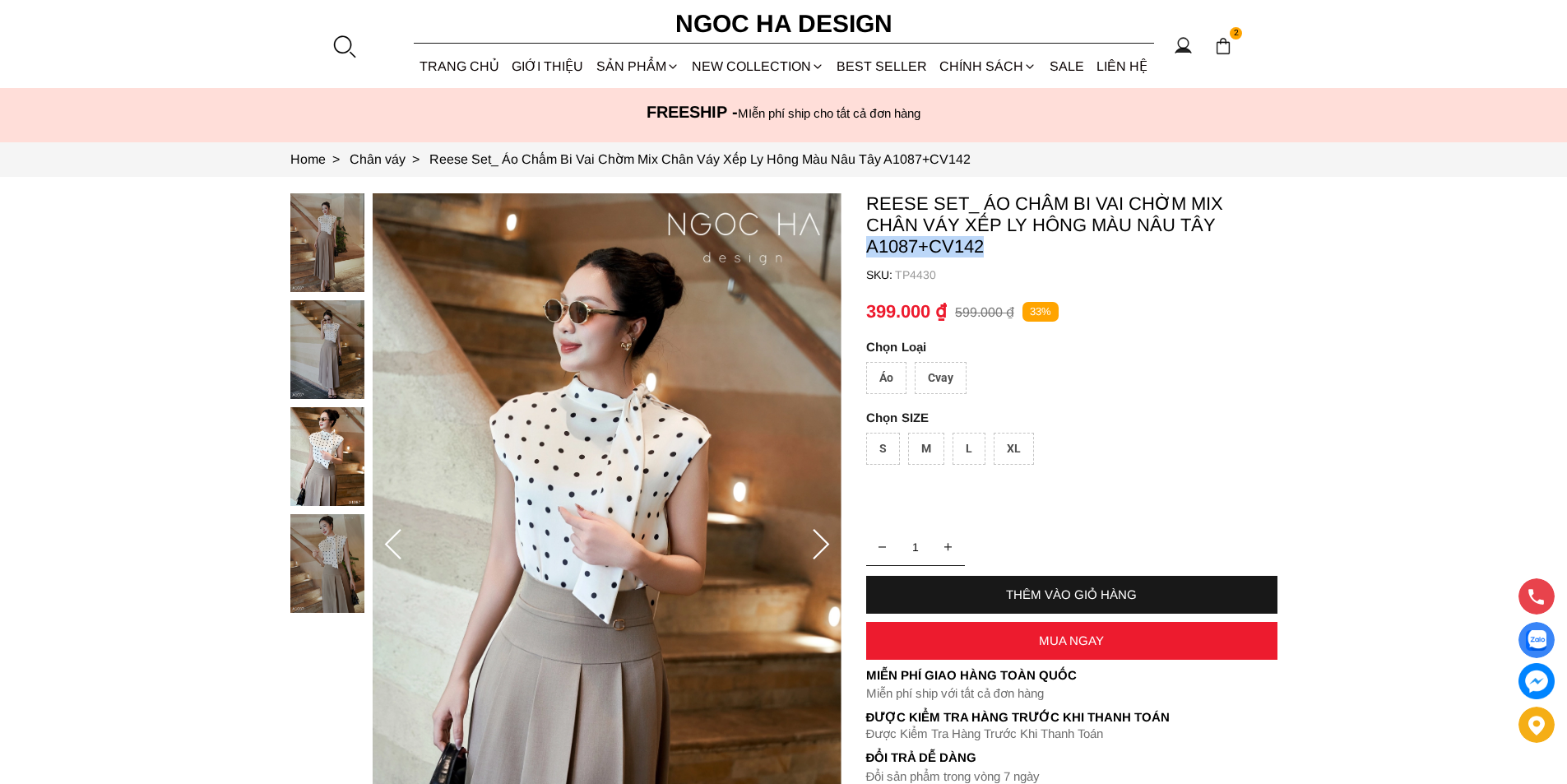
copy p "A1087+CV142"
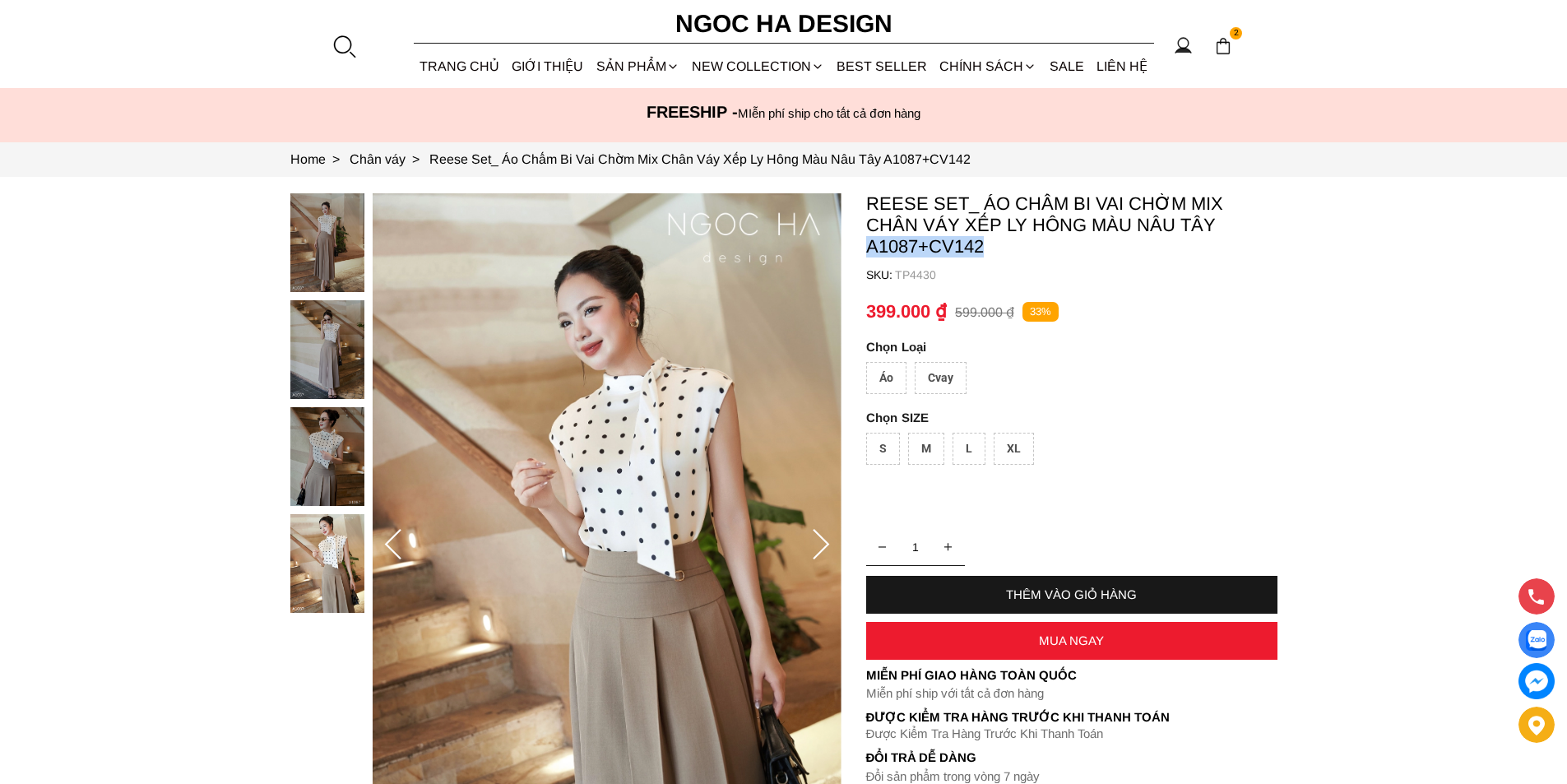
drag, startPoint x: 868, startPoint y: 243, endPoint x: 1003, endPoint y: 242, distance: 135.0
click at [1003, 242] on p "Reese Set_ Áo Chấm Bi Vai Chờm Mix Chân Váy Xếp Ly Hông Màu Nâu Tây A1087+CV142" at bounding box center [1072, 225] width 411 height 64
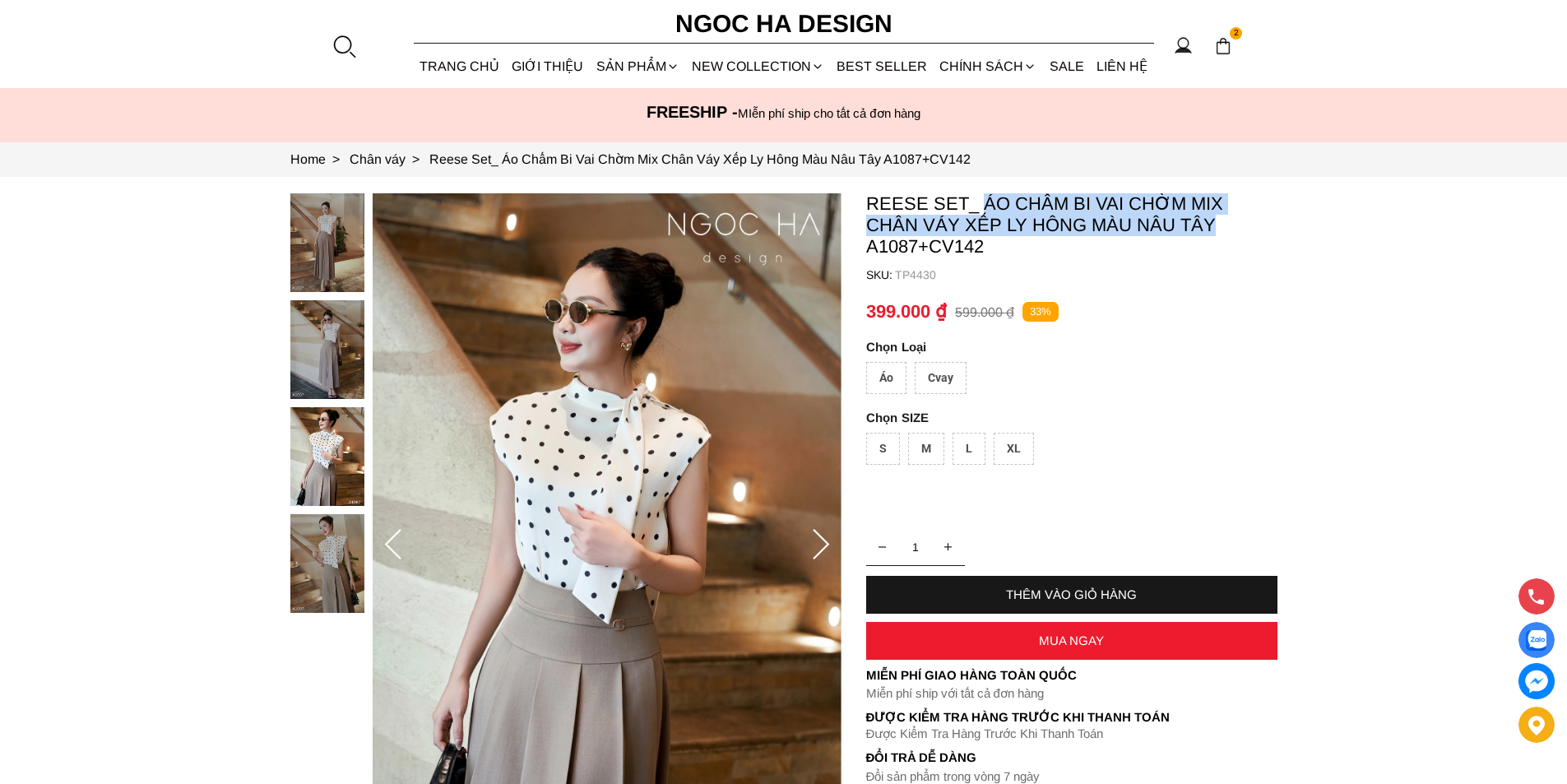
copy p "Áo Chấm Bi Vai Chờm Mix Chân Váy Xếp Ly Hông Màu Nâu Tây"
drag, startPoint x: 985, startPoint y: 195, endPoint x: 1208, endPoint y: 230, distance: 225.7
click at [1208, 230] on p "Reese Set_ Áo Chấm Bi Vai Chờm Mix Chân Váy Xếp Ly Hông Màu Nâu Tây A1087+CV142" at bounding box center [1072, 225] width 411 height 64
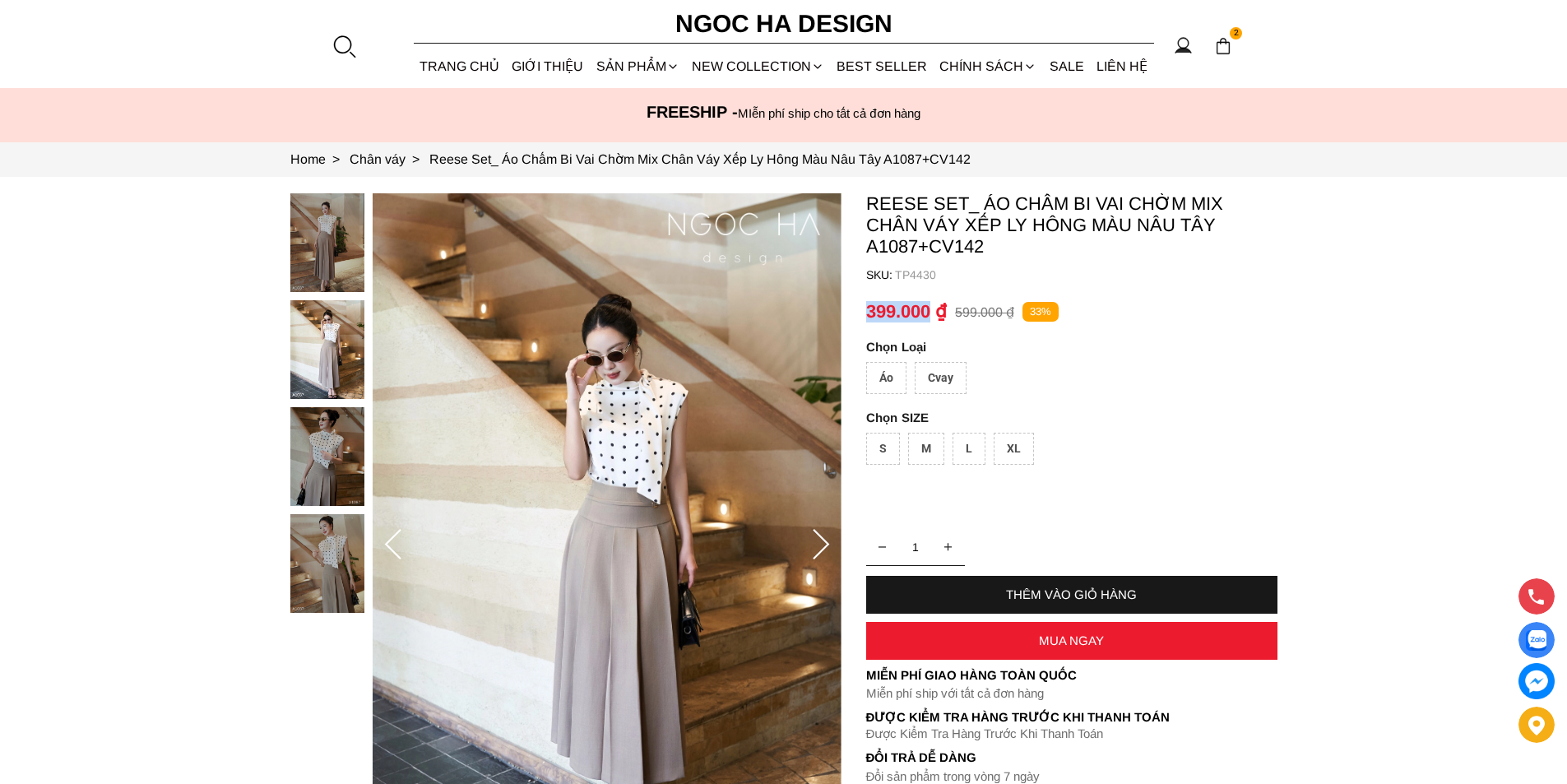
copy p "399.000"
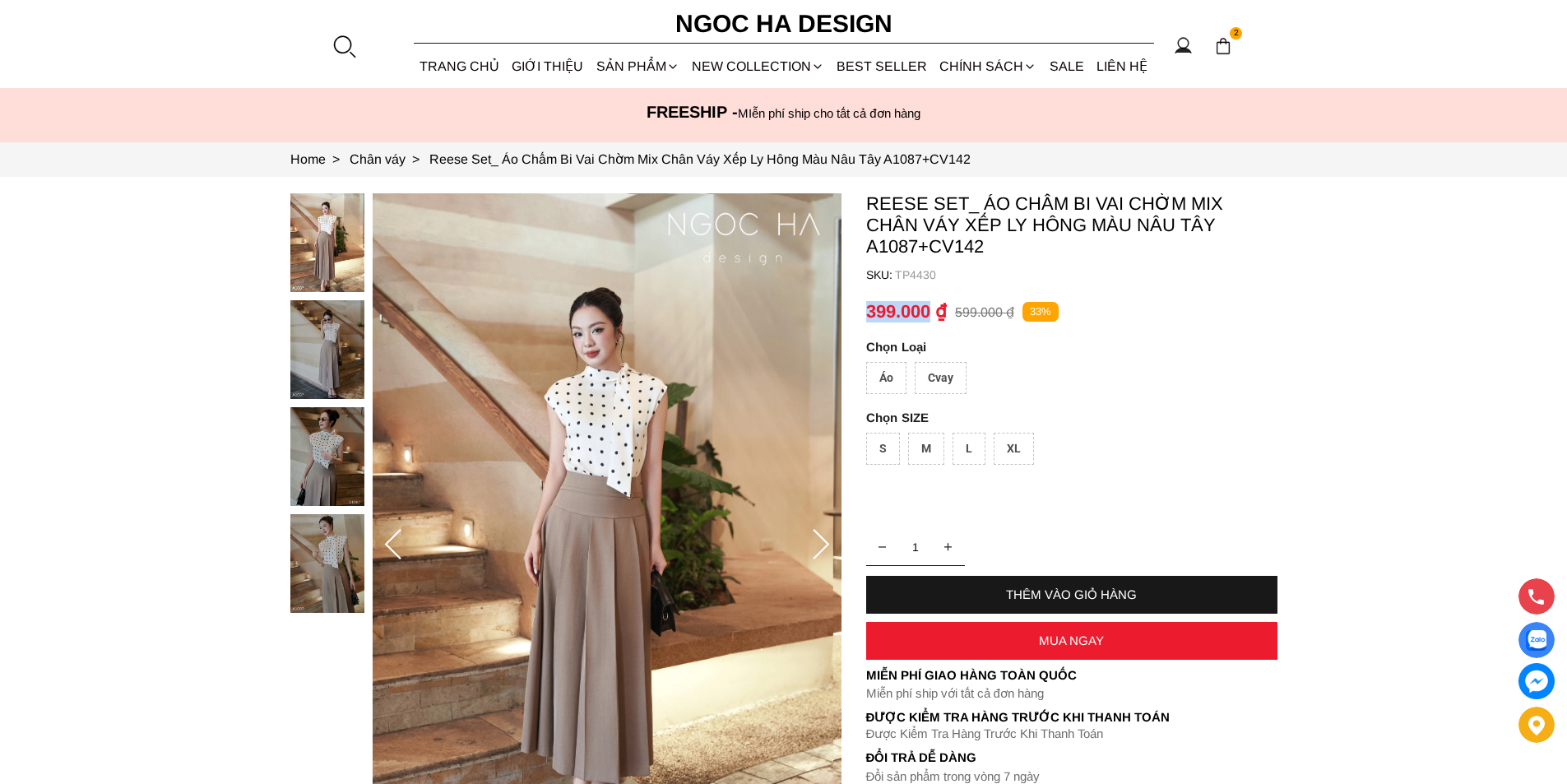
drag, startPoint x: 863, startPoint y: 307, endPoint x: 934, endPoint y: 311, distance: 71.1
click at [934, 311] on section "Reese Set_ Áo Chấm Bi Vai Chờm Mix Chân Váy Xếp Ly Hông Màu Nâu Tây A1087+CV142…" at bounding box center [784, 545] width 1567 height 736
click at [955, 376] on div "Cvay" at bounding box center [940, 378] width 52 height 32
click at [889, 368] on div "Áo" at bounding box center [887, 378] width 41 height 32
click at [929, 374] on div "Cvay" at bounding box center [940, 378] width 52 height 32
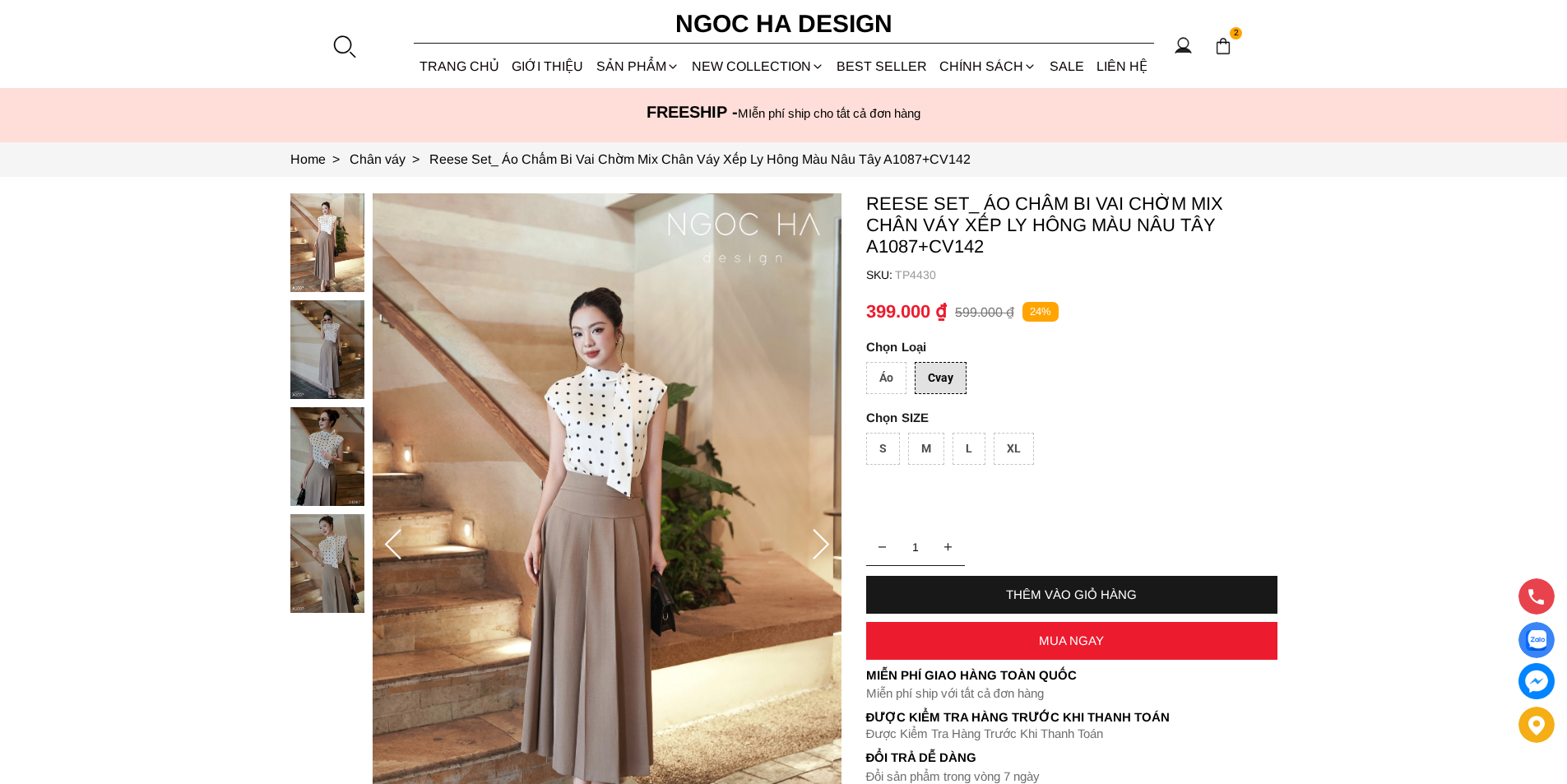
click at [1012, 444] on div "XL" at bounding box center [1014, 448] width 41 height 32
click at [868, 367] on div "Áo" at bounding box center [887, 378] width 41 height 32
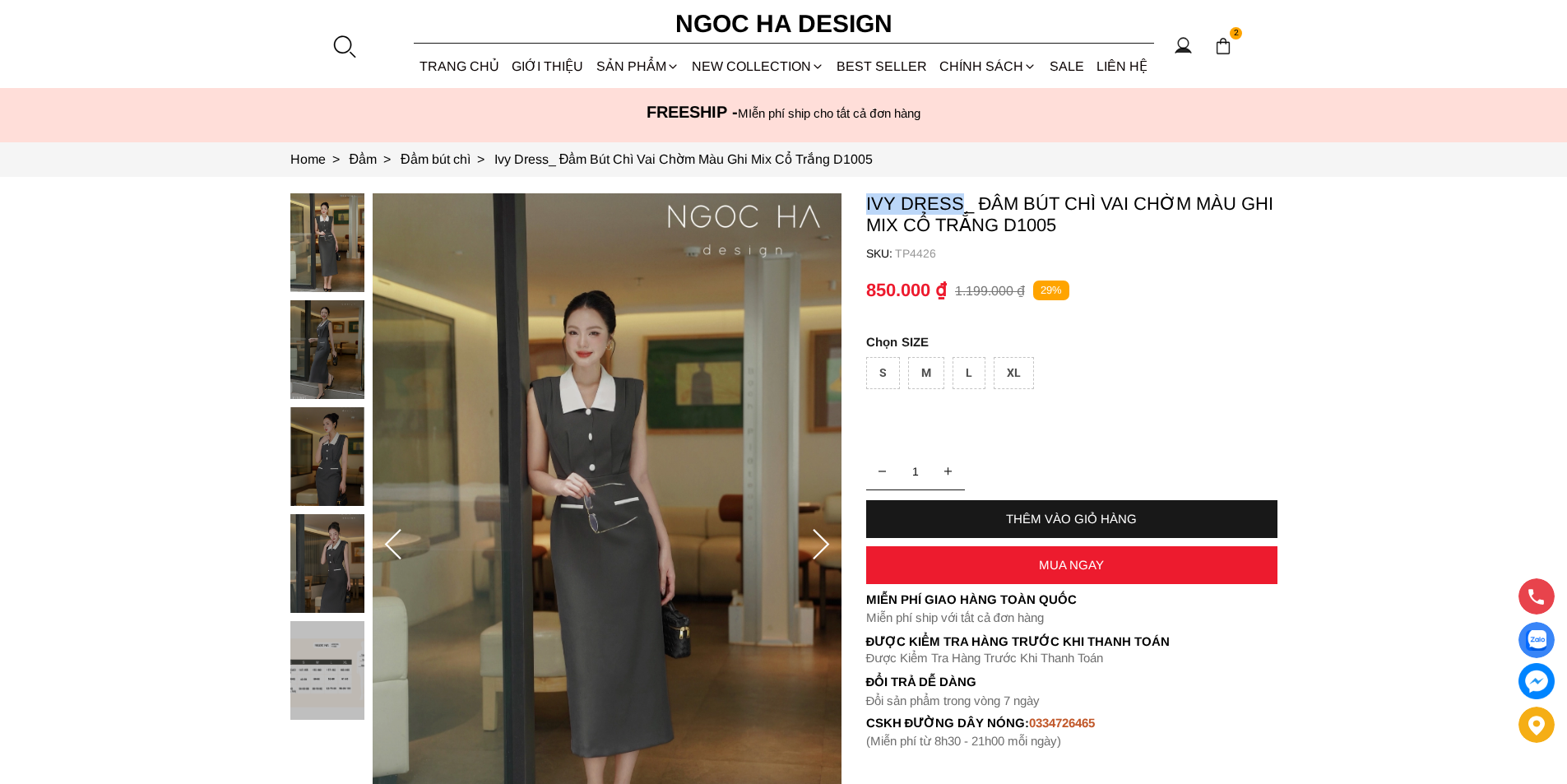
copy p "Ivy Dress"
drag, startPoint x: 862, startPoint y: 204, endPoint x: 967, endPoint y: 191, distance: 105.8
click at [967, 191] on section "Ivy Dress_ Đầm Bút Chì Vai Chờm Màu Ghi Mix Cổ Trắng D1005 SKU: TP4426 1 THÊM V…" at bounding box center [784, 545] width 1567 height 736
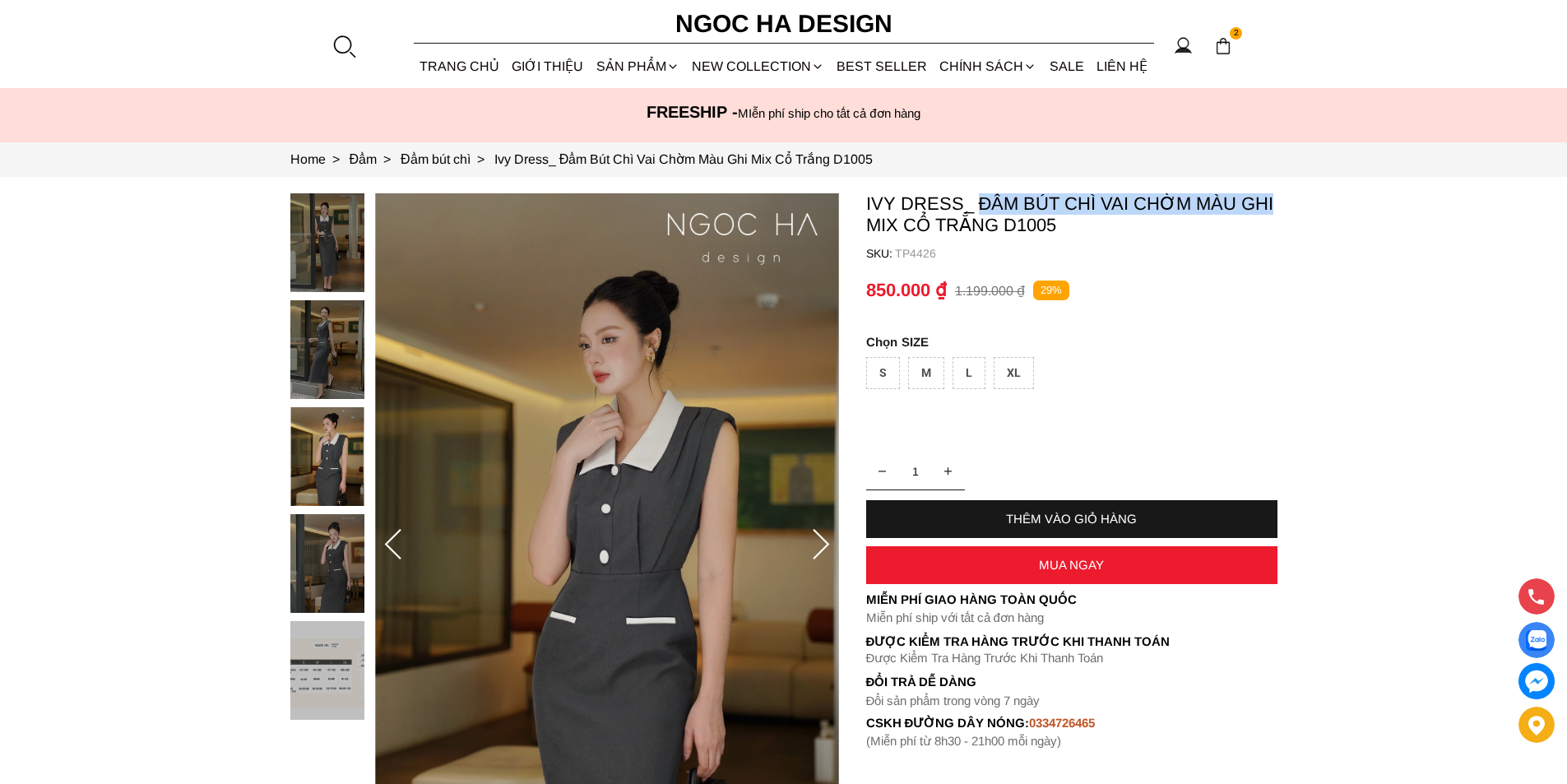
drag, startPoint x: 977, startPoint y: 190, endPoint x: 1289, endPoint y: 203, distance: 312.3
click at [1289, 203] on section "Ivy Dress_ Đầm Bút Chì Vai Chờm Màu Ghi Mix Cổ Trắng D1005 SKU: TP4426 1 THÊM V…" at bounding box center [784, 545] width 1567 height 736
copy p "D1005"
drag, startPoint x: 1067, startPoint y: 225, endPoint x: 1007, endPoint y: 223, distance: 60.0
click at [1007, 223] on p "Ivy Dress_ Đầm Bút Chì Vai Chờm Màu Ghi Mix Cổ Trắng D1005" at bounding box center [1072, 214] width 411 height 42
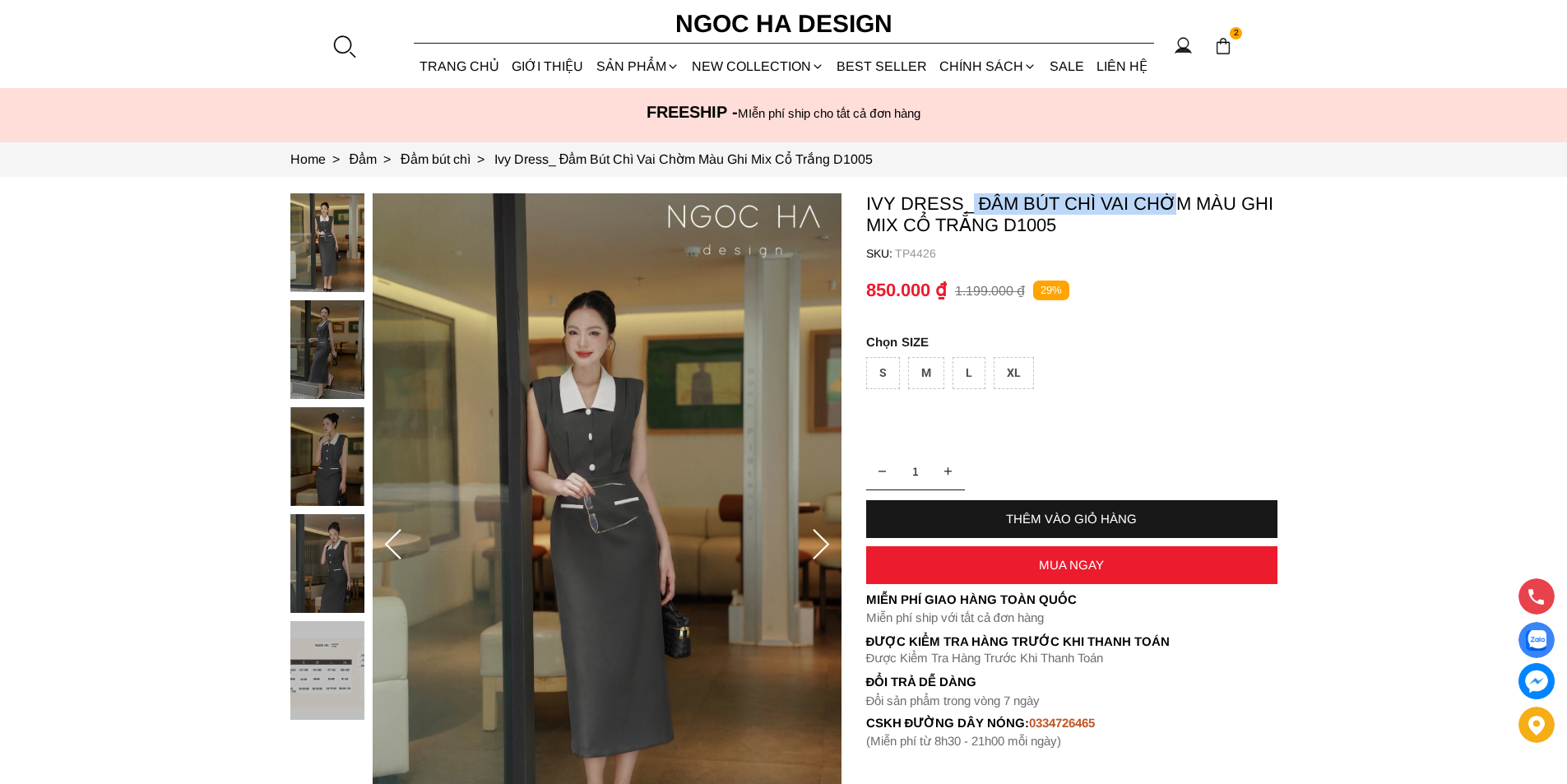
drag, startPoint x: 973, startPoint y: 194, endPoint x: 1176, endPoint y: 210, distance: 203.6
click at [1176, 210] on p "Ivy Dress_ Đầm Bút Chì Vai Chờm Màu Ghi Mix Cổ Trắng D1005" at bounding box center [1072, 214] width 411 height 42
drag, startPoint x: 1256, startPoint y: 272, endPoint x: 1022, endPoint y: 210, distance: 242.1
click at [1254, 270] on container "850.000 ₫ 1.199.000 ₫ 29%" at bounding box center [1072, 290] width 411 height 40
copy p "Đầm Bút Chì Vai Chờm Màu Ghi Mix Cổ Trắng"
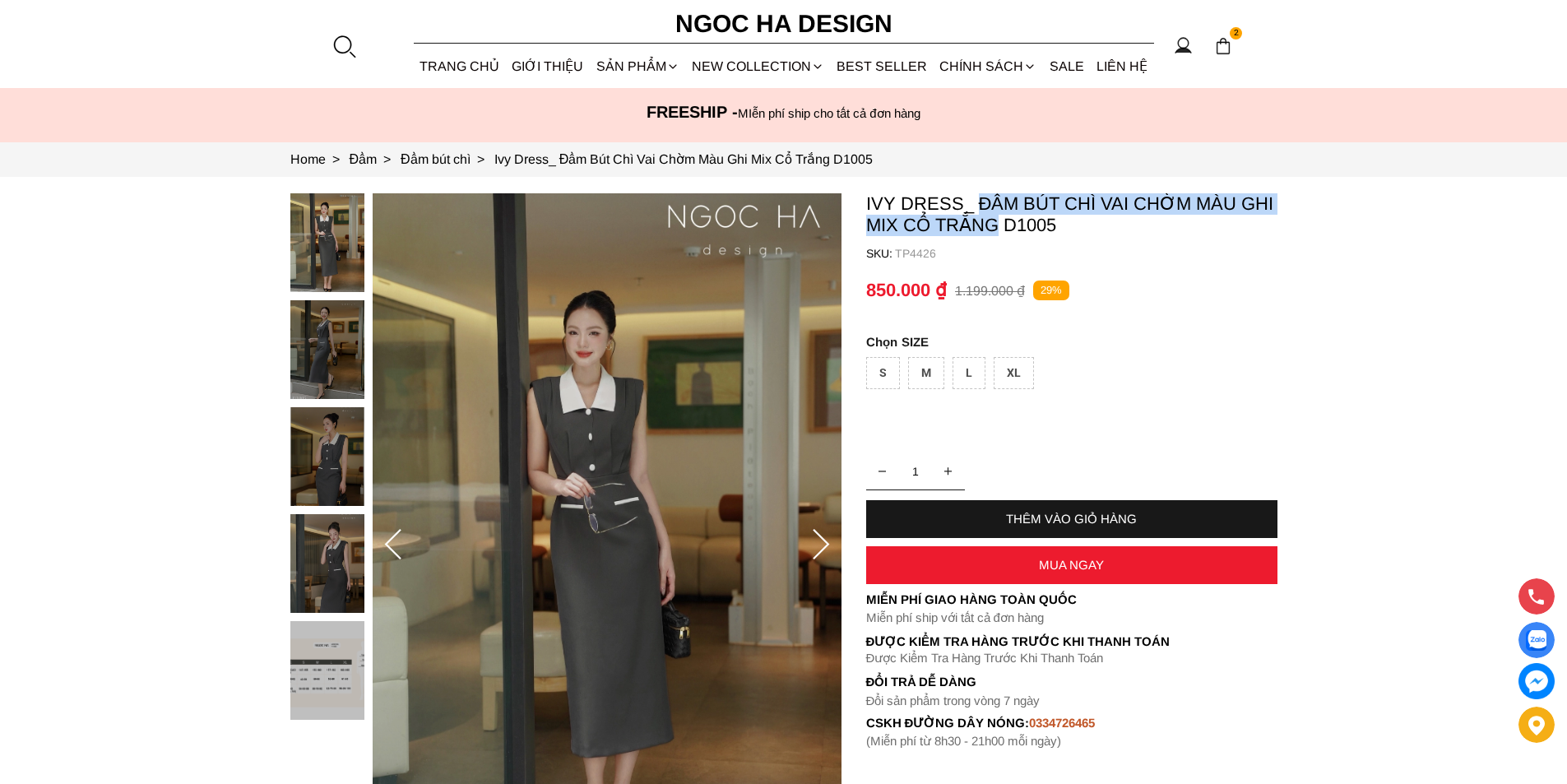
drag, startPoint x: 977, startPoint y: 191, endPoint x: 991, endPoint y: 227, distance: 38.6
click at [991, 227] on section "Ivy Dress_ Đầm Bút Chì Vai Chờm Màu Ghi Mix Cổ Trắng D1005 SKU: TP4426 1 THÊM V…" at bounding box center [784, 545] width 1567 height 736
